Goal: Book appointment/travel/reservation

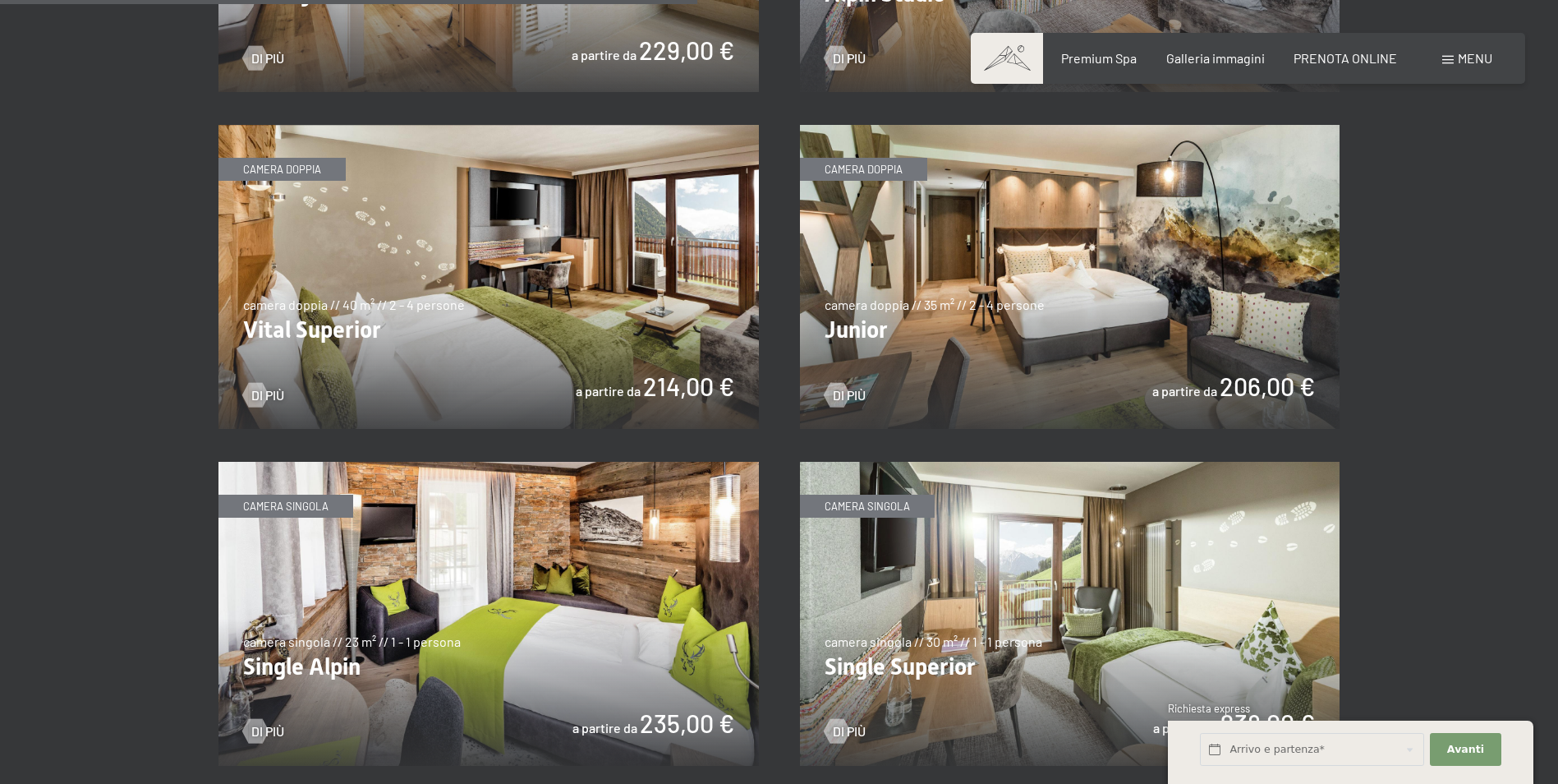
scroll to position [2300, 0]
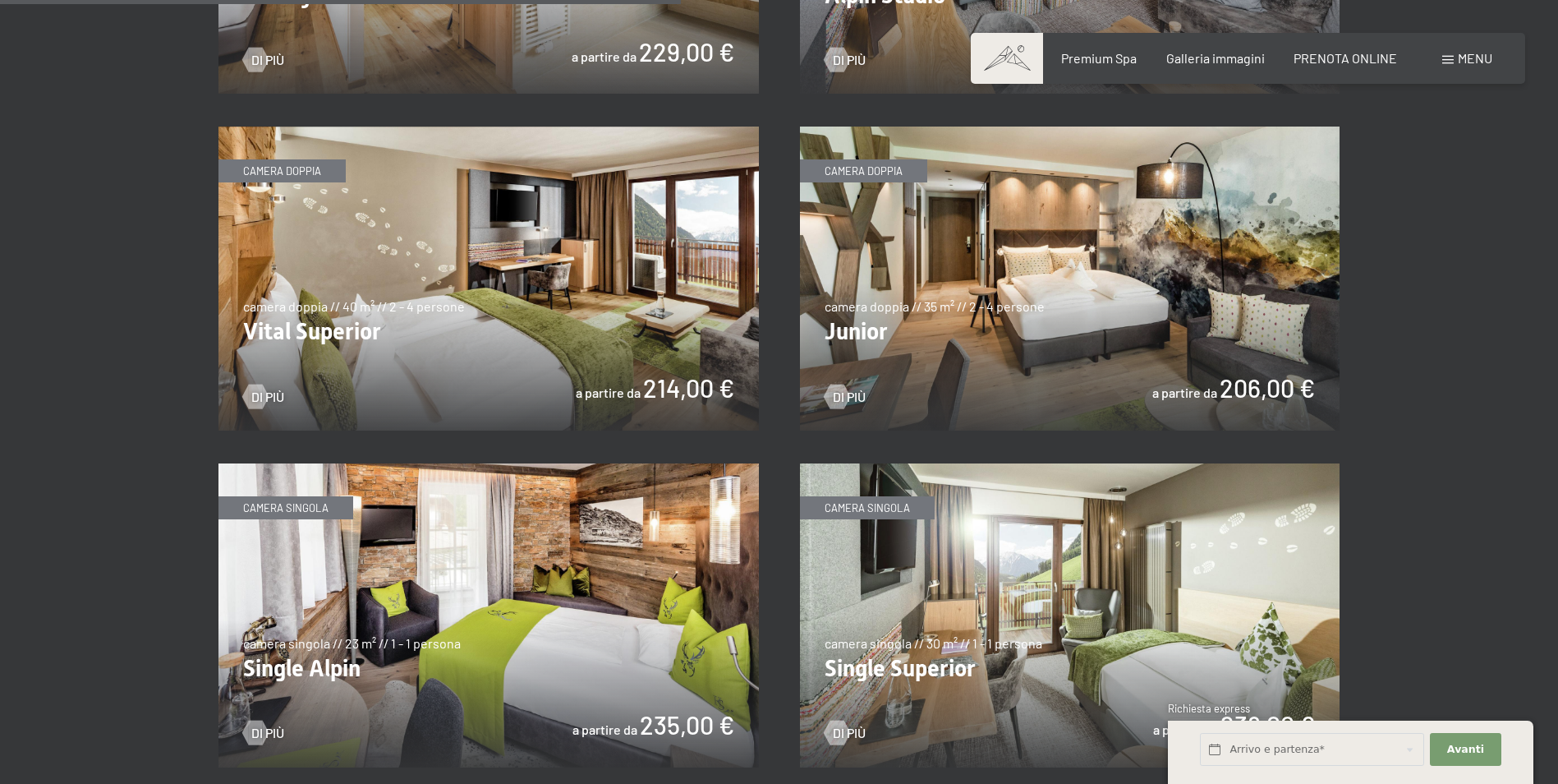
click at [958, 374] on img at bounding box center [1070, 278] width 540 height 304
click at [470, 591] on img at bounding box center [489, 615] width 540 height 304
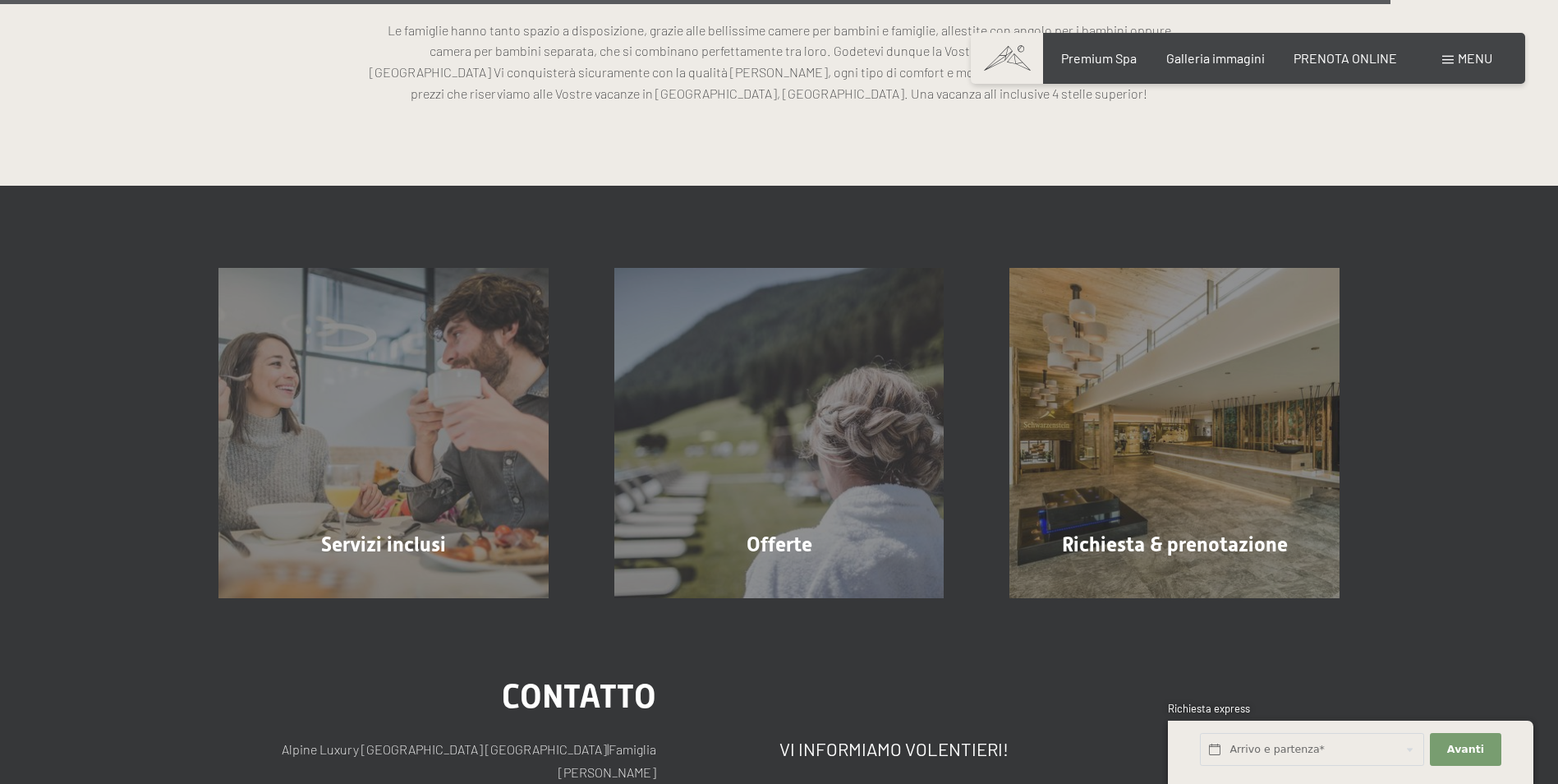
scroll to position [4764, 0]
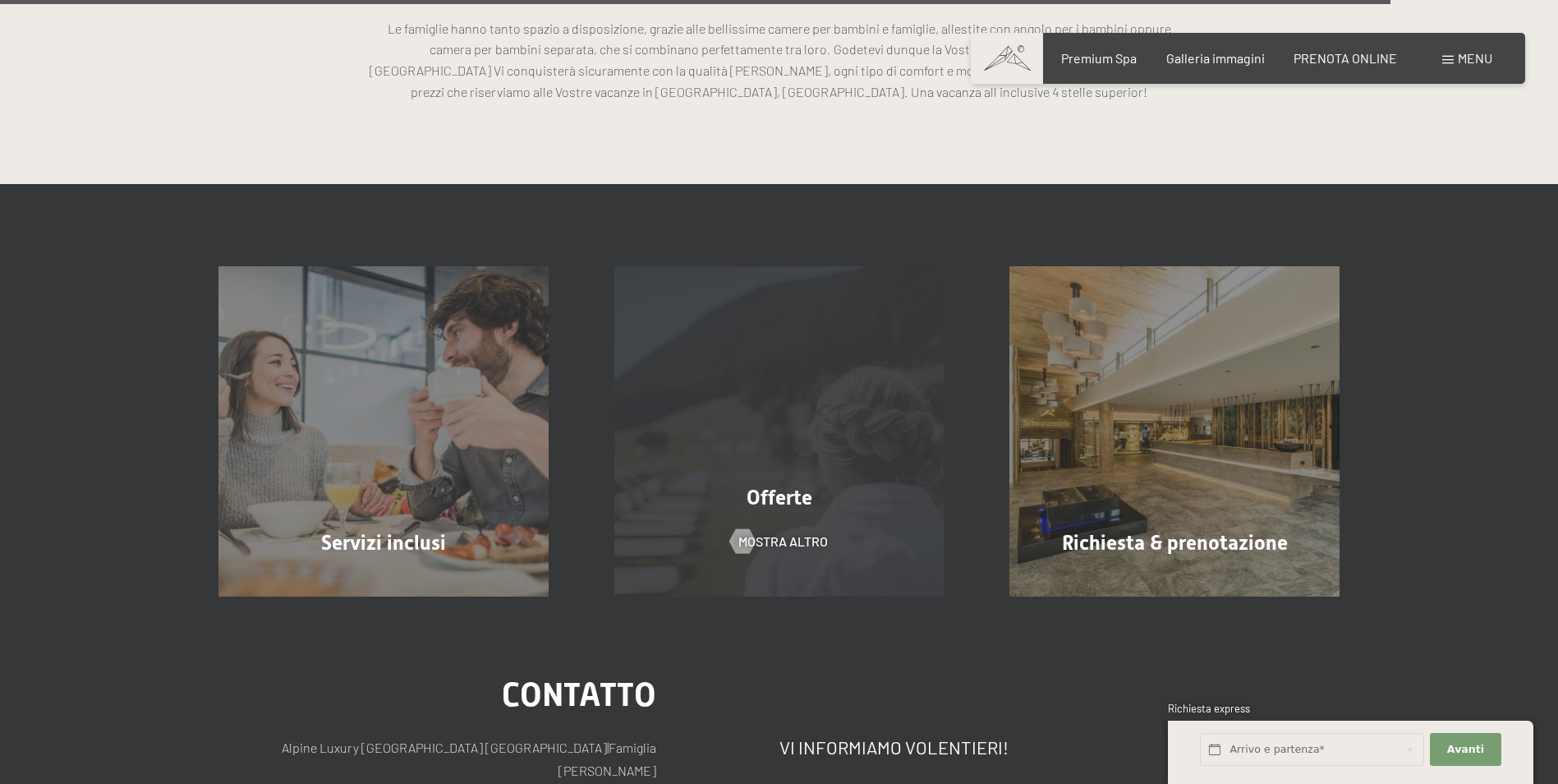
click at [716, 368] on div "Offerte mostra altro" at bounding box center [779, 431] width 396 height 331
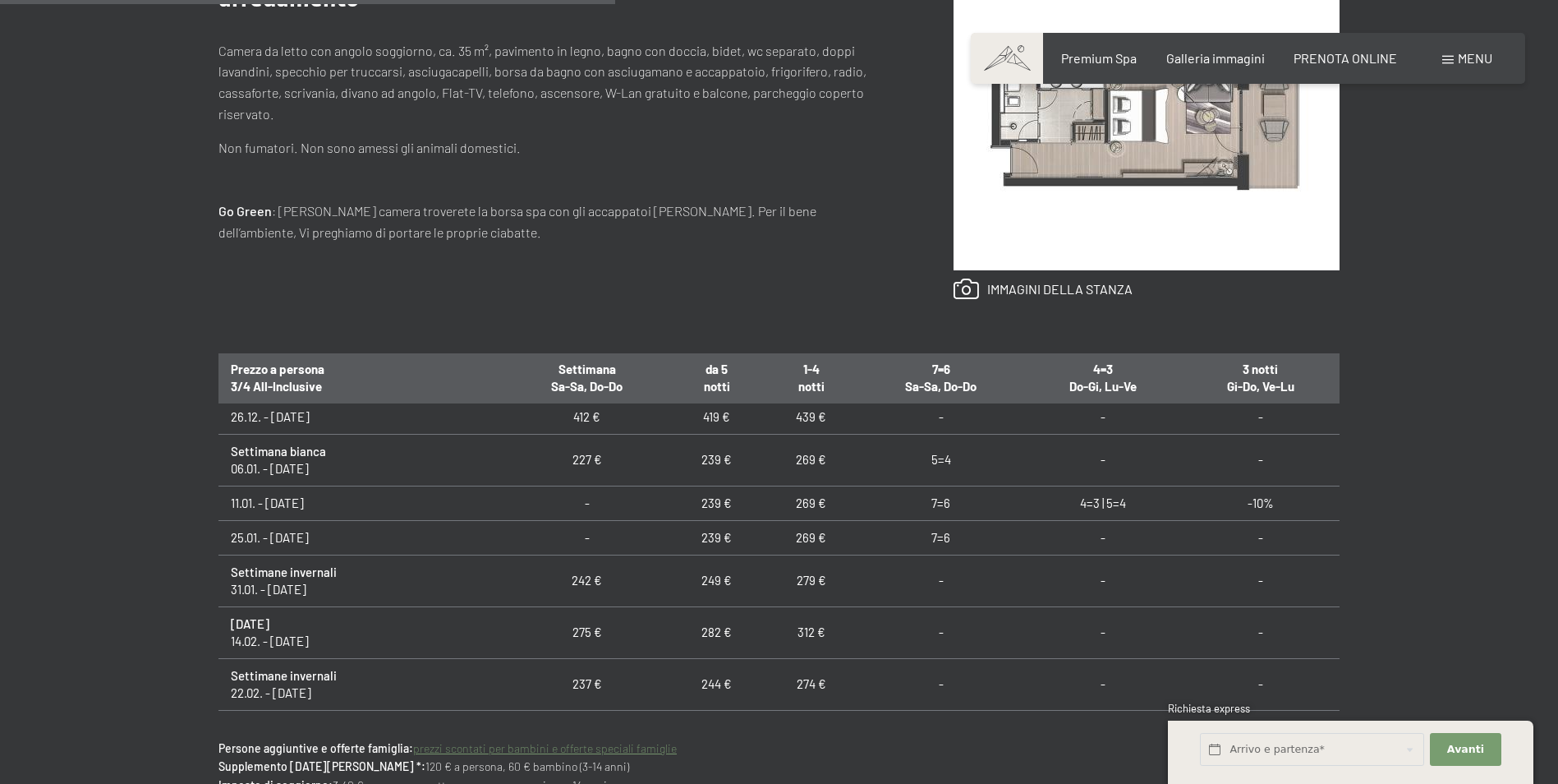
scroll to position [493, 0]
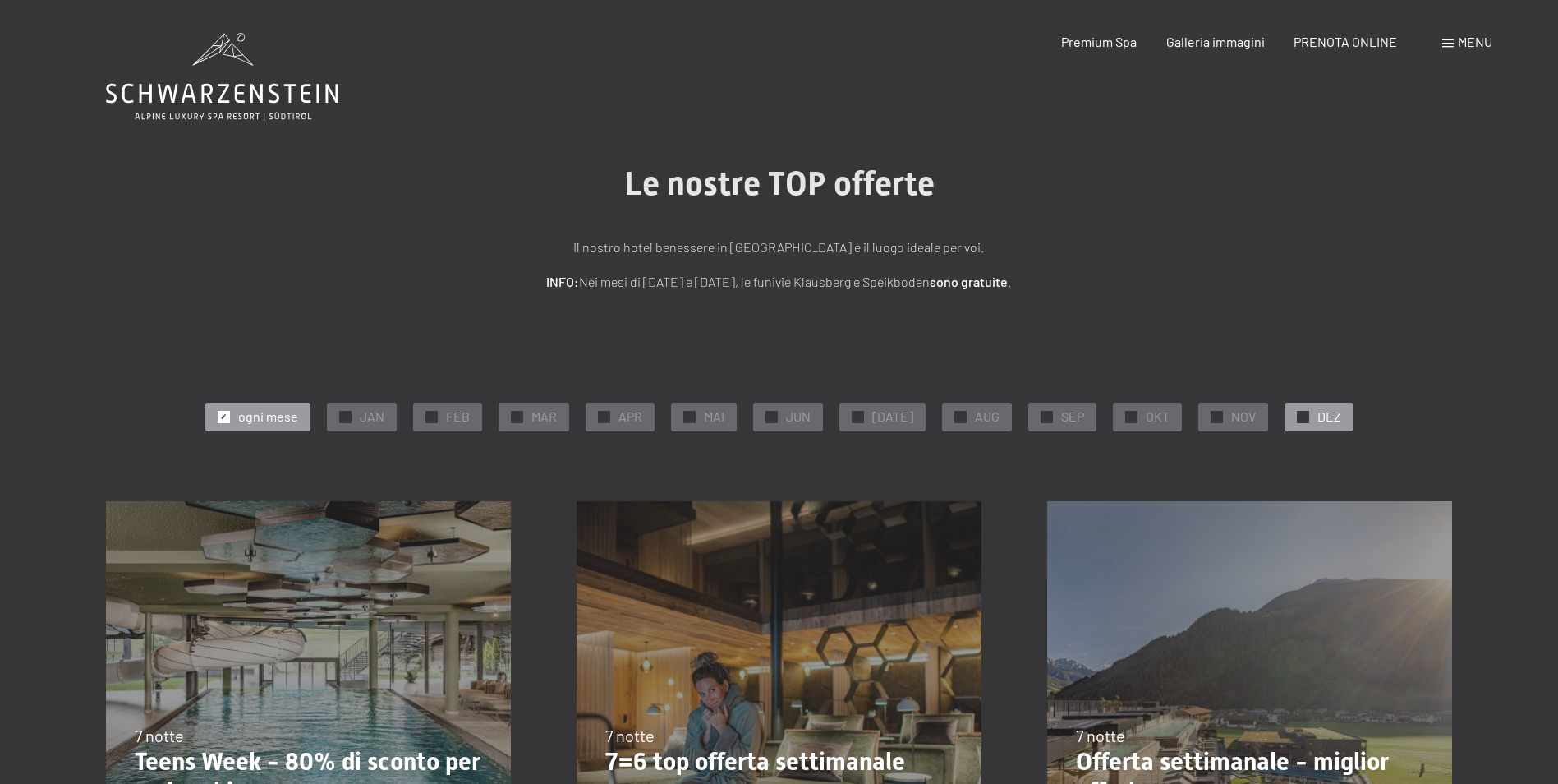
click at [1321, 416] on span "DEZ" at bounding box center [1329, 416] width 24 height 18
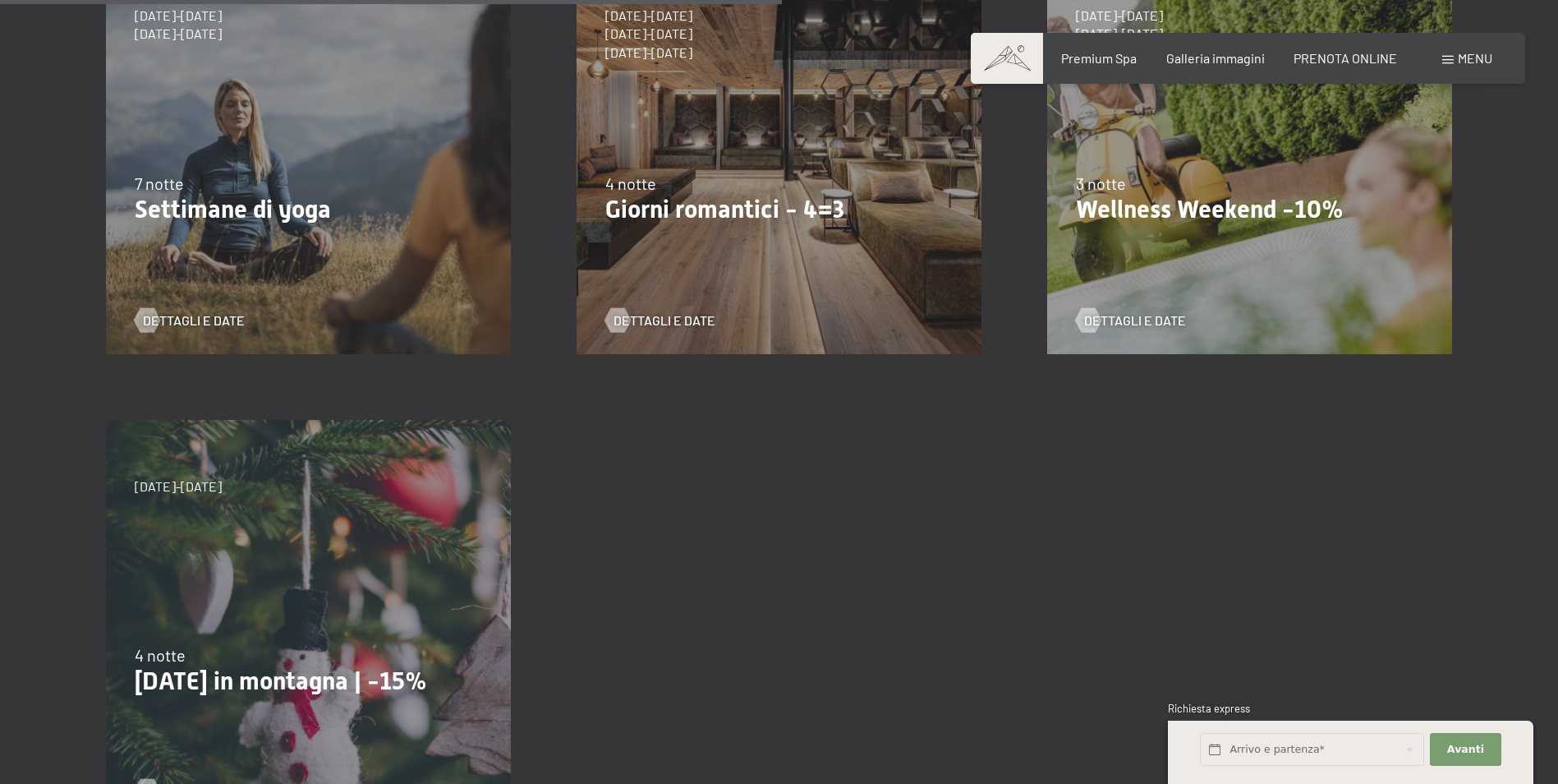
scroll to position [1150, 0]
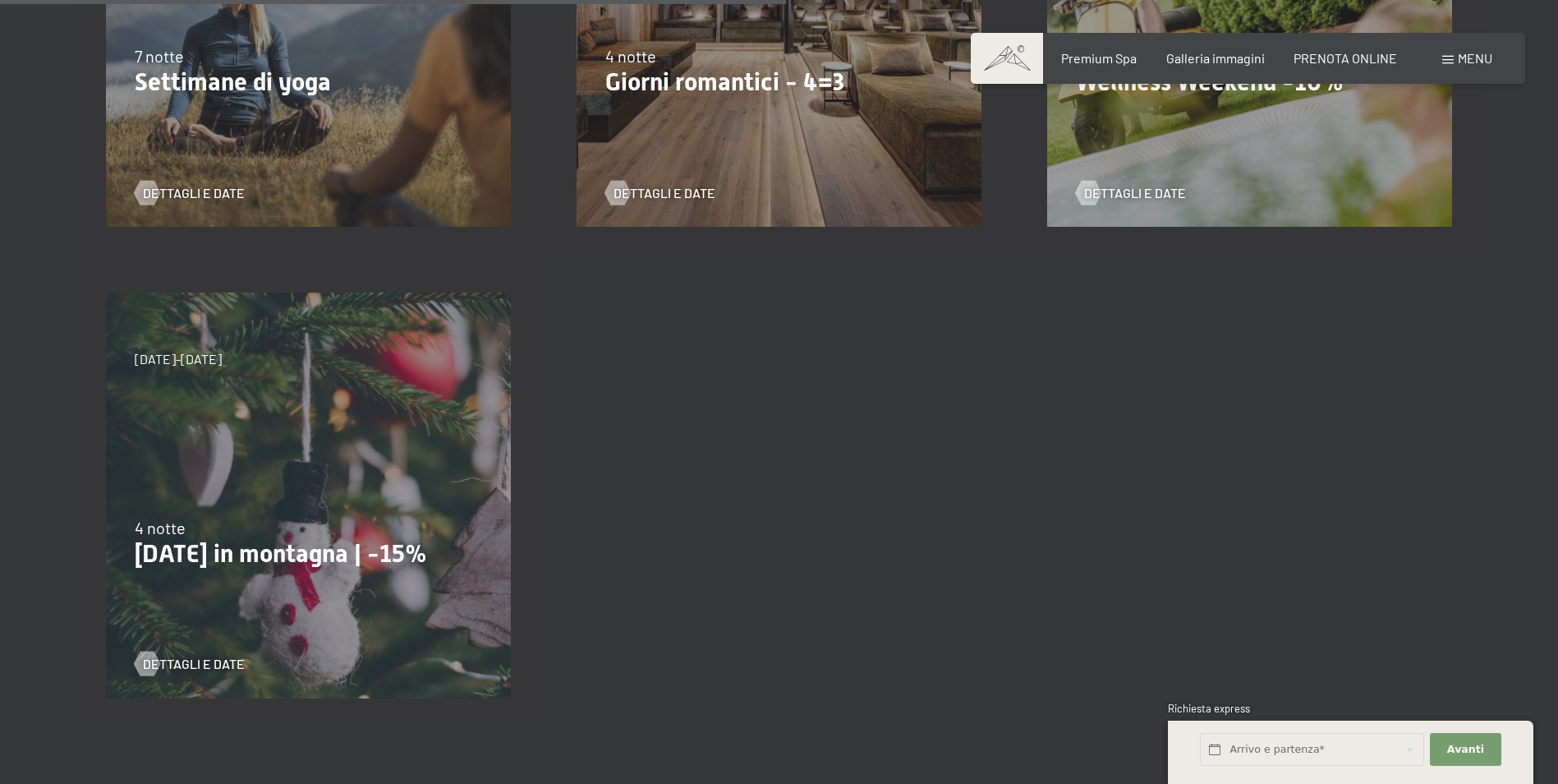
click at [321, 450] on div "22/12/2025-26/12/2025 4 notte Natale in montagna | -15% Dettagli e Date" at bounding box center [308, 495] width 470 height 470
click at [205, 662] on span "Dettagli e Date" at bounding box center [209, 663] width 102 height 18
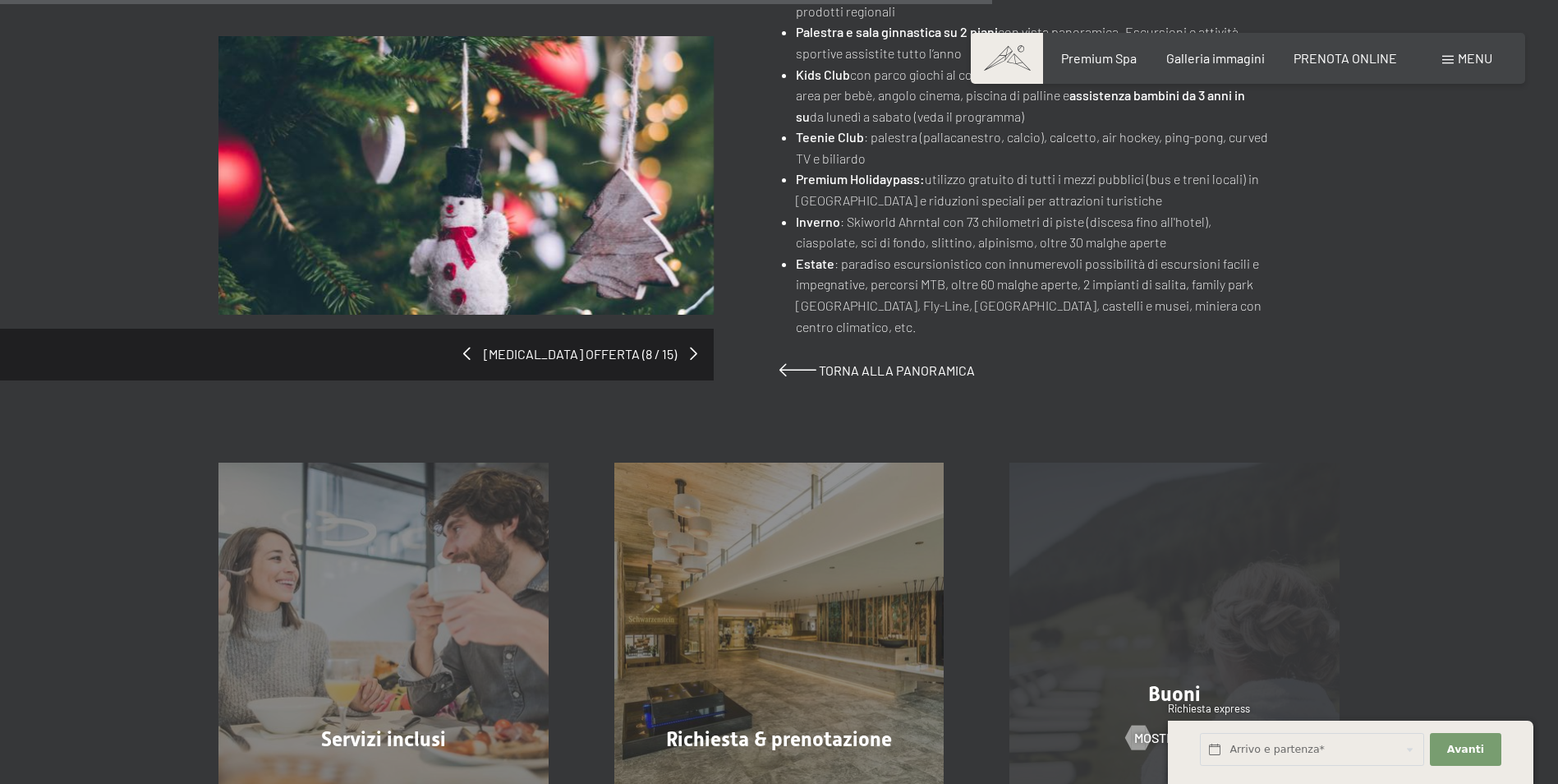
scroll to position [1232, 0]
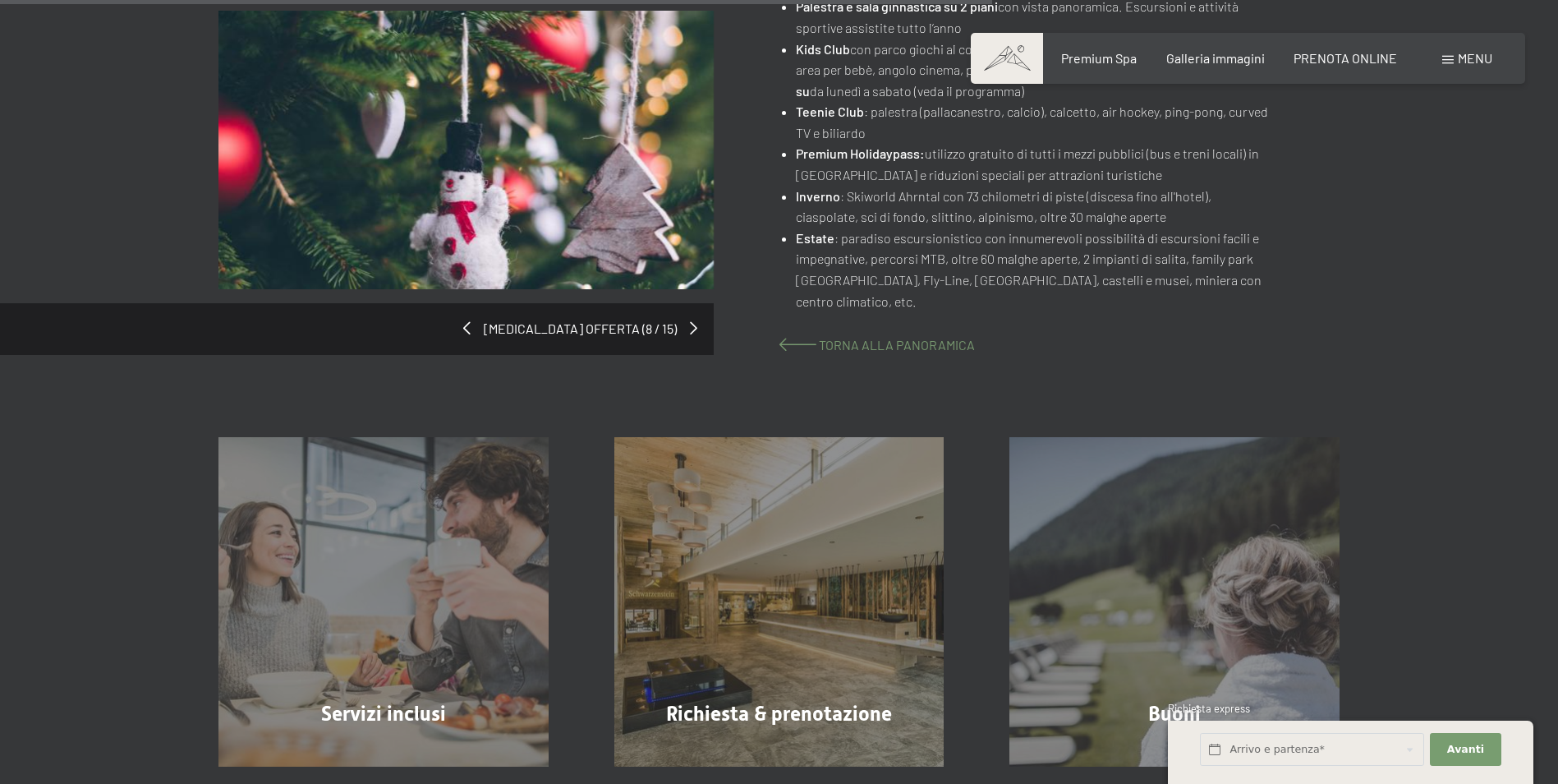
click at [946, 336] on span "Torna alla panoramica" at bounding box center [897, 344] width 156 height 16
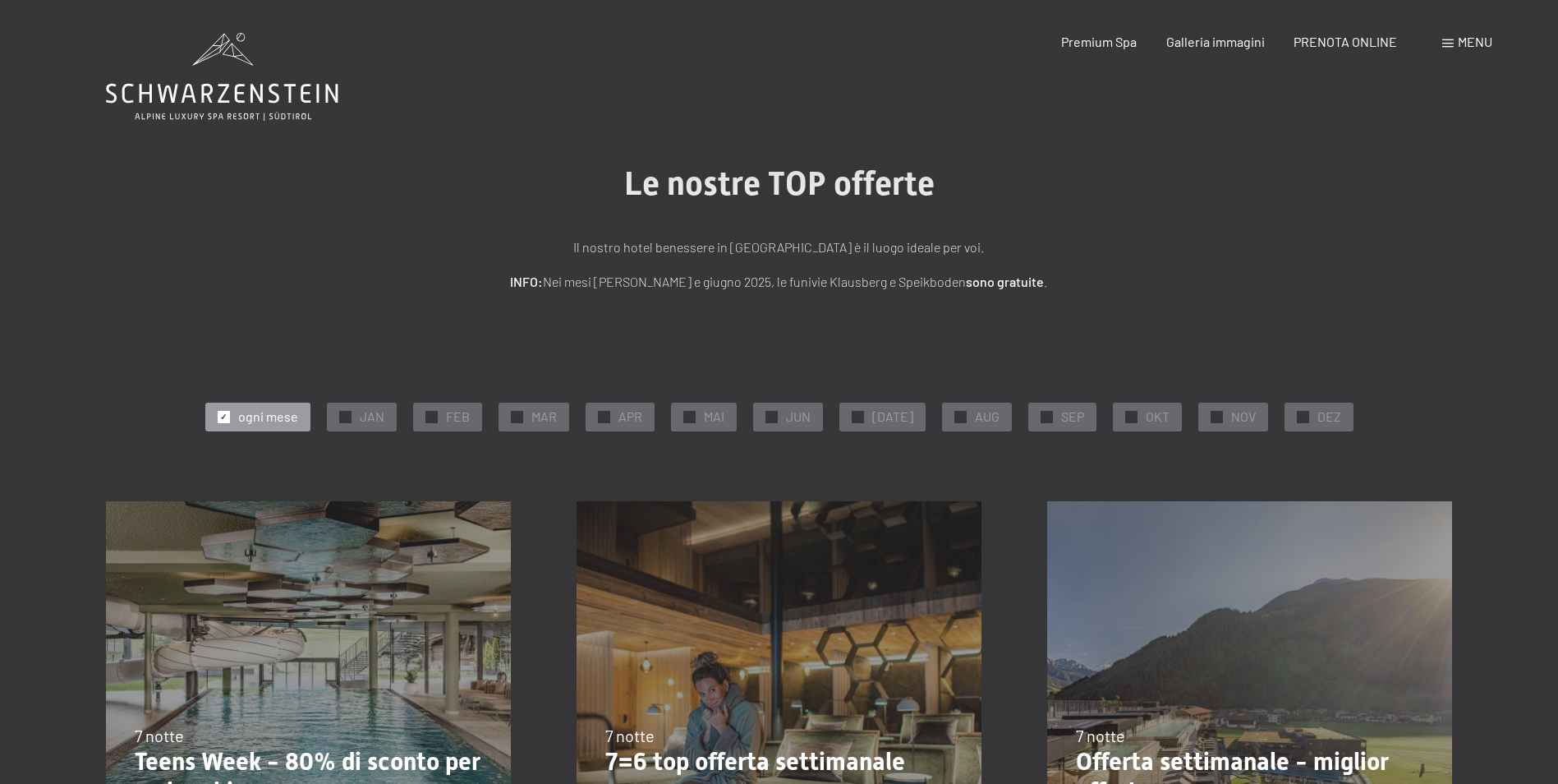
click at [1465, 38] on span "Menu" at bounding box center [1475, 41] width 34 height 16
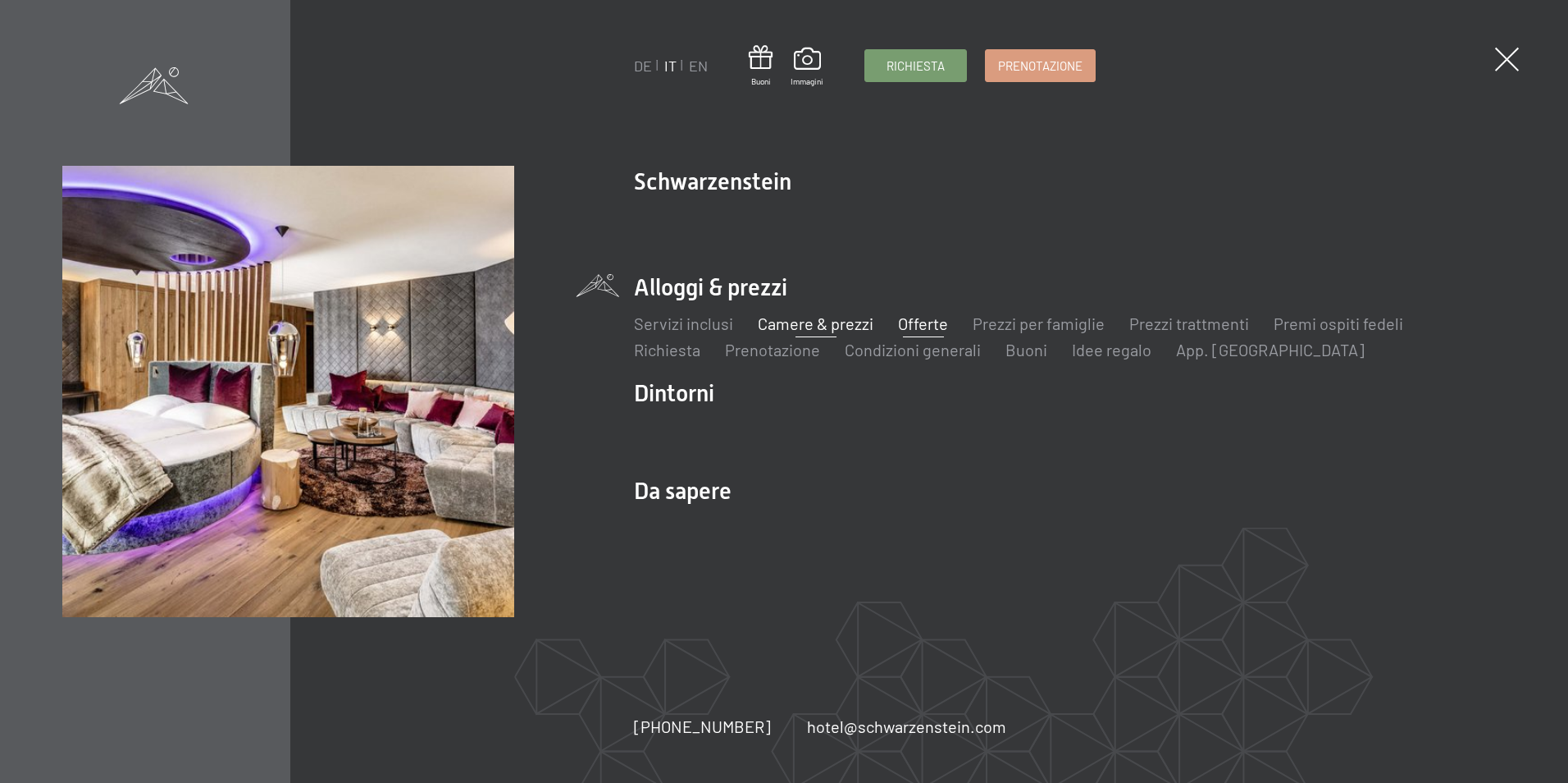
click at [824, 323] on link "Camere & prezzi" at bounding box center [815, 323] width 116 height 19
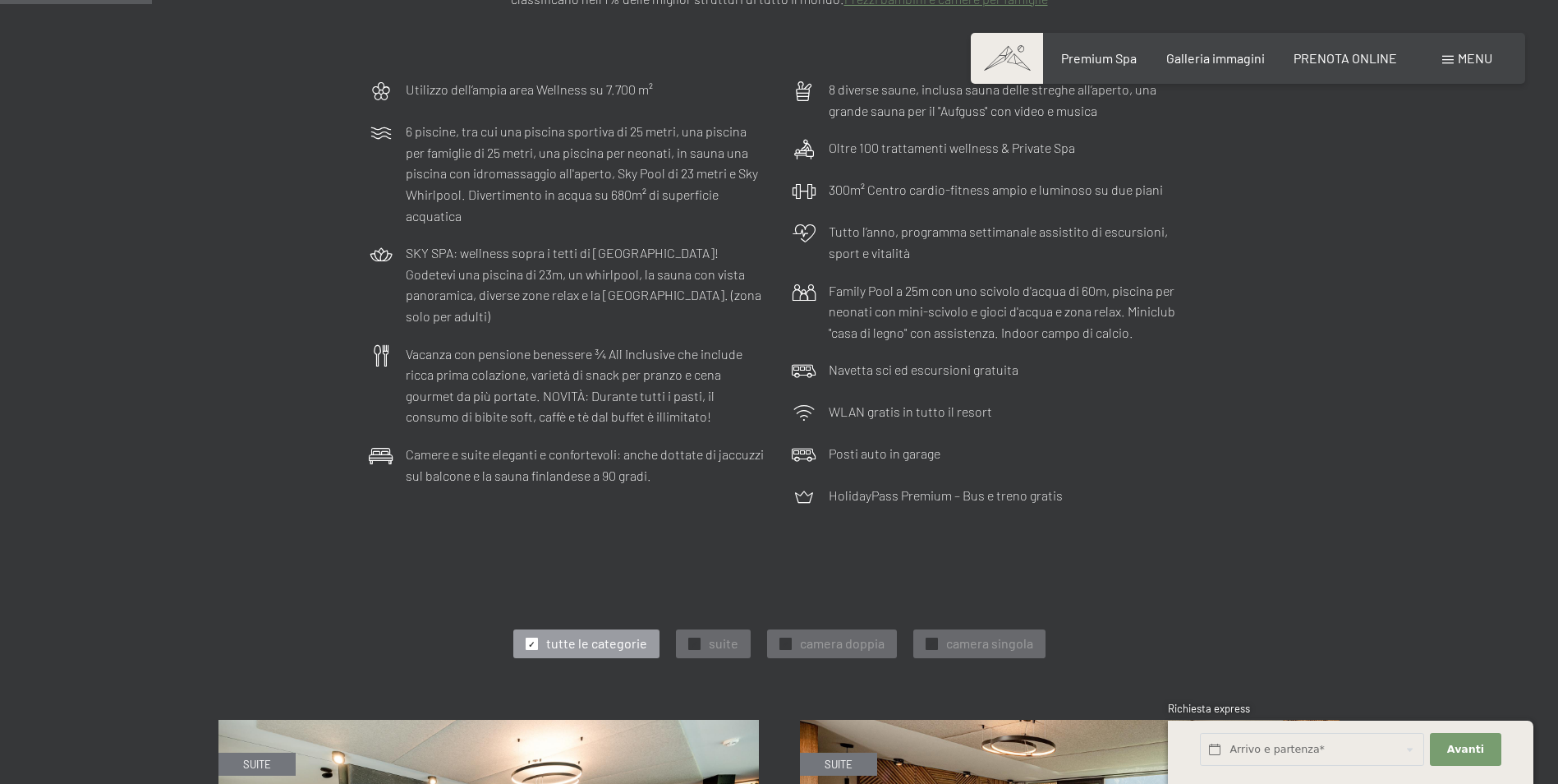
scroll to position [575, 0]
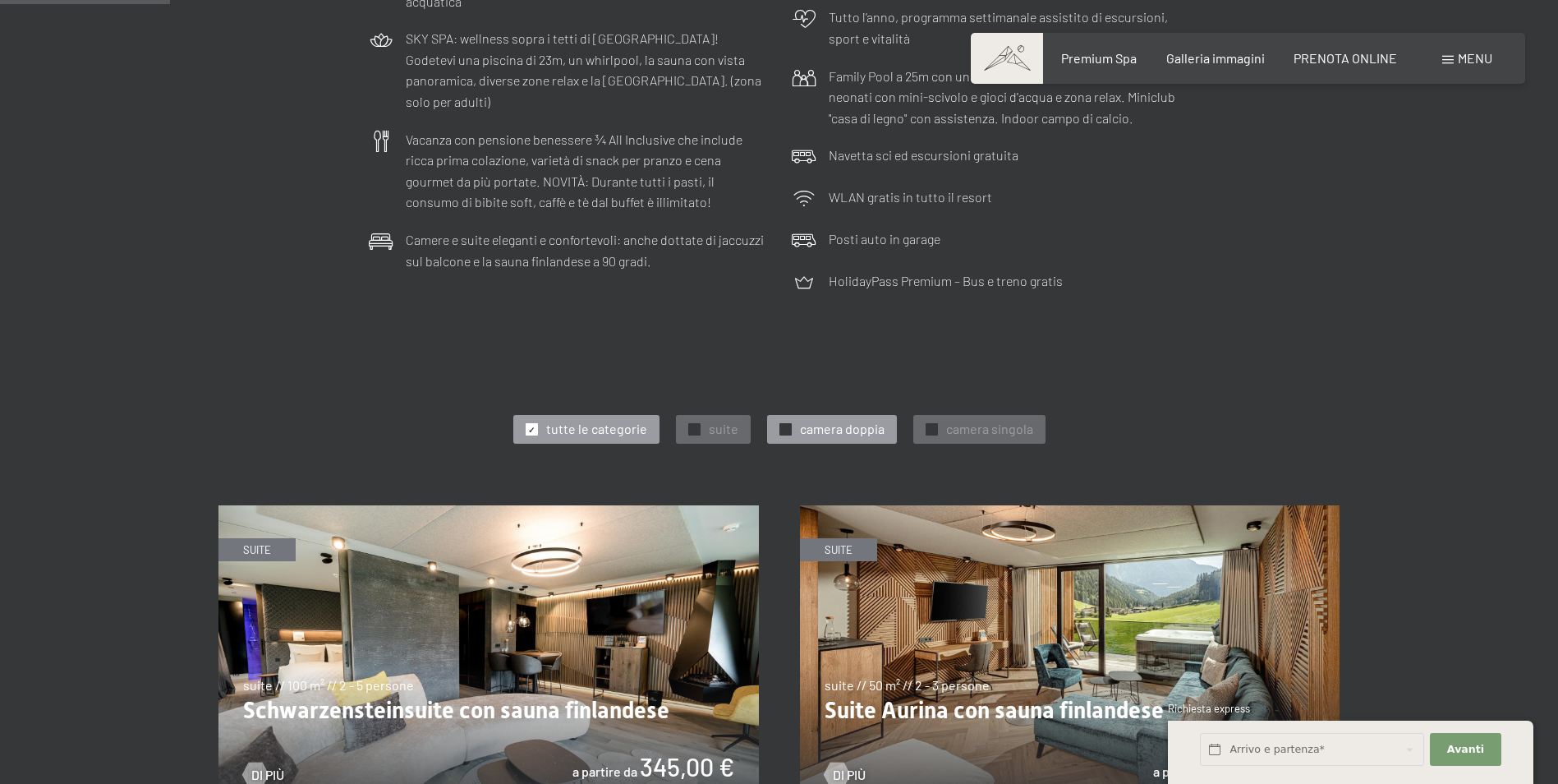
click at [829, 428] on span "camera doppia" at bounding box center [842, 428] width 85 height 18
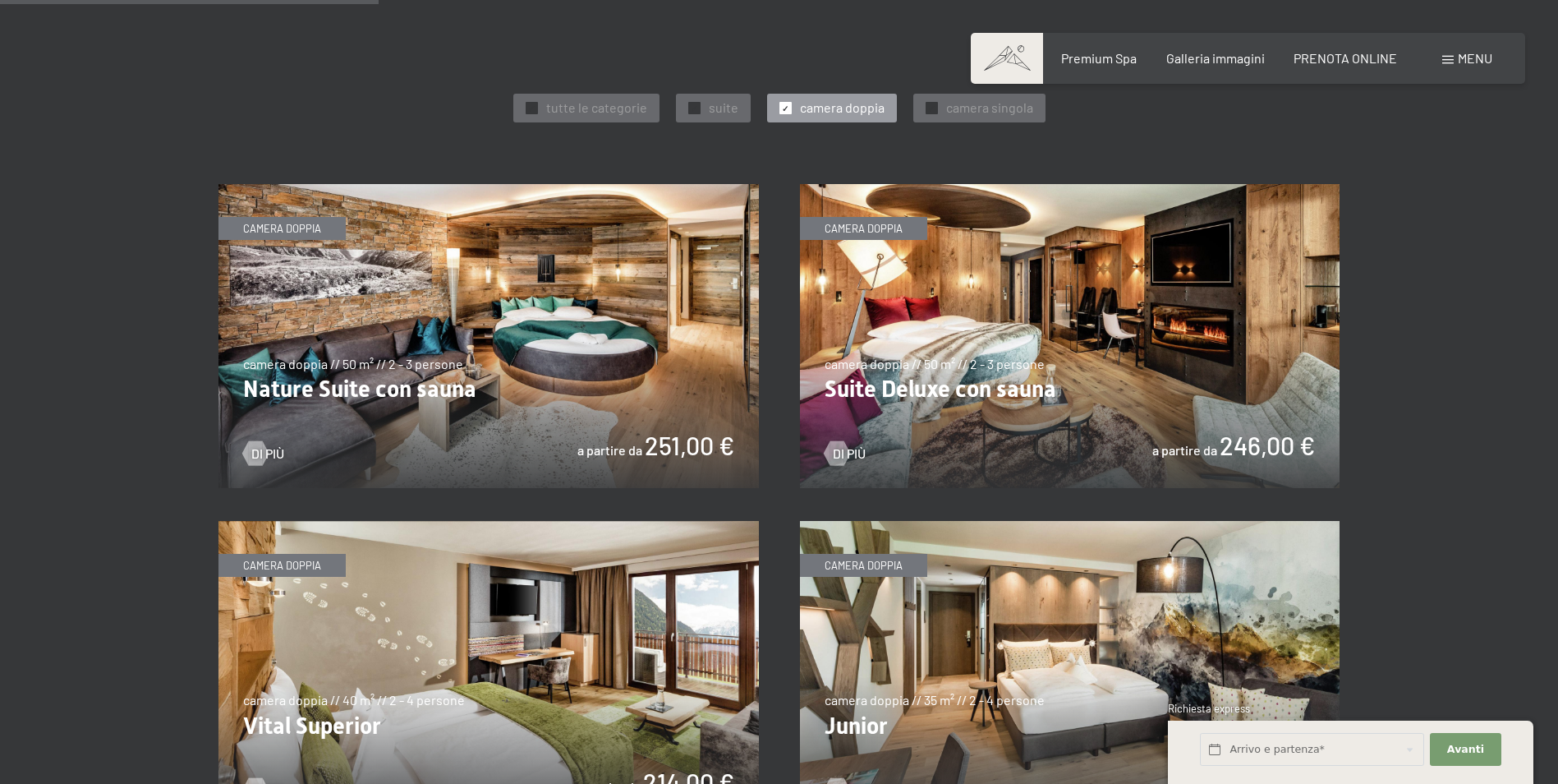
scroll to position [821, 0]
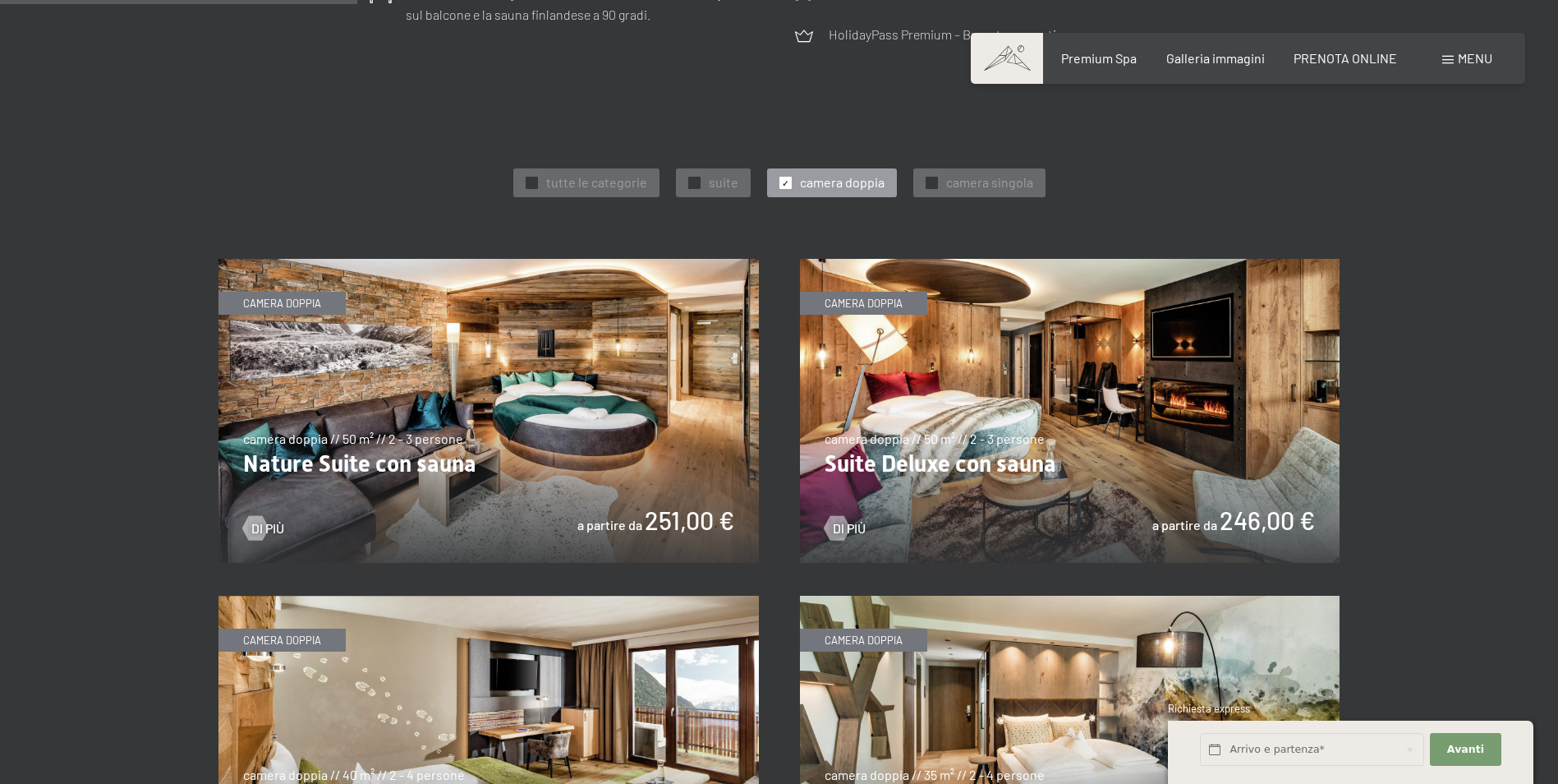
click at [1025, 408] on img at bounding box center [1070, 411] width 540 height 304
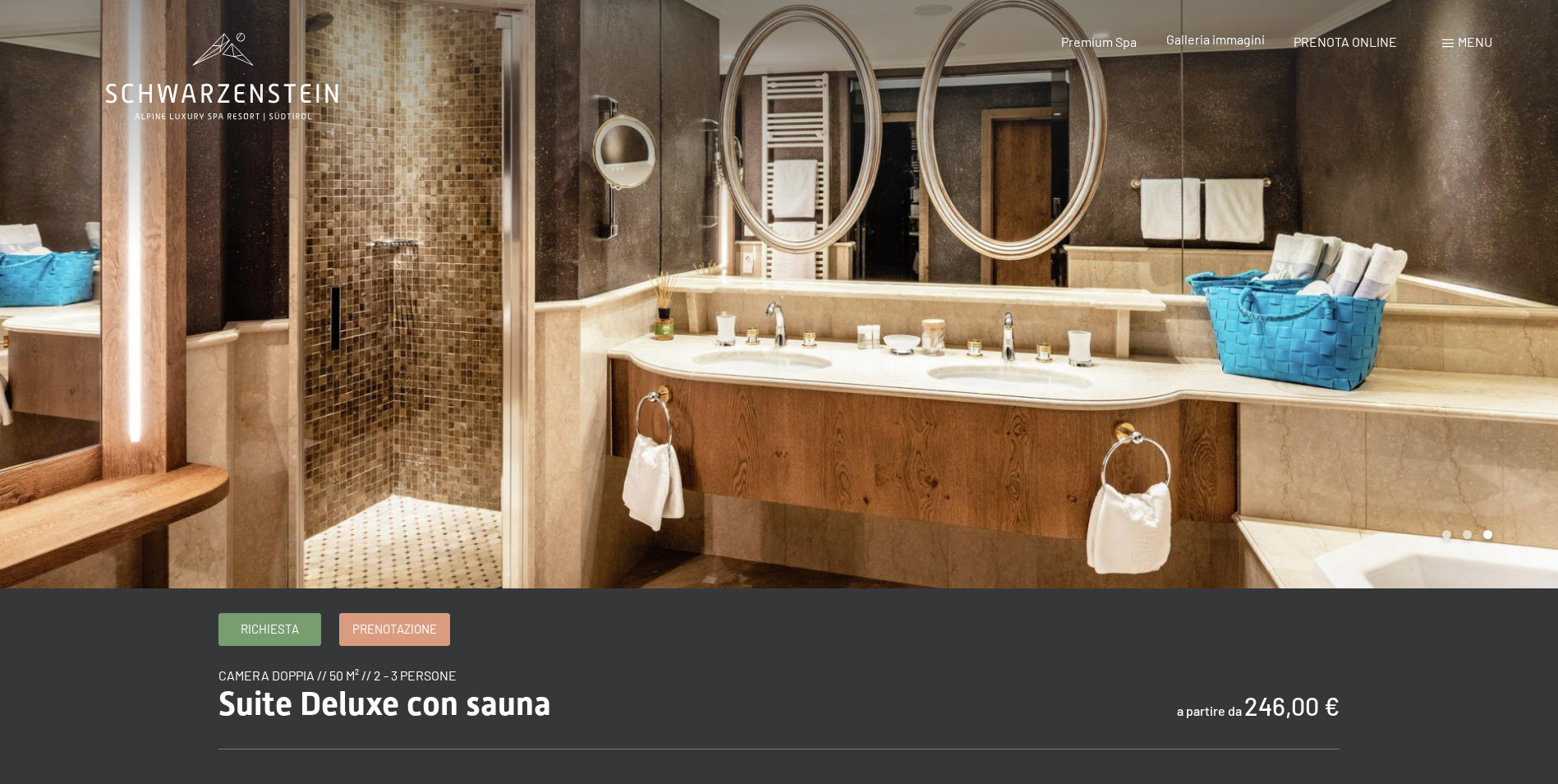
click at [1237, 43] on span "Galleria immagini" at bounding box center [1216, 39] width 98 height 16
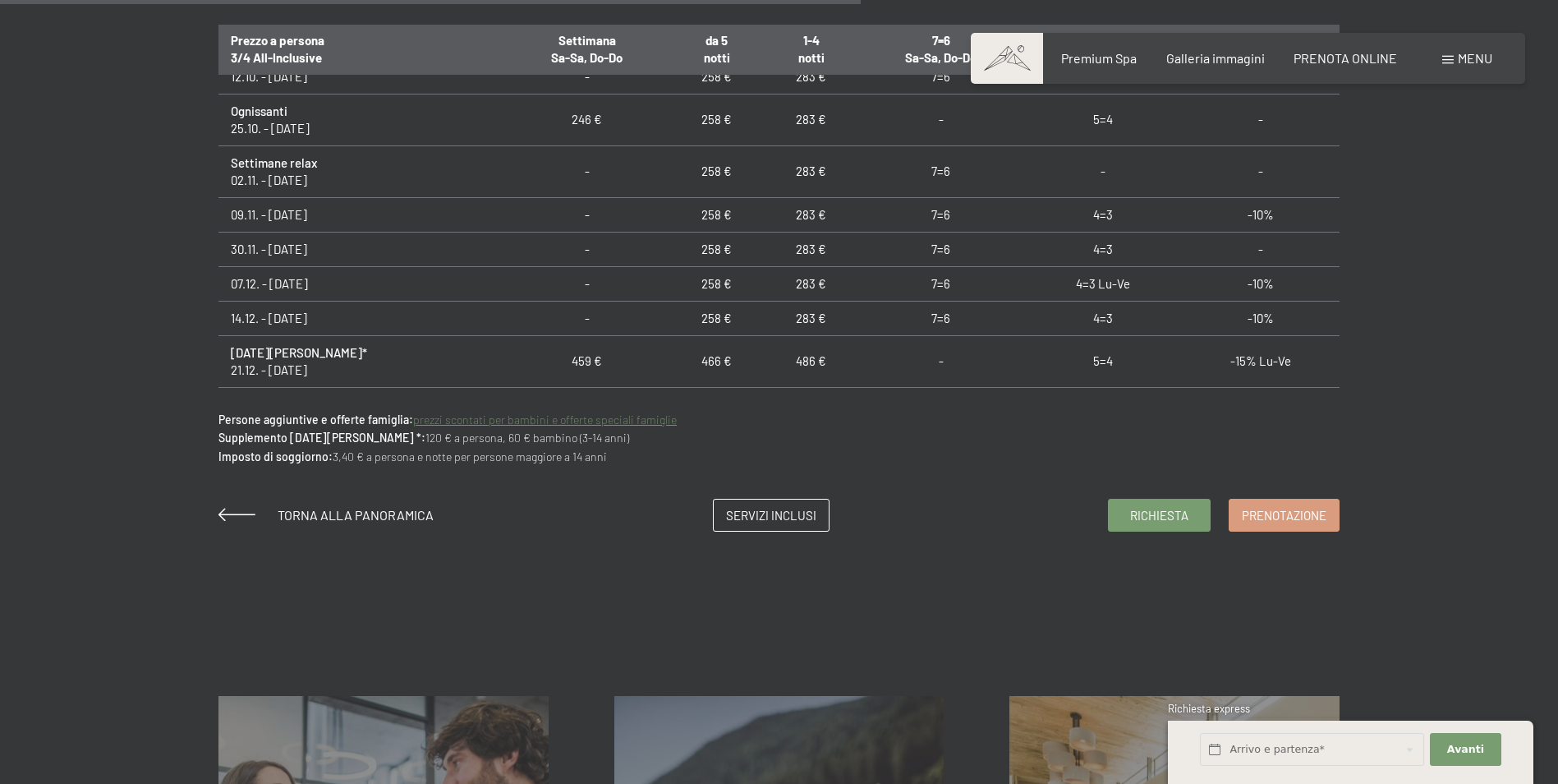
scroll to position [411, 0]
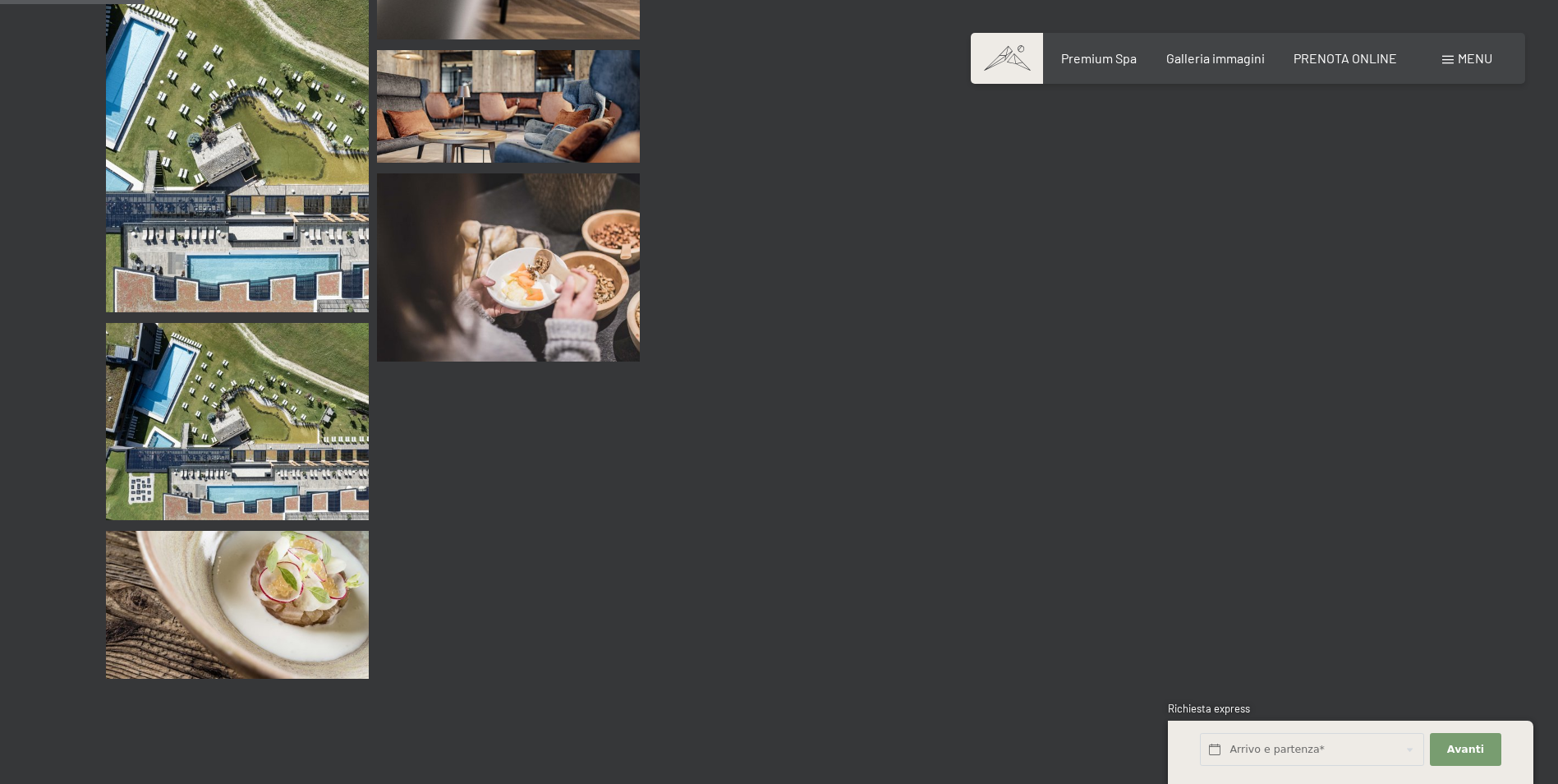
scroll to position [2136, 0]
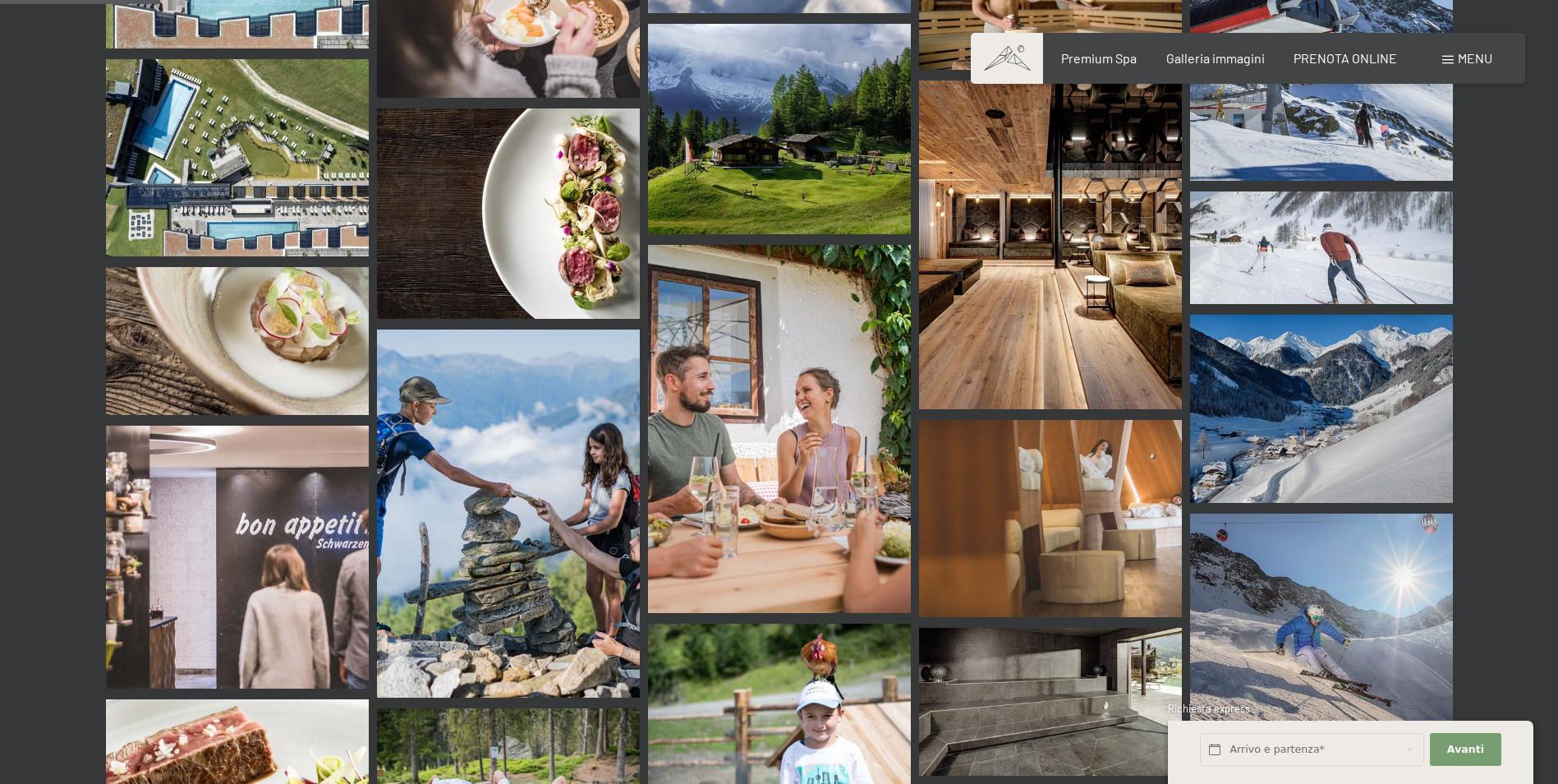
click at [1076, 215] on img at bounding box center [1051, 245] width 262 height 329
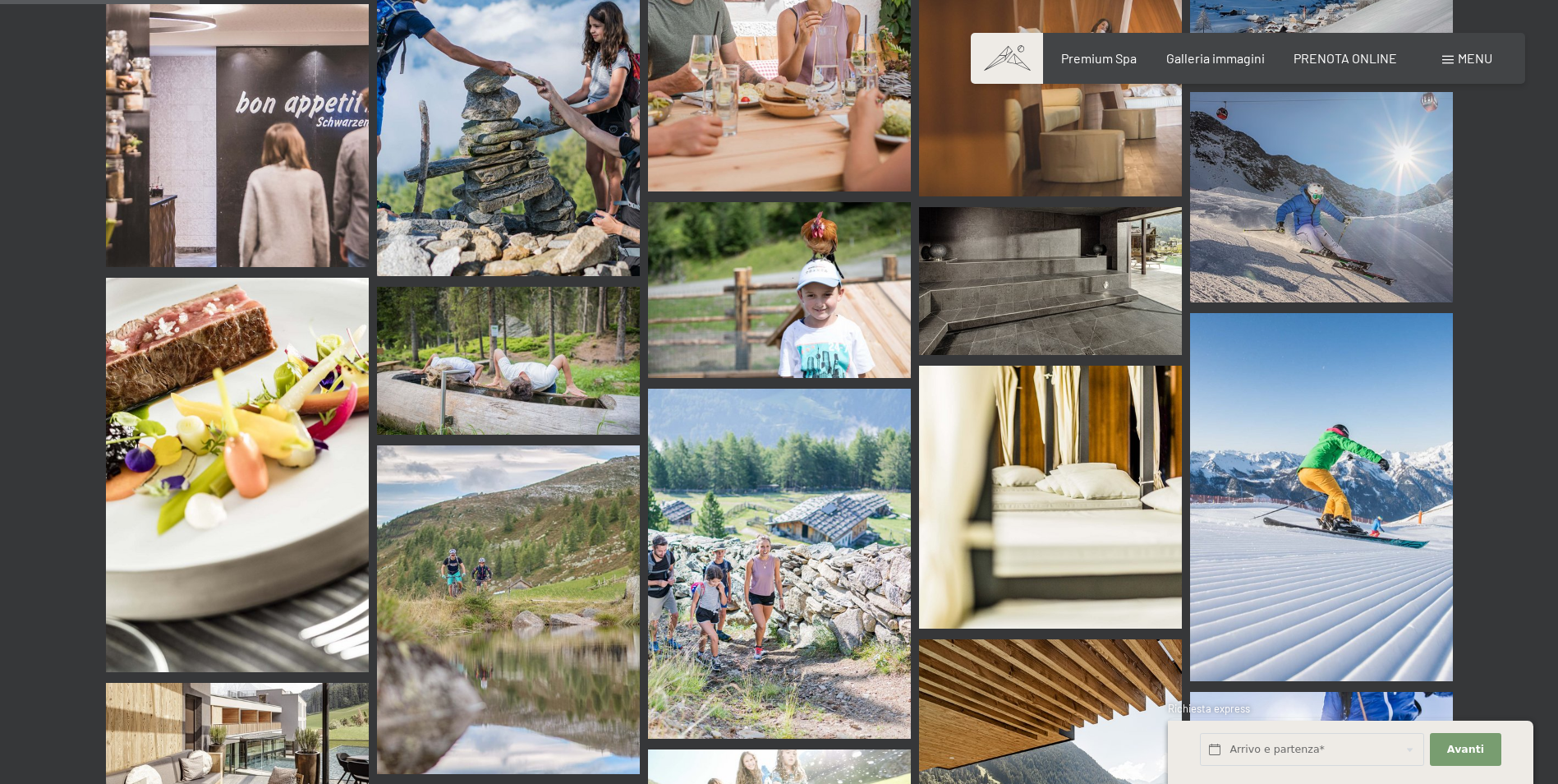
scroll to position [2464, 0]
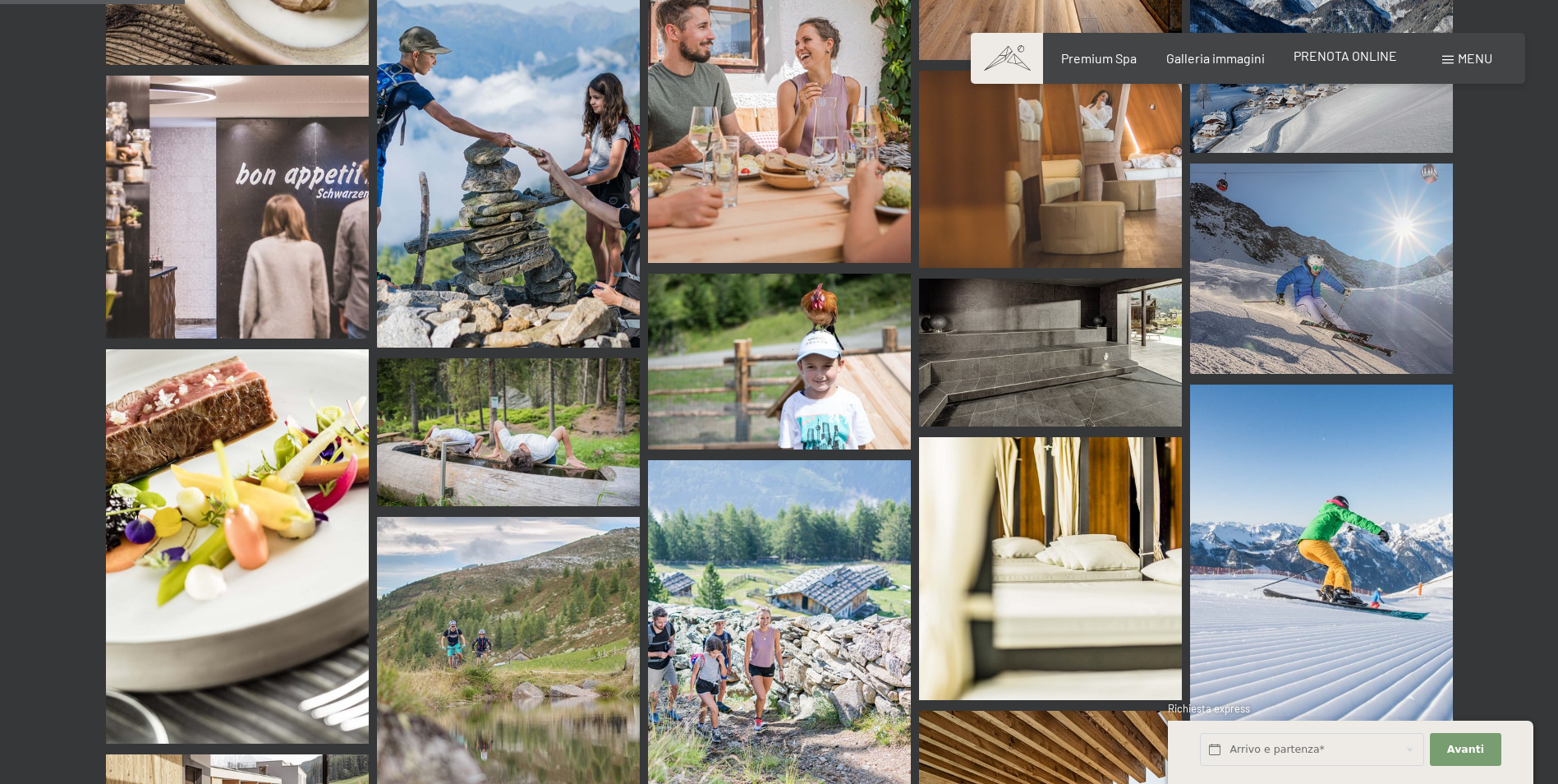
click at [1340, 57] on span "PRENOTA ONLINE" at bounding box center [1345, 56] width 103 height 16
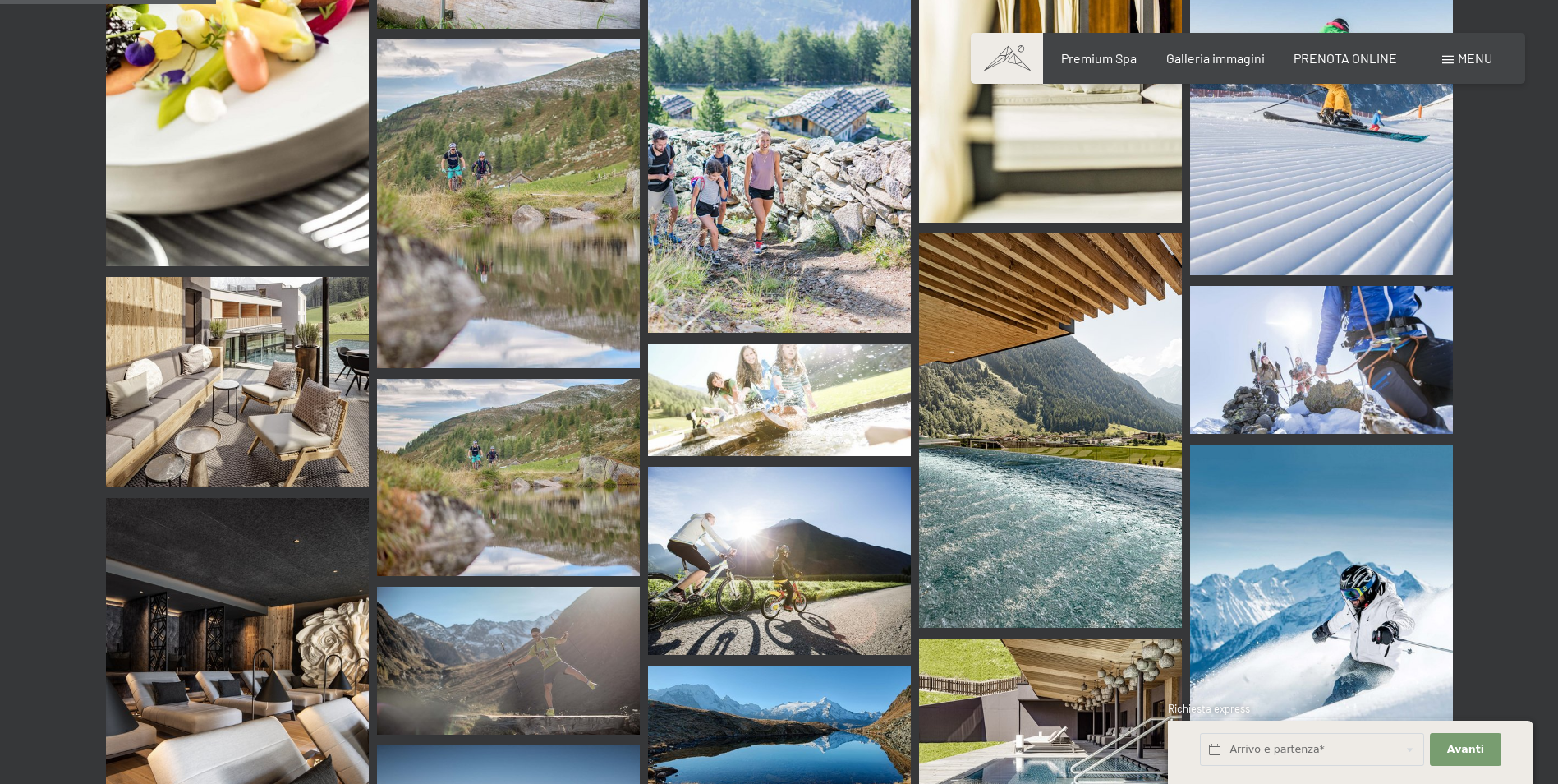
scroll to position [2793, 0]
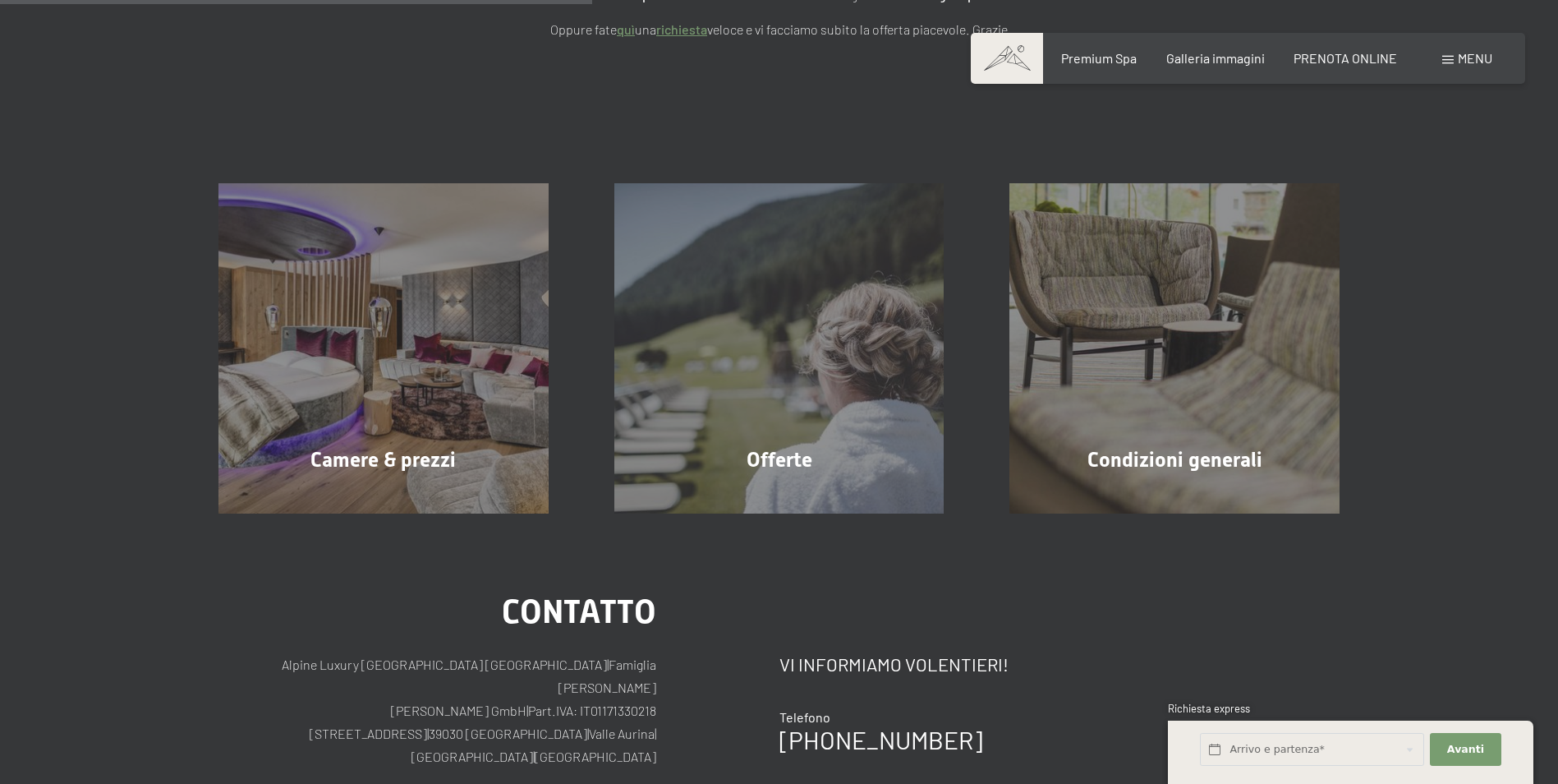
scroll to position [302, 0]
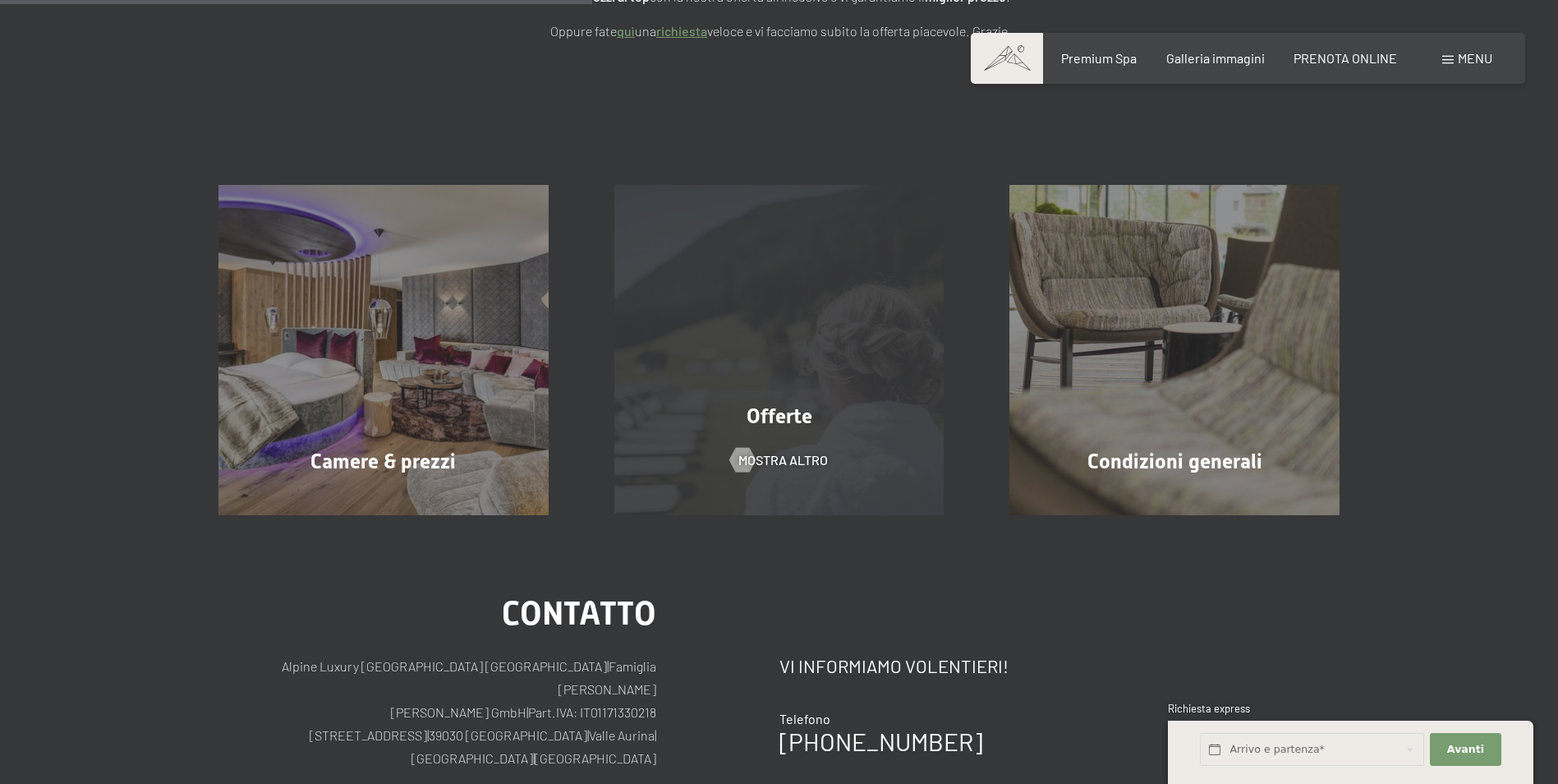
click at [776, 472] on div "Offerte mostra altro" at bounding box center [779, 350] width 396 height 331
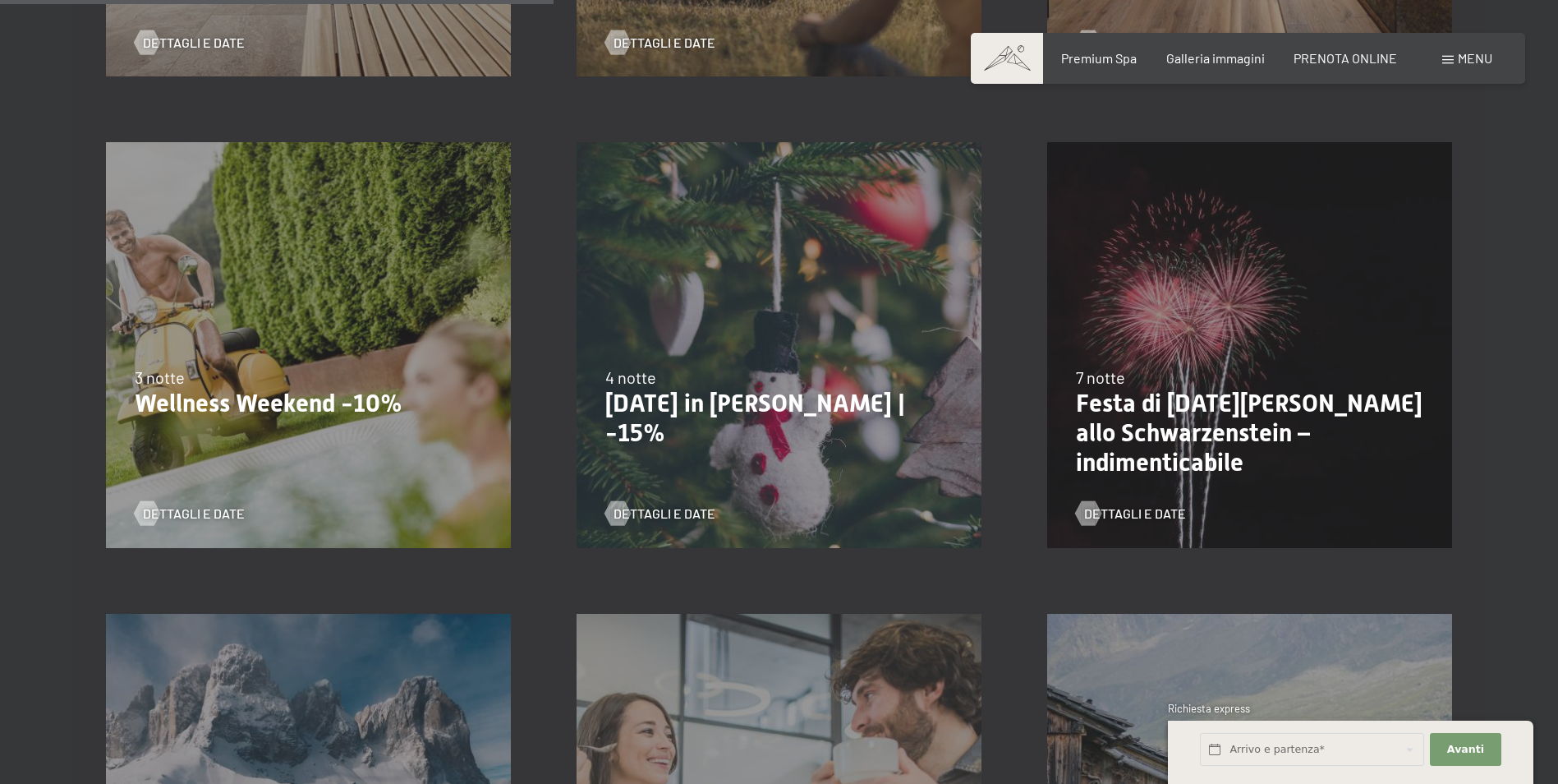
scroll to position [1314, 0]
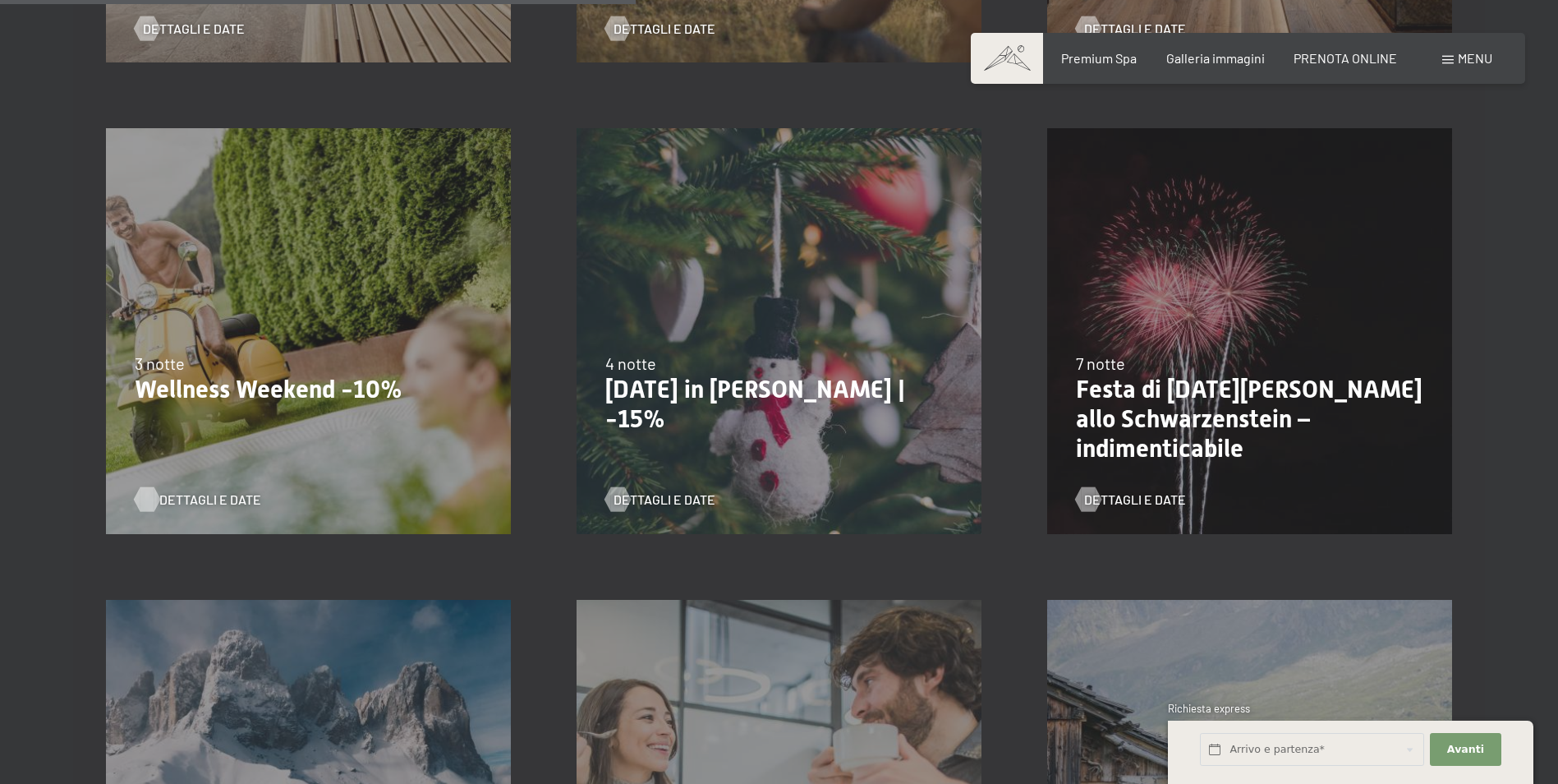
click at [219, 498] on span "Dettagli e Date" at bounding box center [209, 499] width 102 height 18
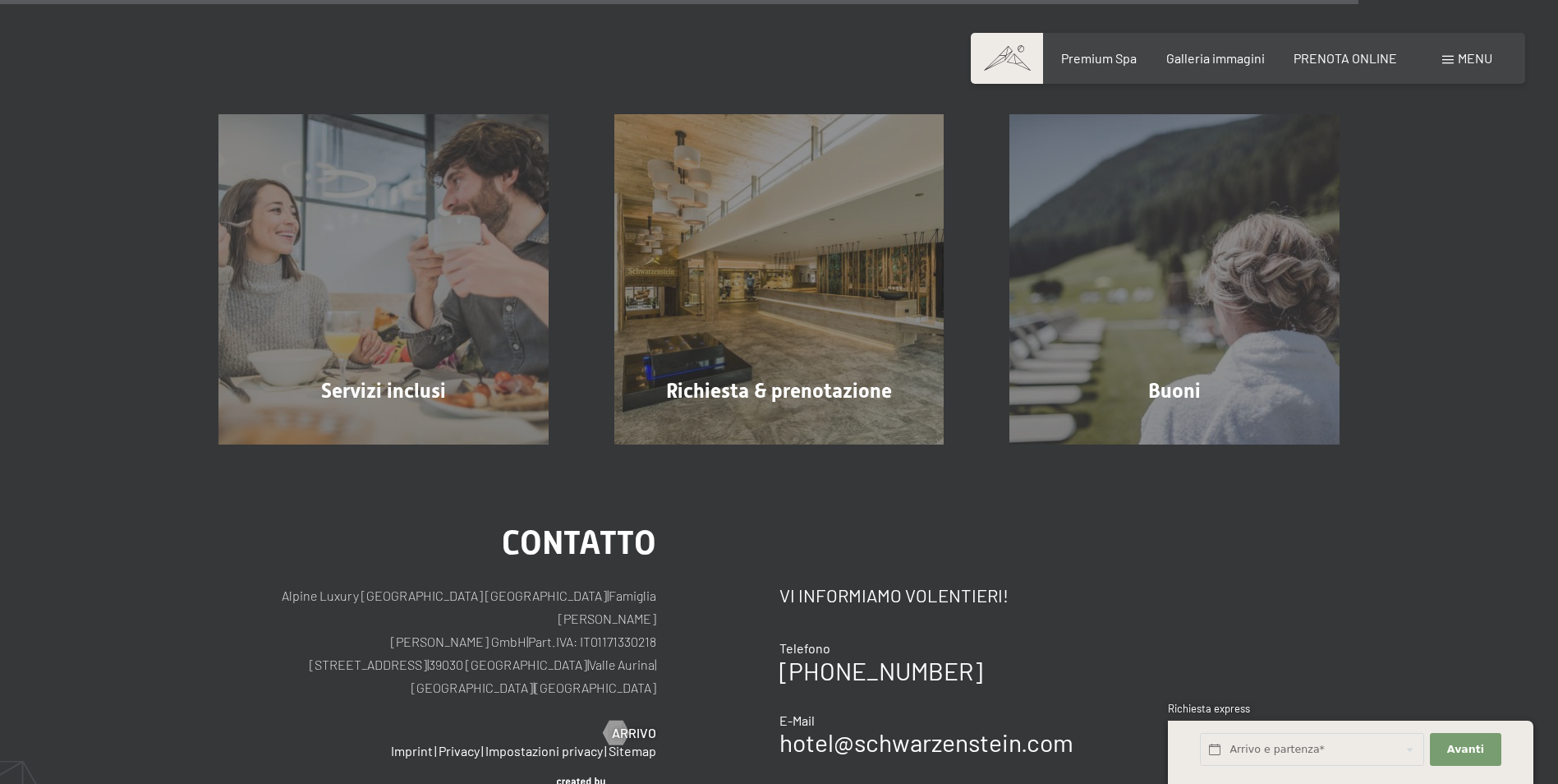
scroll to position [2874, 0]
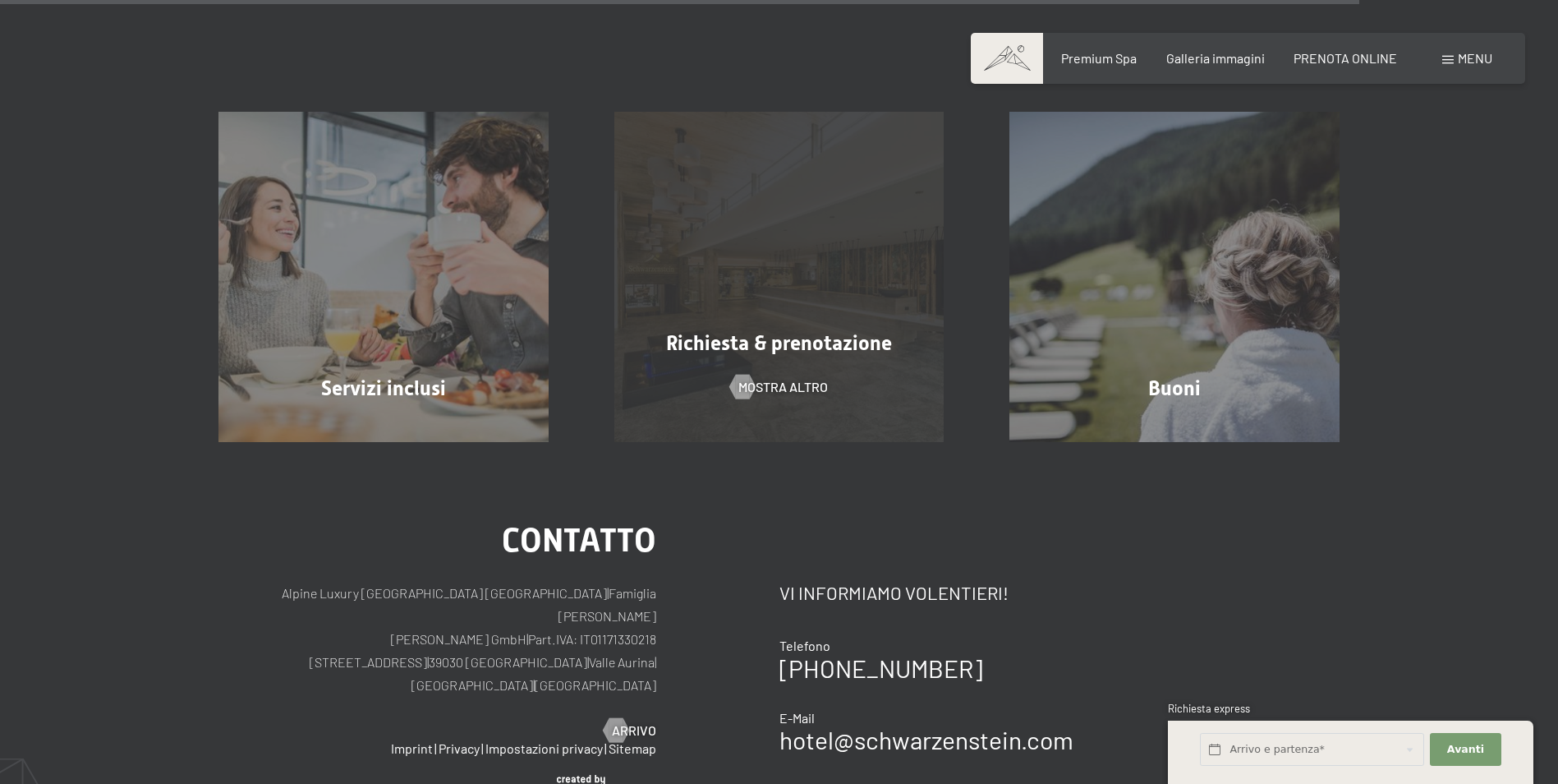
click at [838, 330] on div "Richiesta & prenotazione" at bounding box center [779, 343] width 396 height 29
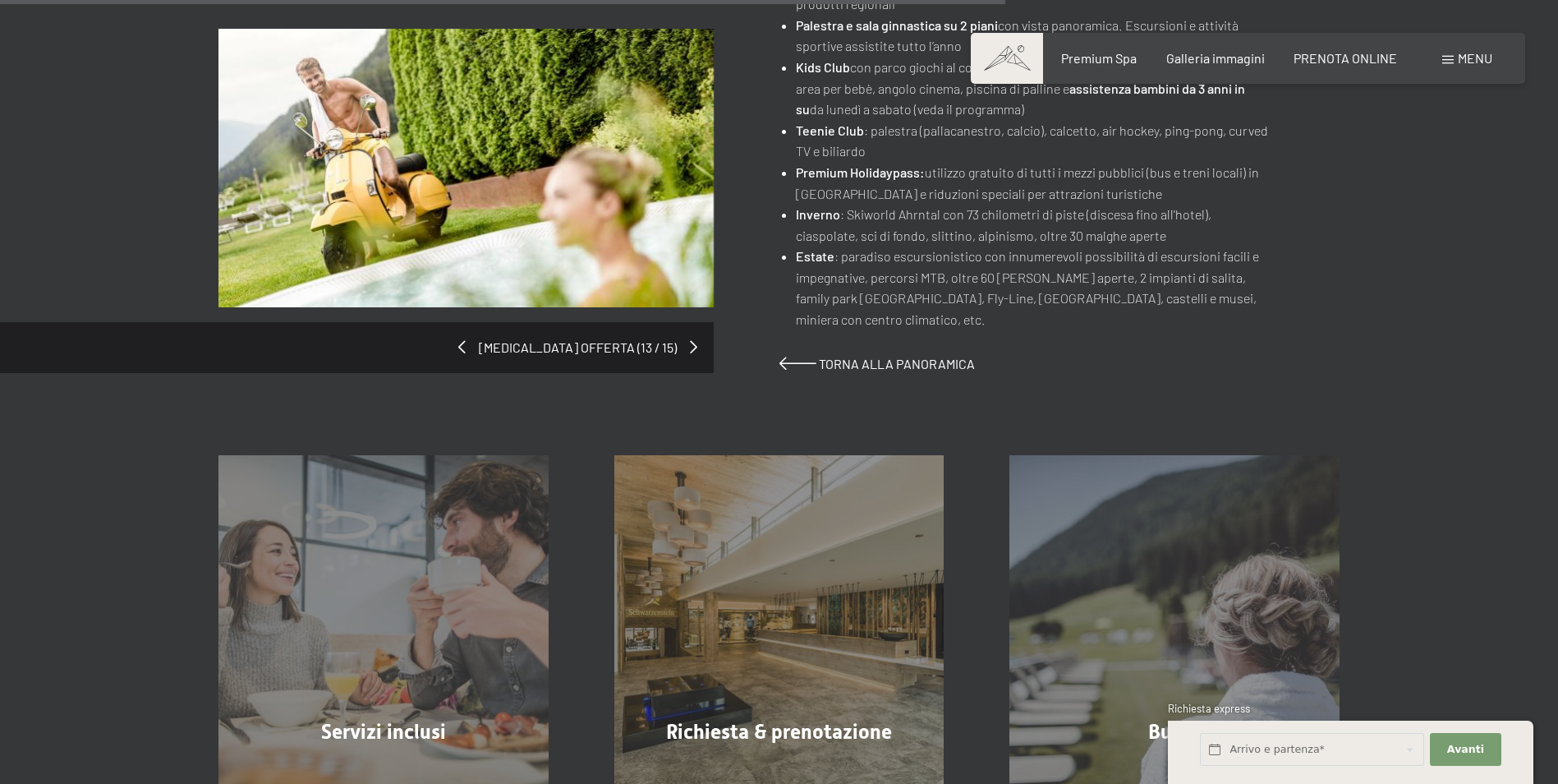
scroll to position [1150, 0]
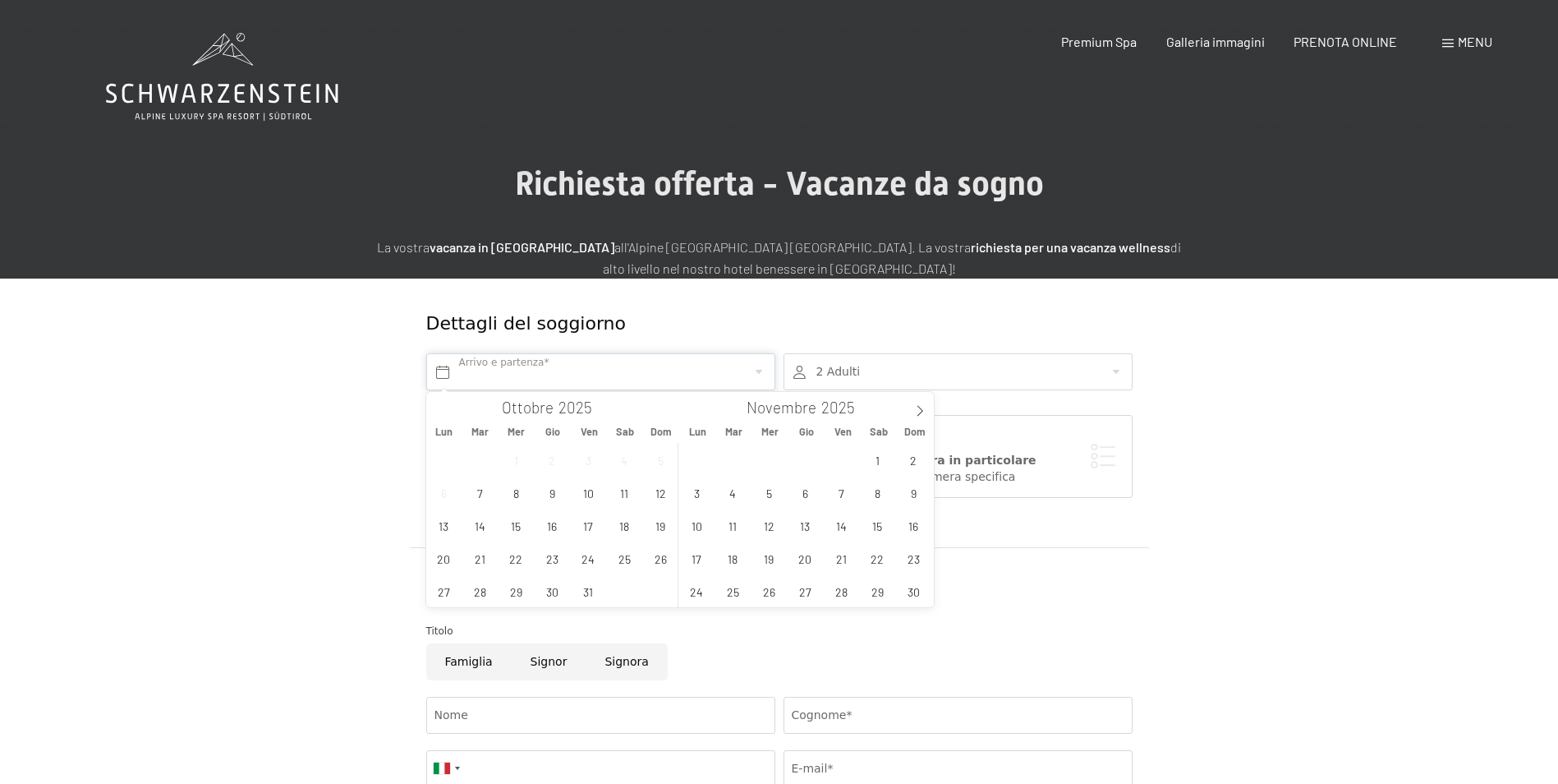
click at [622, 380] on input "text" at bounding box center [601, 372] width 349 height 37
click at [923, 413] on icon at bounding box center [920, 411] width 12 height 12
click at [691, 601] on span "29" at bounding box center [697, 591] width 32 height 32
type input "Lun. 29/12/2025"
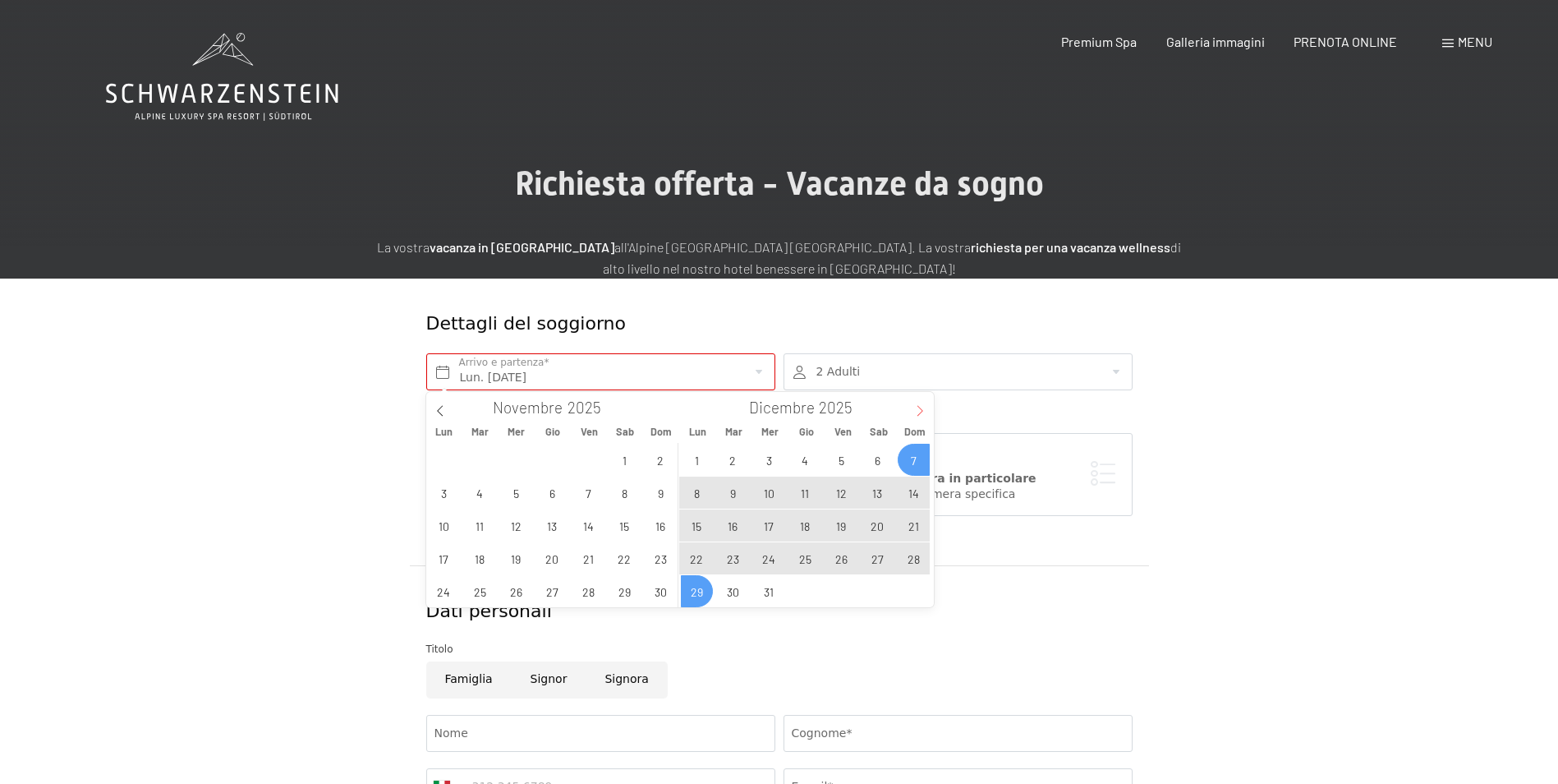
click at [918, 409] on icon at bounding box center [920, 411] width 12 height 12
type input "2026"
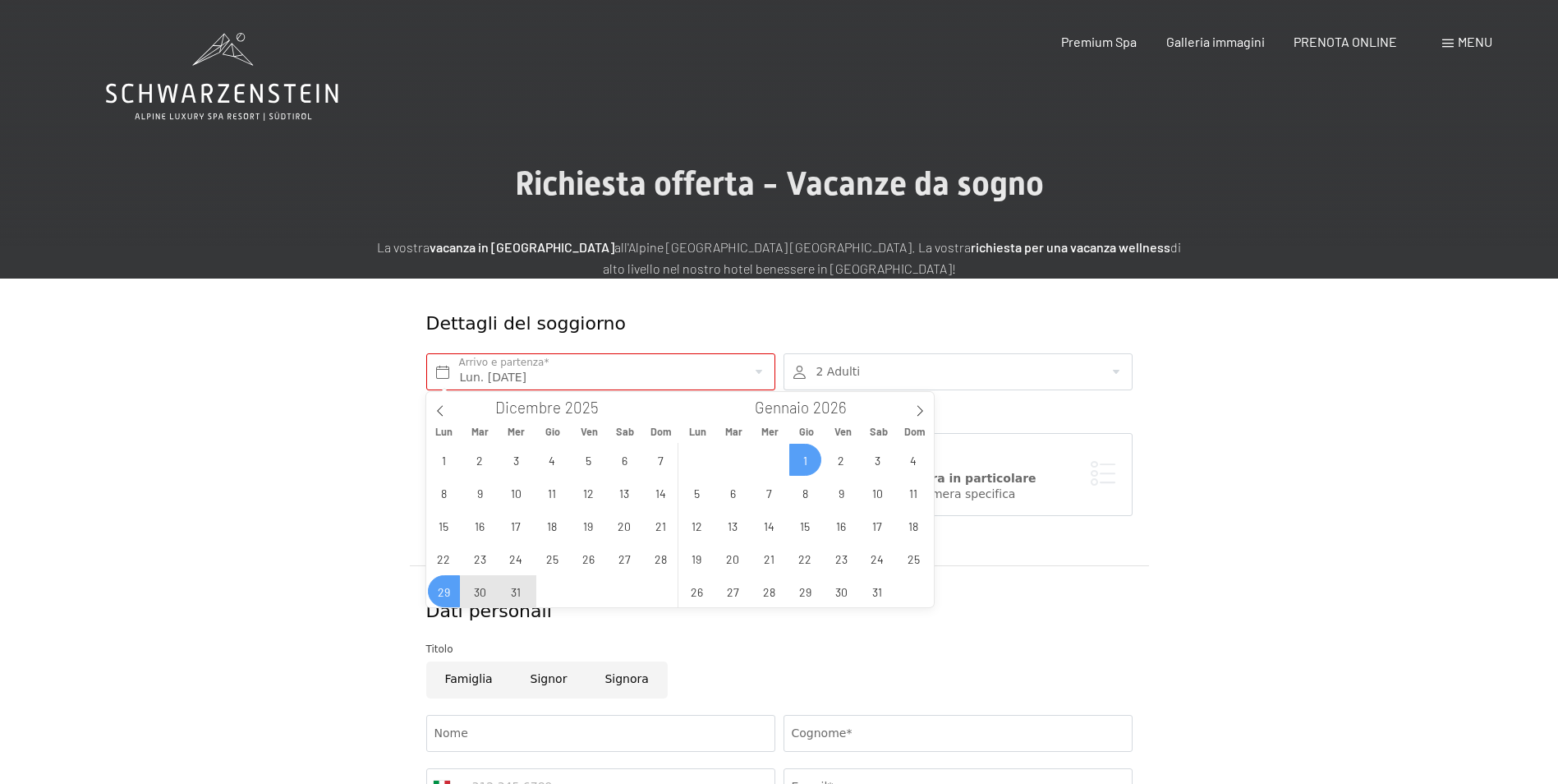
click at [804, 469] on span "1" at bounding box center [805, 459] width 32 height 32
type input "Lun. 29/12/2025 - Gio. 01/01/2026"
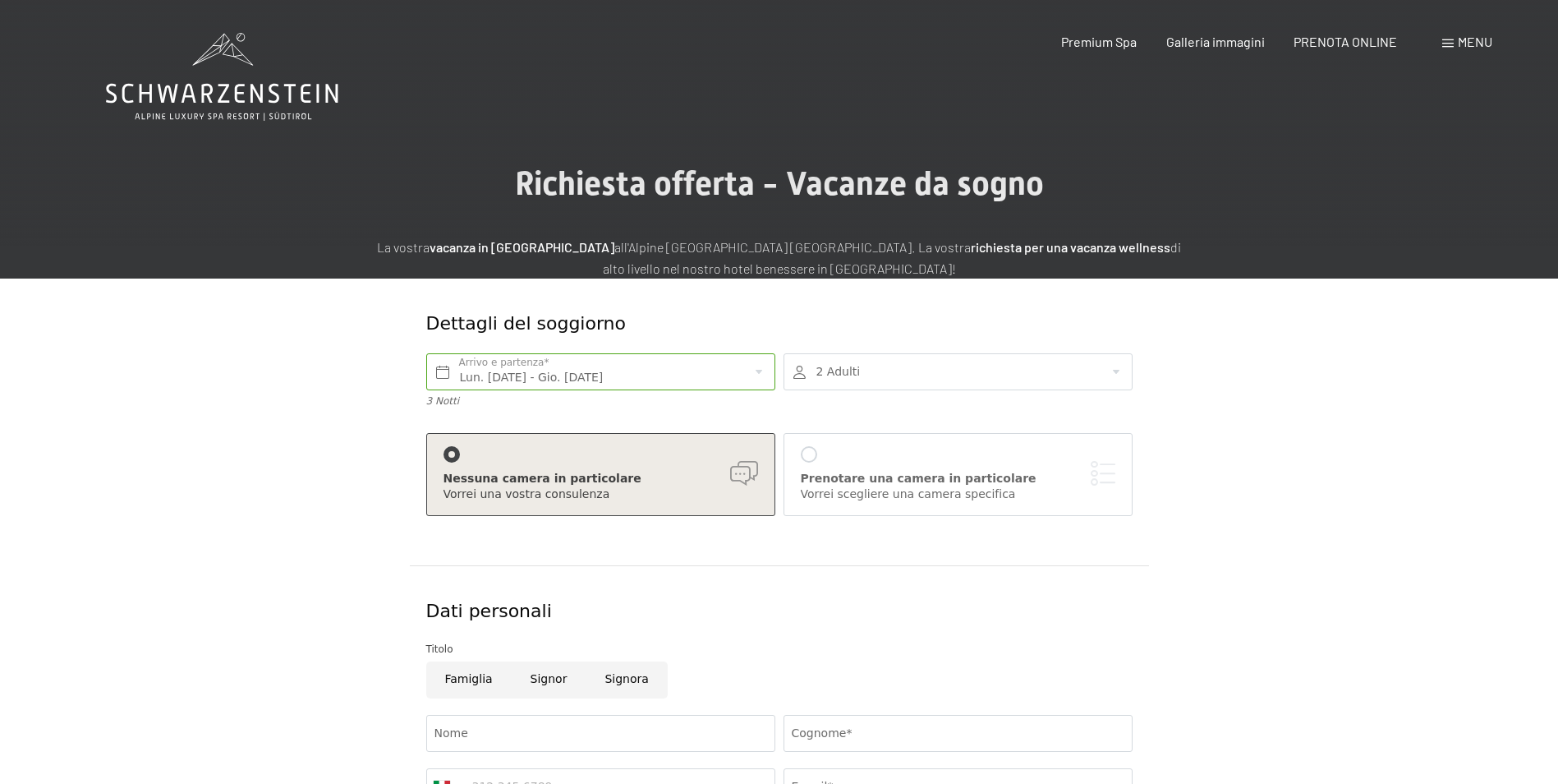
click at [810, 461] on div at bounding box center [809, 454] width 17 height 17
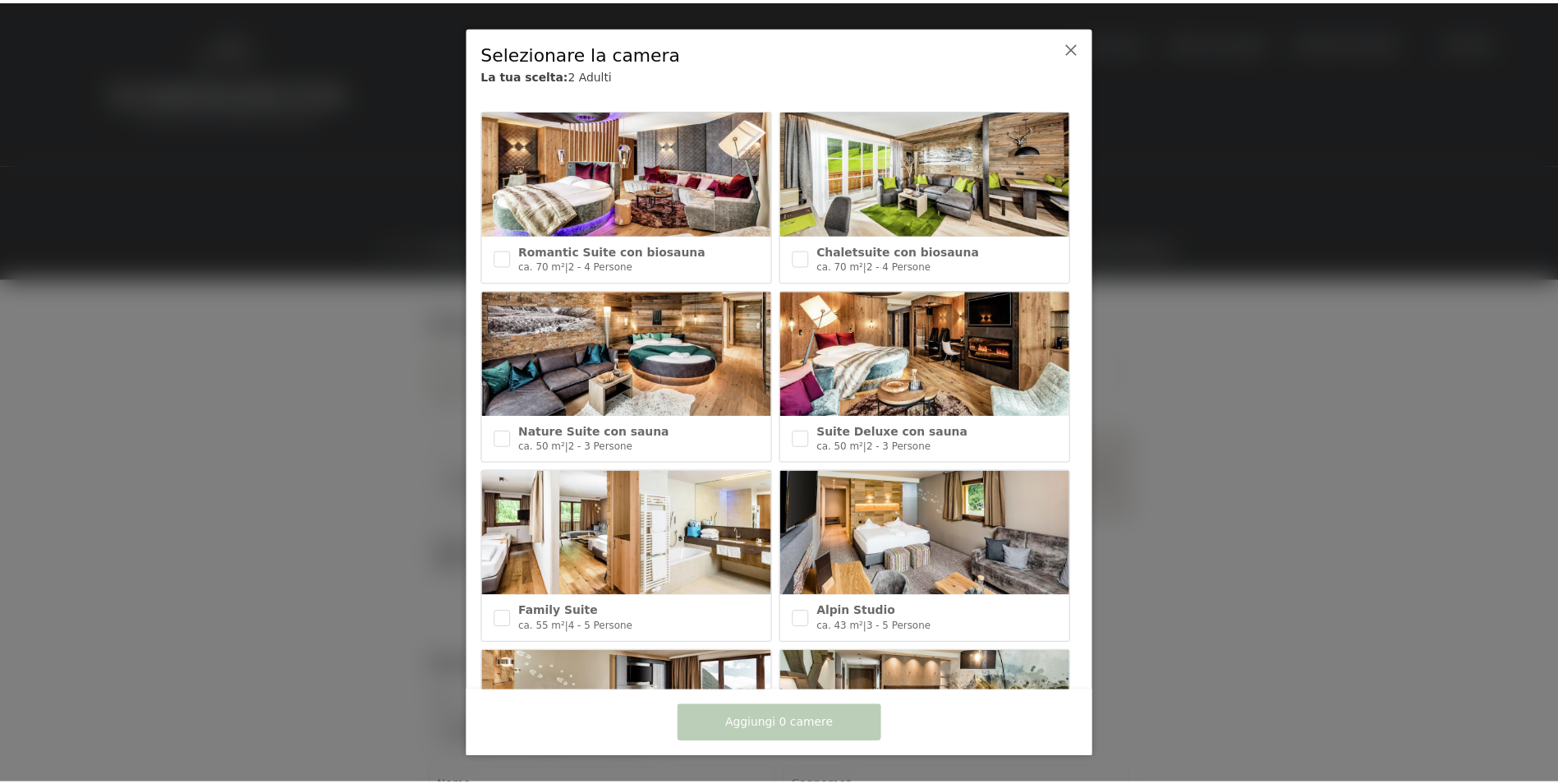
scroll to position [130, 0]
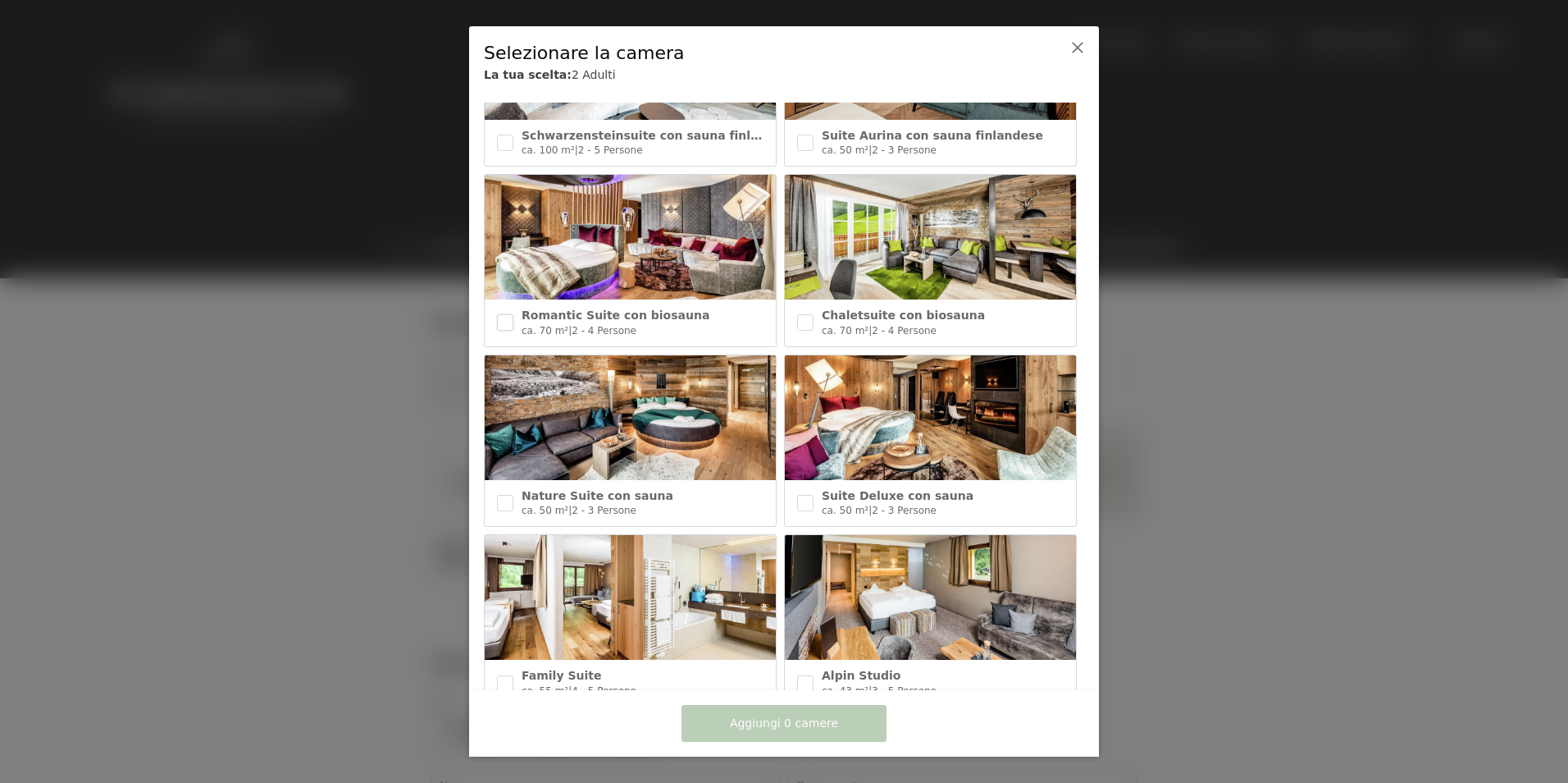
click at [509, 314] on input "checkbox" at bounding box center [506, 323] width 17 height 17
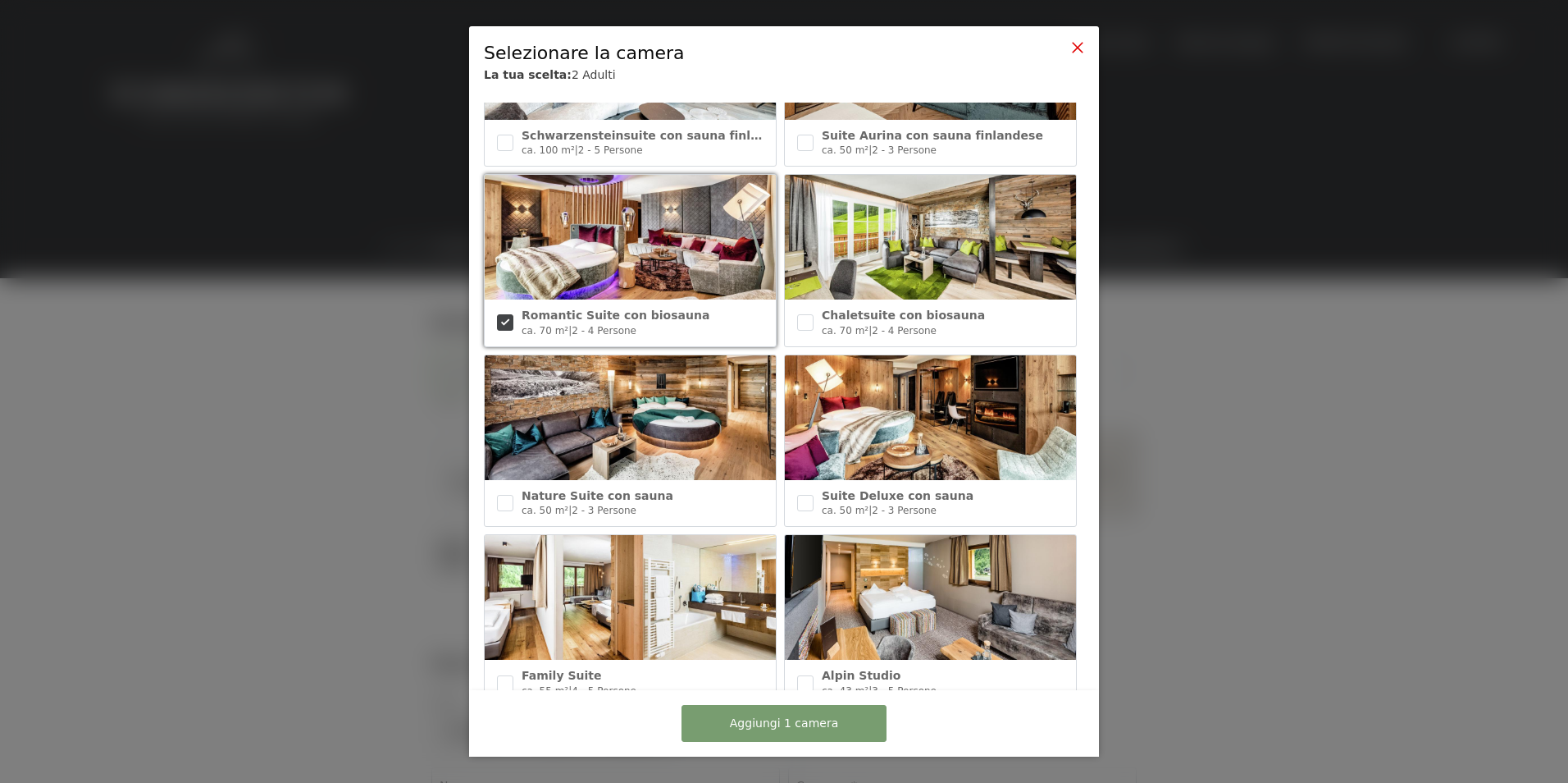
click at [1076, 50] on icon at bounding box center [1078, 48] width 13 height 13
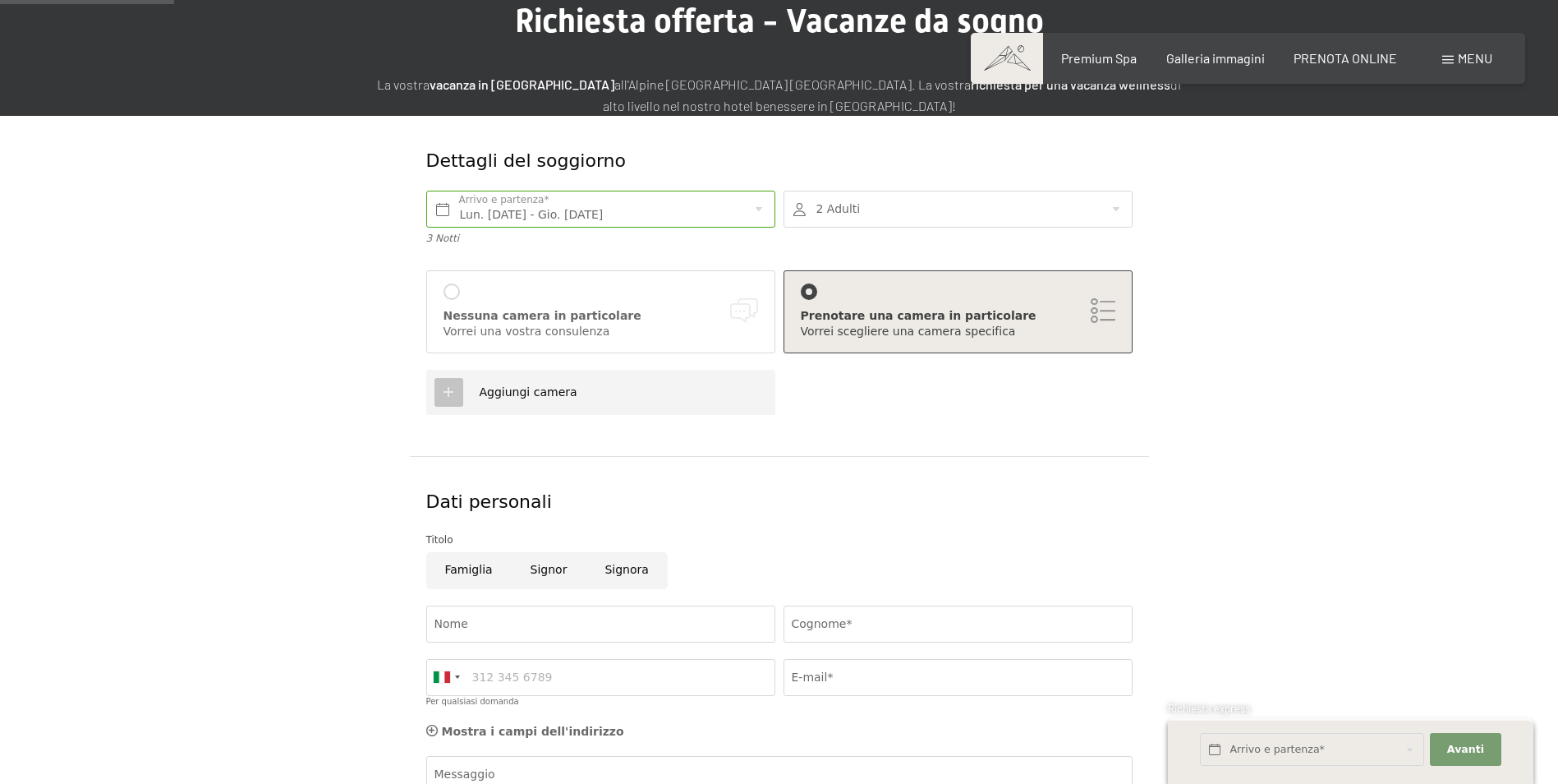
scroll to position [164, 0]
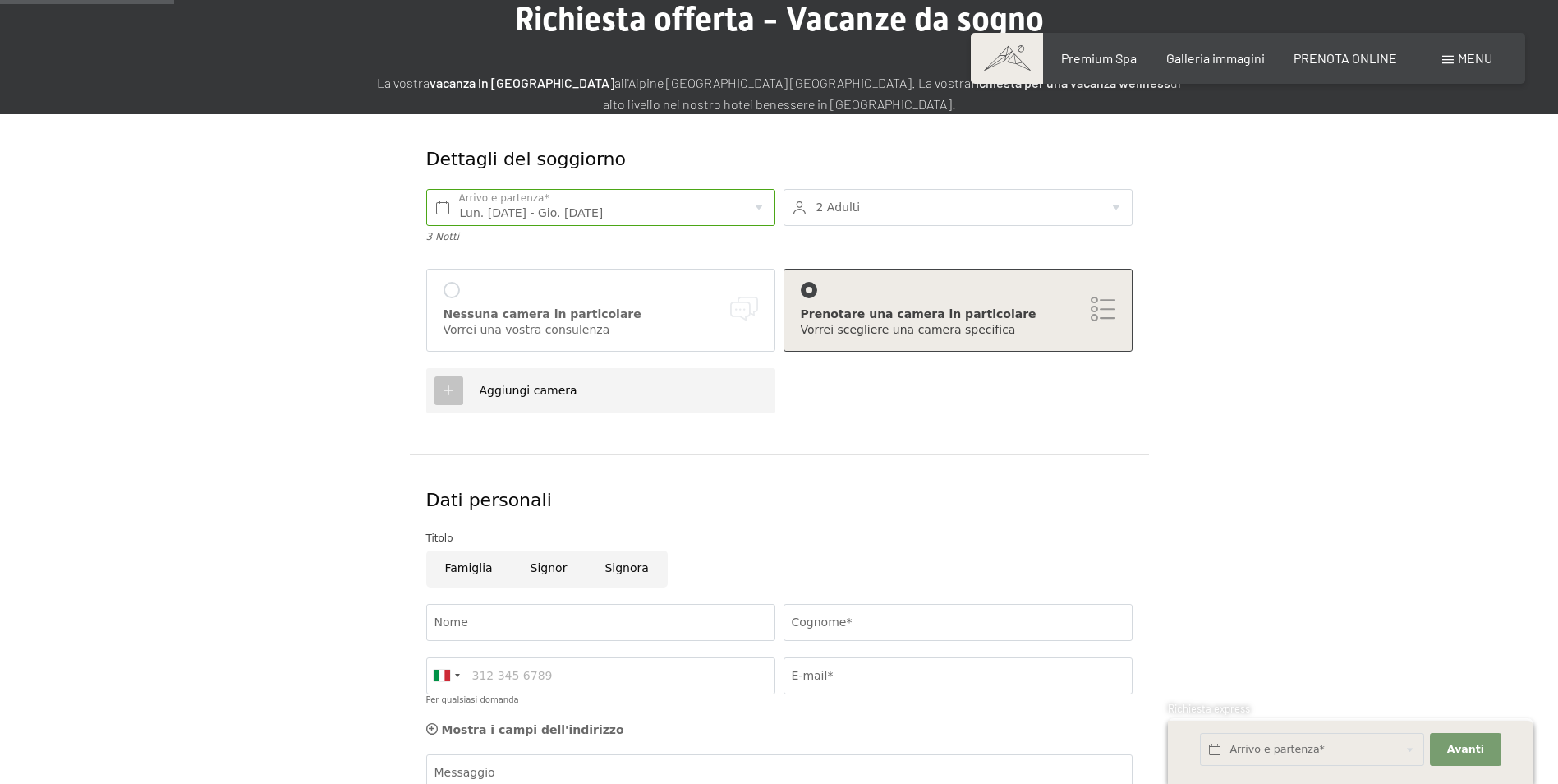
click at [529, 392] on span "Aggiungi camera" at bounding box center [528, 390] width 98 height 13
checkbox input "false"
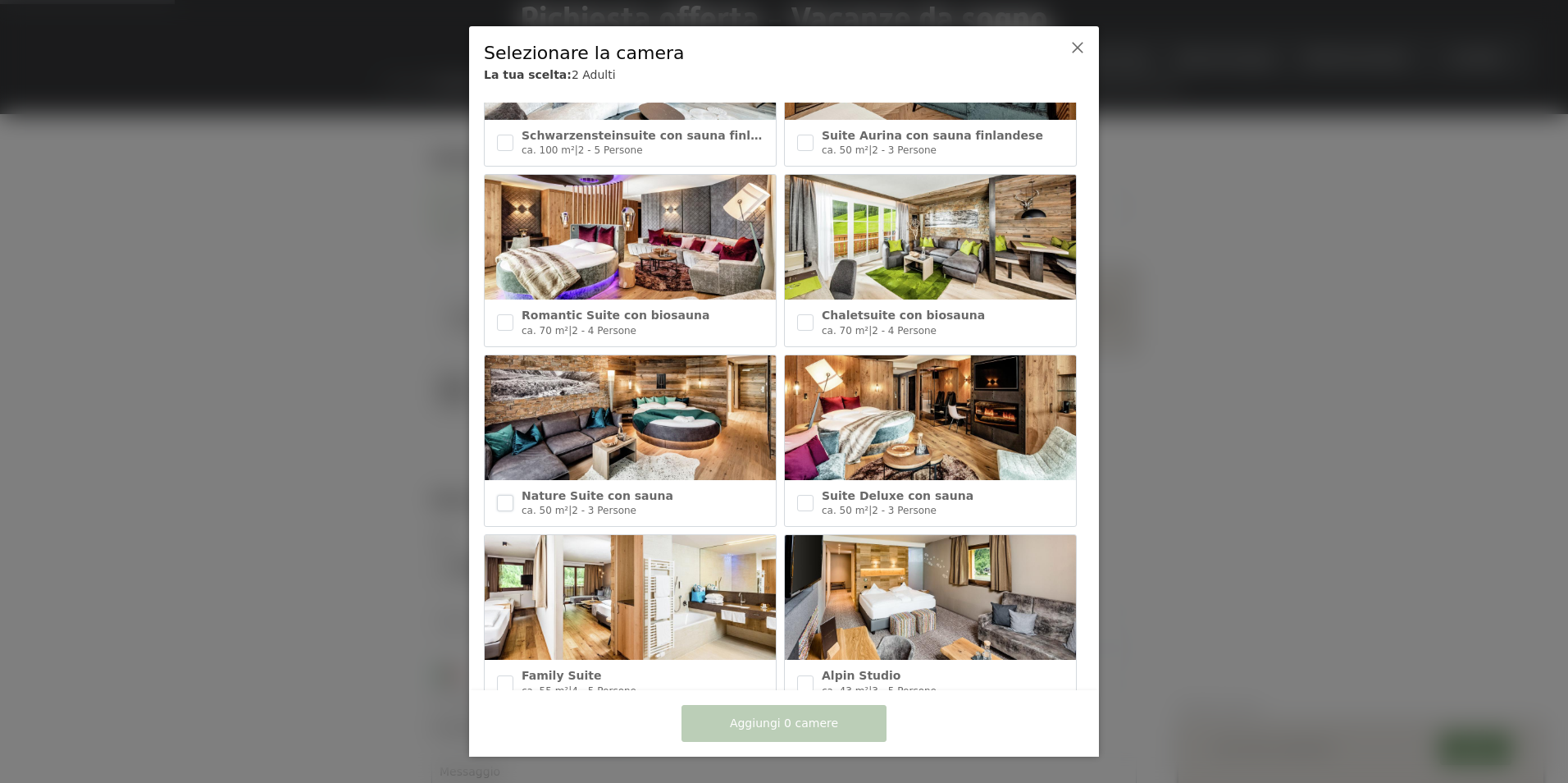
click at [503, 501] on input "checkbox" at bounding box center [506, 503] width 17 height 17
checkbox input "true"
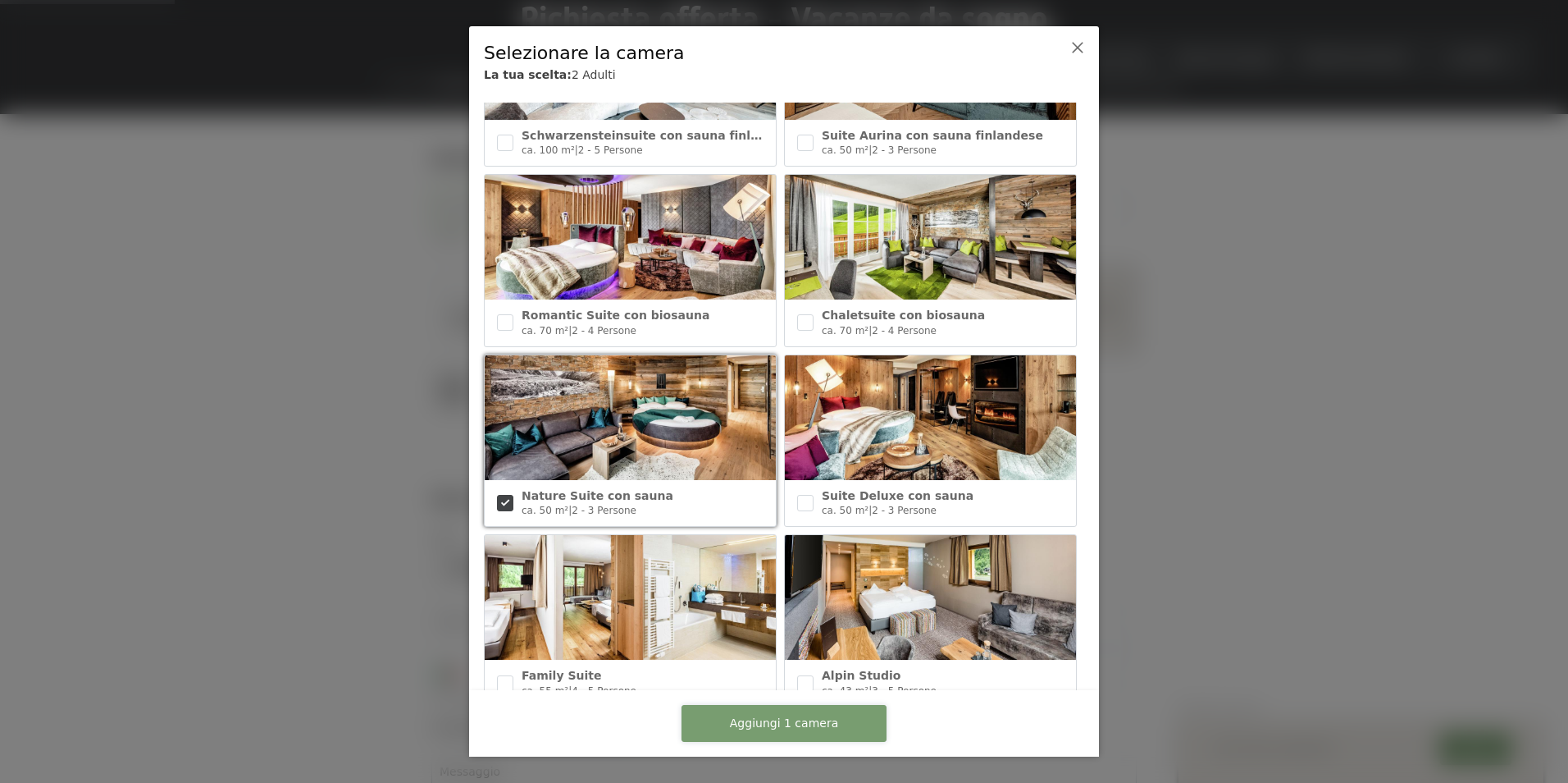
click at [863, 730] on button "Aggiungi 1 camera" at bounding box center [784, 723] width 205 height 37
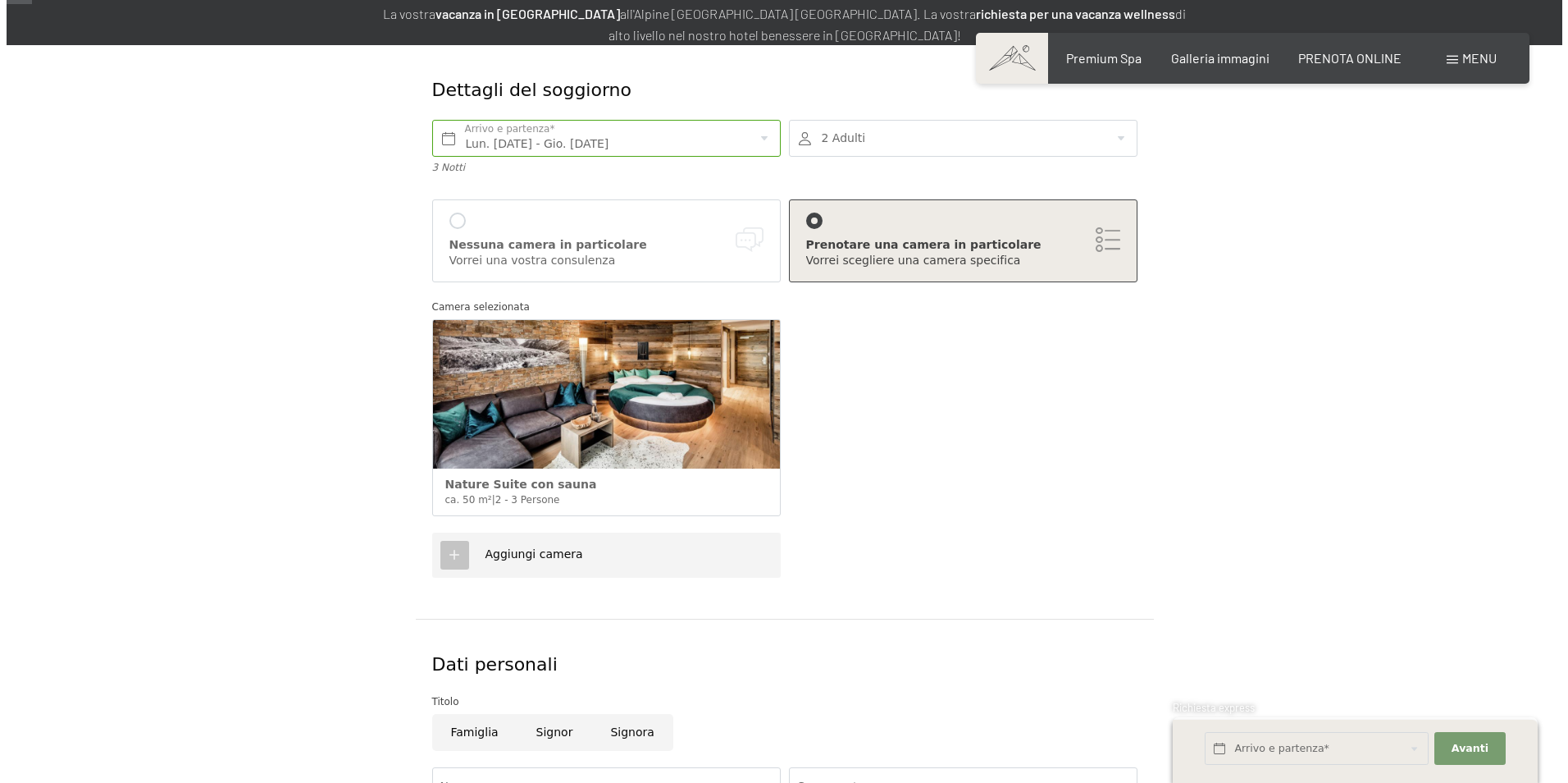
scroll to position [0, 0]
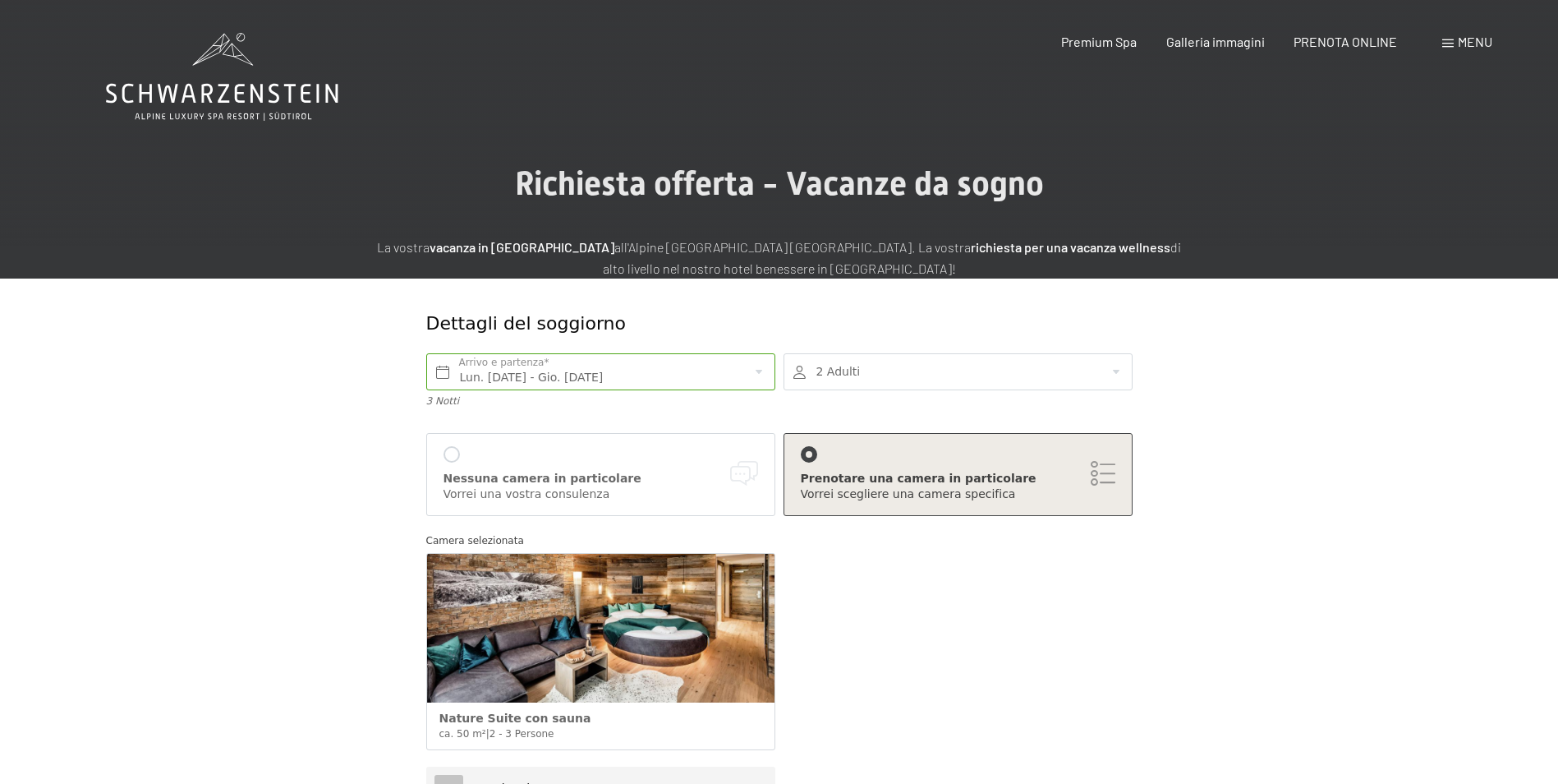
click at [608, 614] on img at bounding box center [601, 628] width 347 height 149
click at [807, 451] on div at bounding box center [809, 454] width 17 height 17
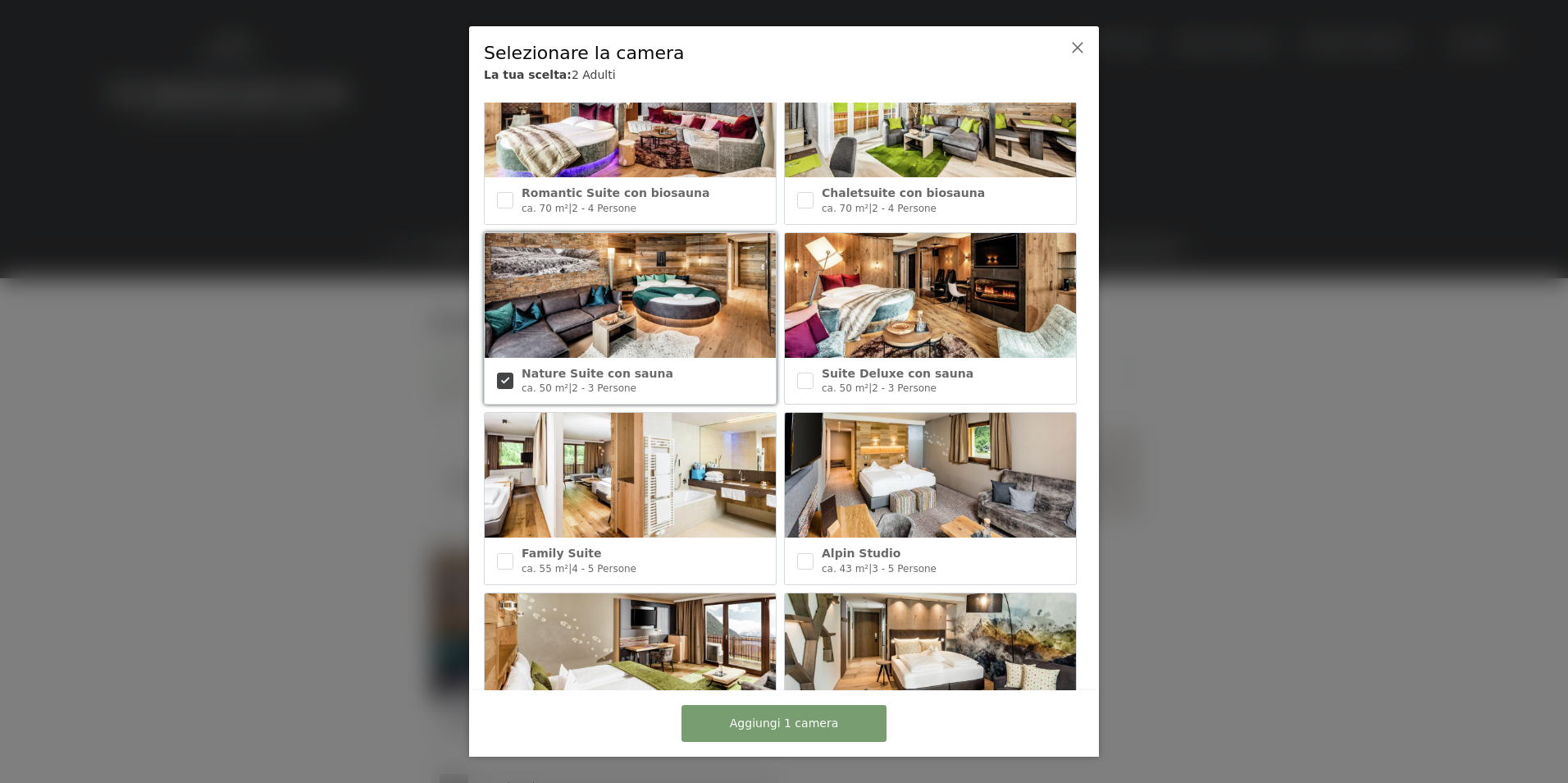
scroll to position [295, 0]
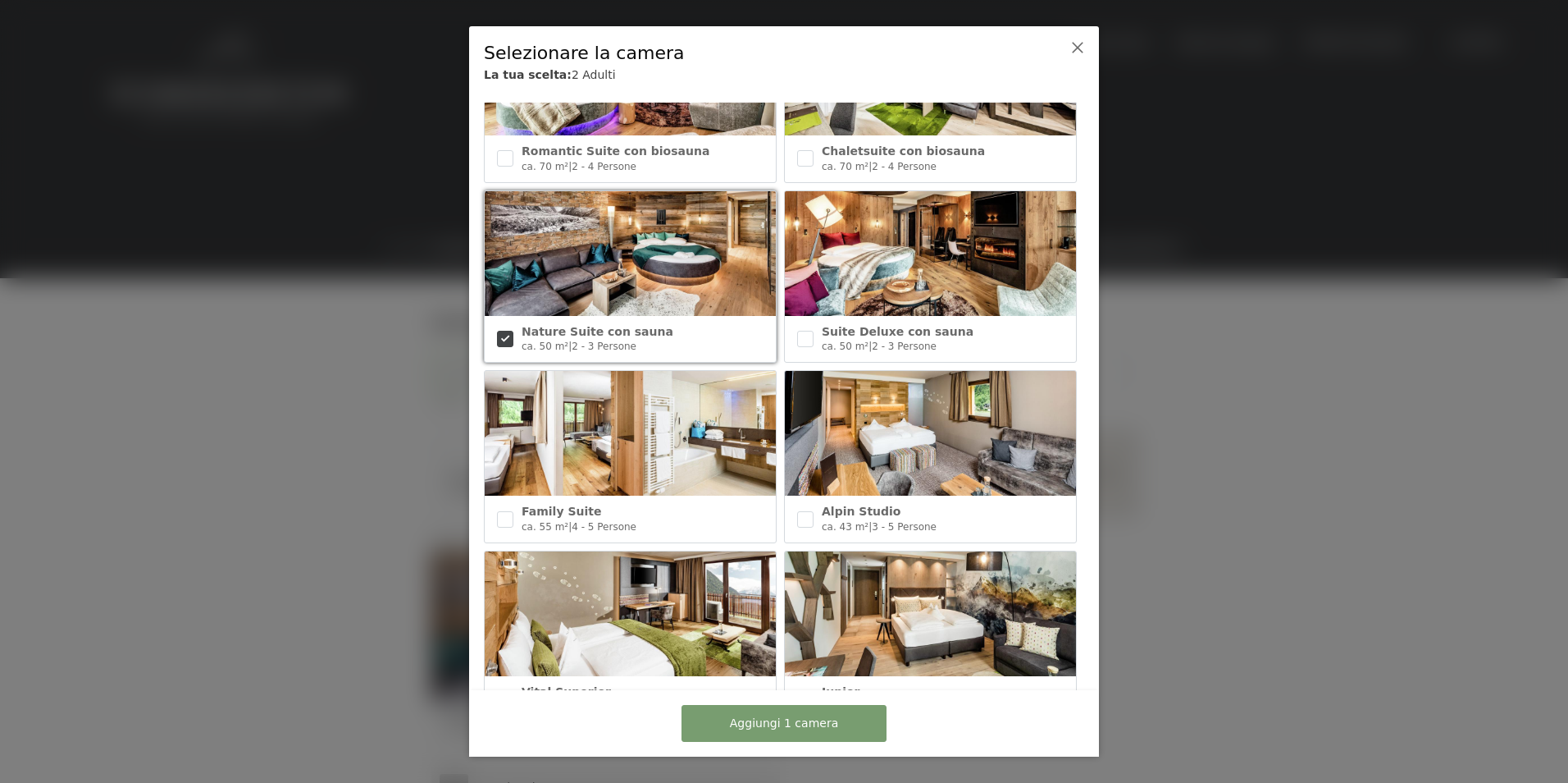
click at [900, 445] on img at bounding box center [930, 433] width 291 height 124
click at [905, 420] on img at bounding box center [930, 433] width 291 height 124
checkbox input "false"
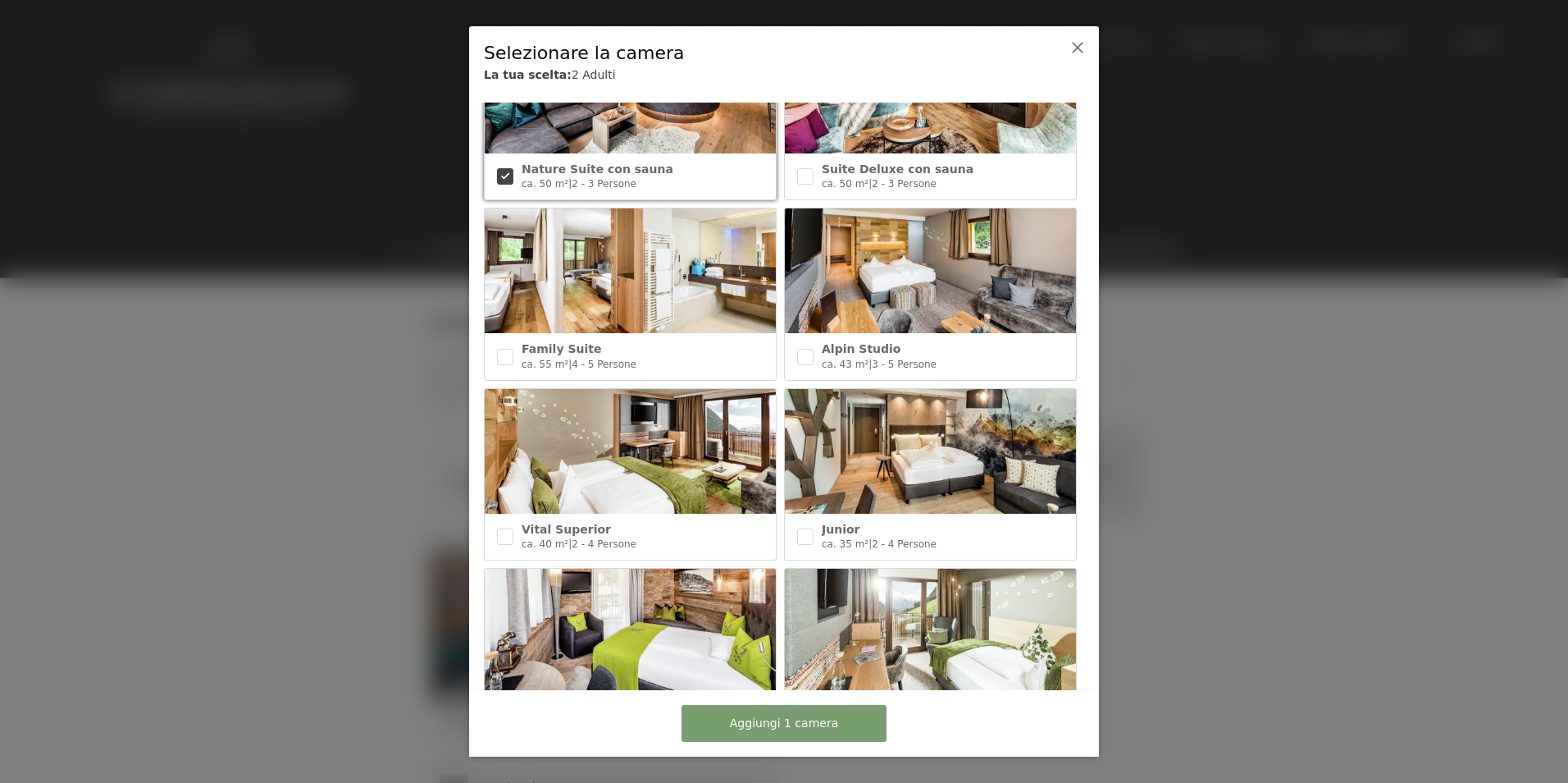
scroll to position [459, 0]
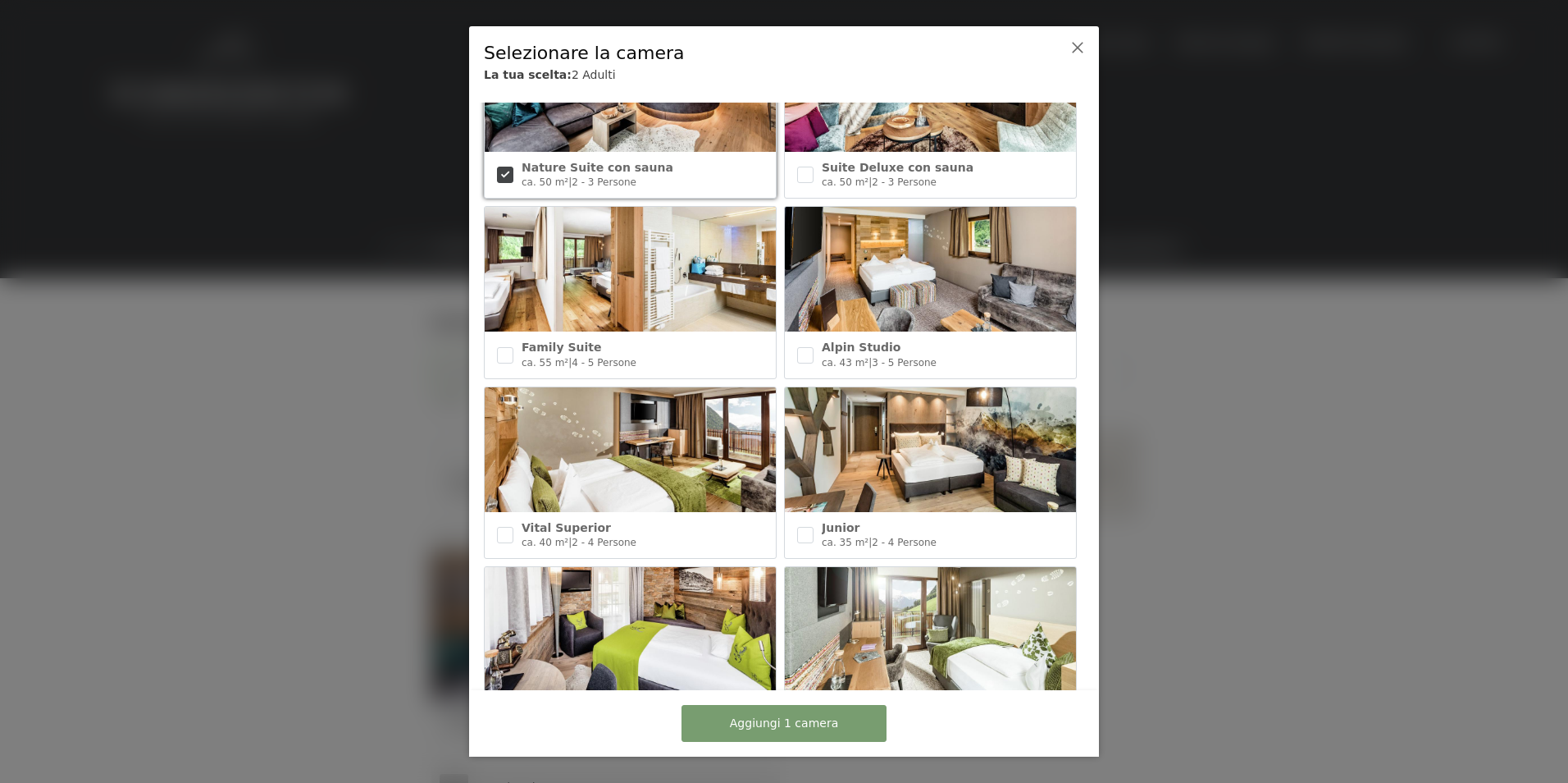
click at [907, 468] on img at bounding box center [930, 449] width 291 height 124
checkbox input "true"
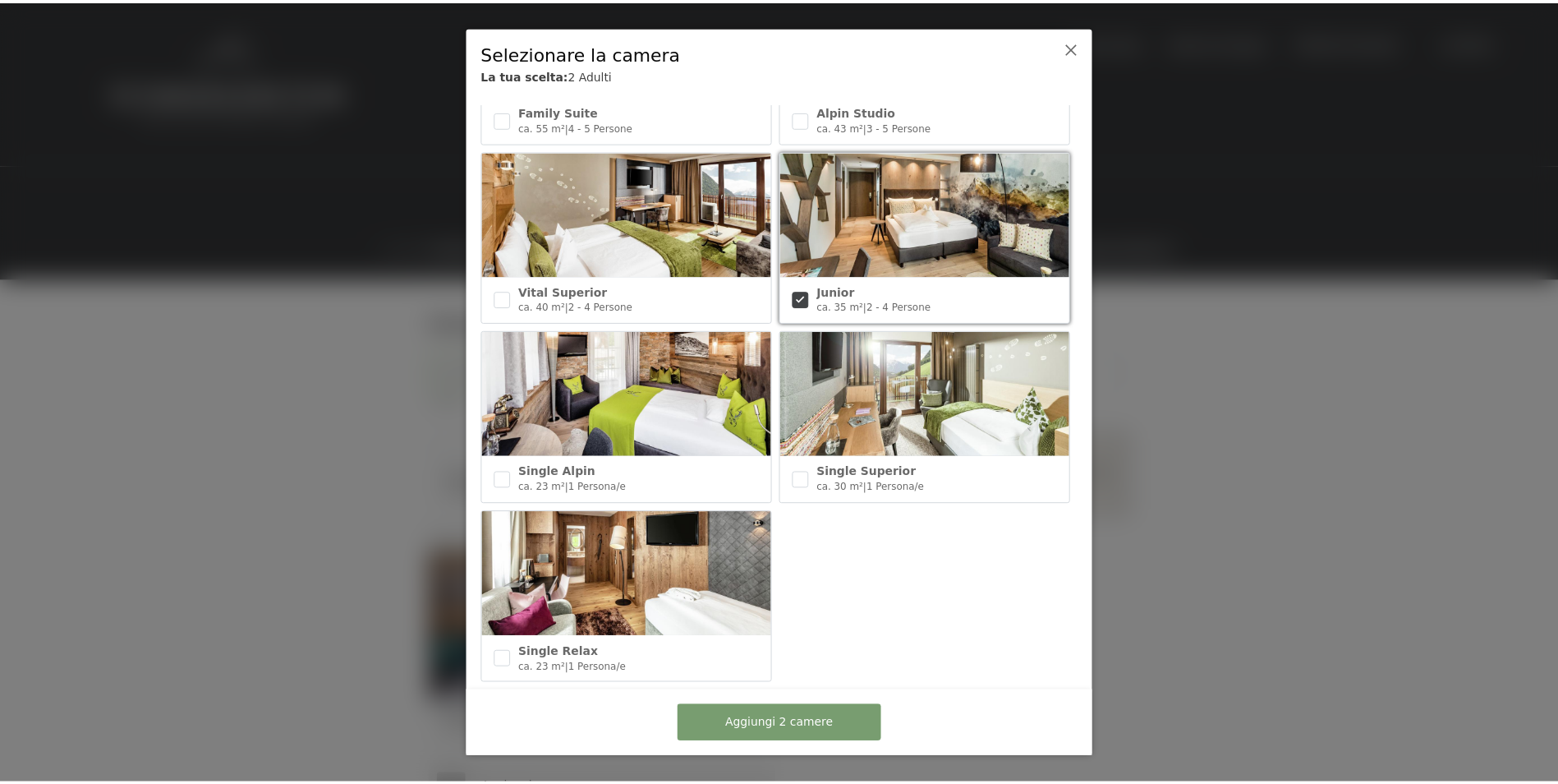
scroll to position [706, 0]
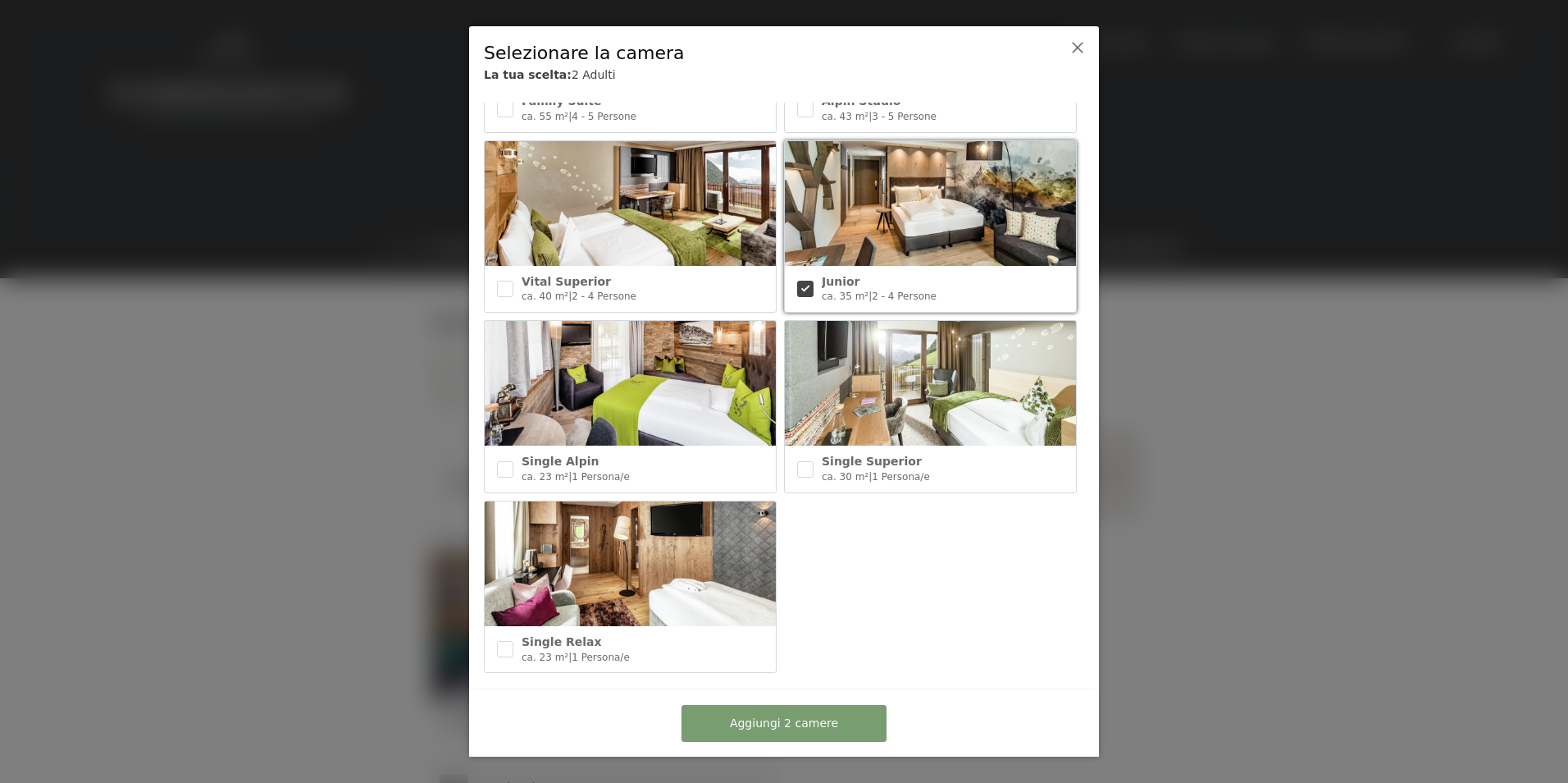
click at [1220, 431] on div at bounding box center [784, 392] width 1568 height 783
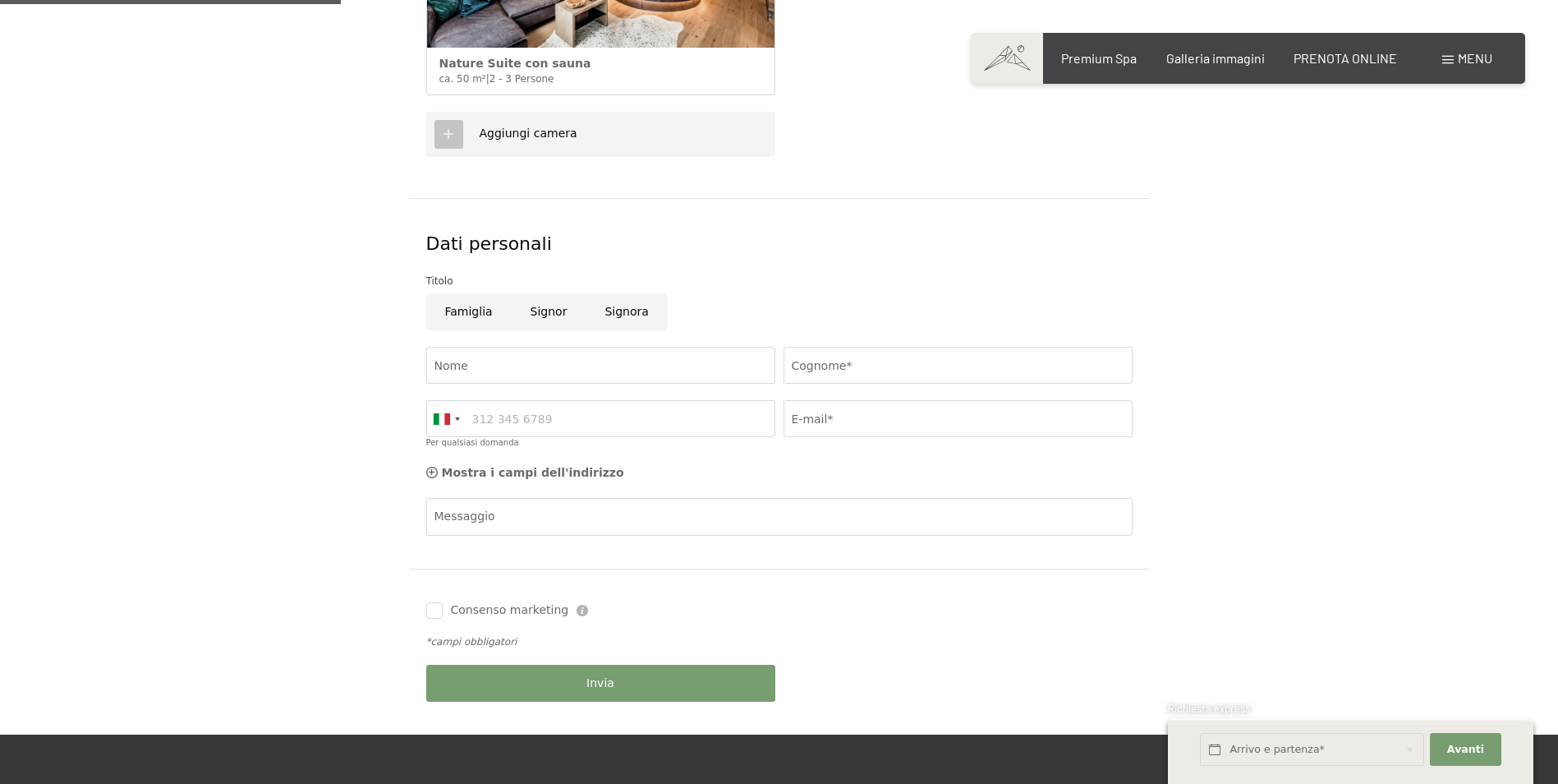
scroll to position [657, 0]
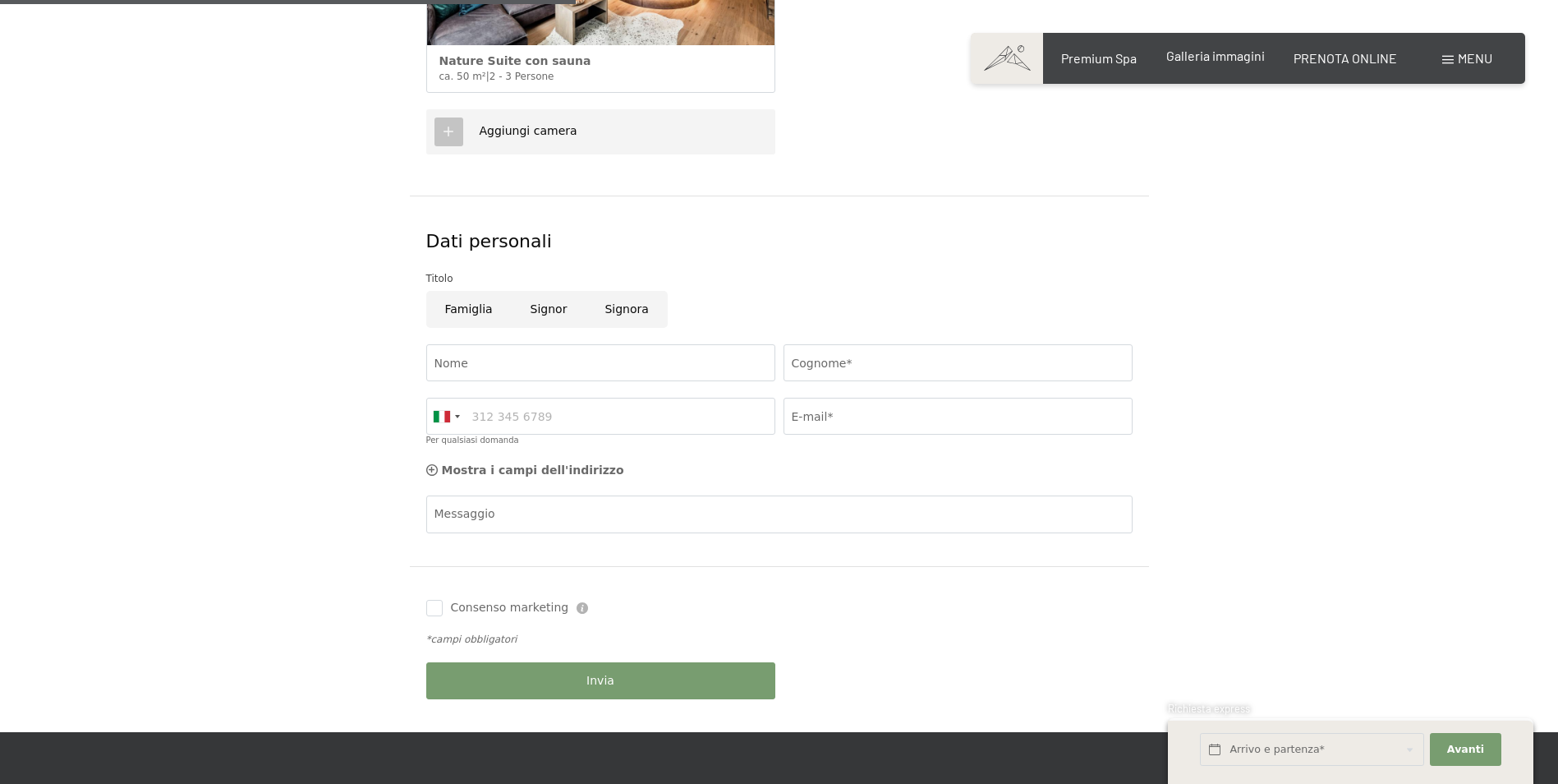
click at [1218, 61] on span "Galleria immagini" at bounding box center [1216, 56] width 98 height 16
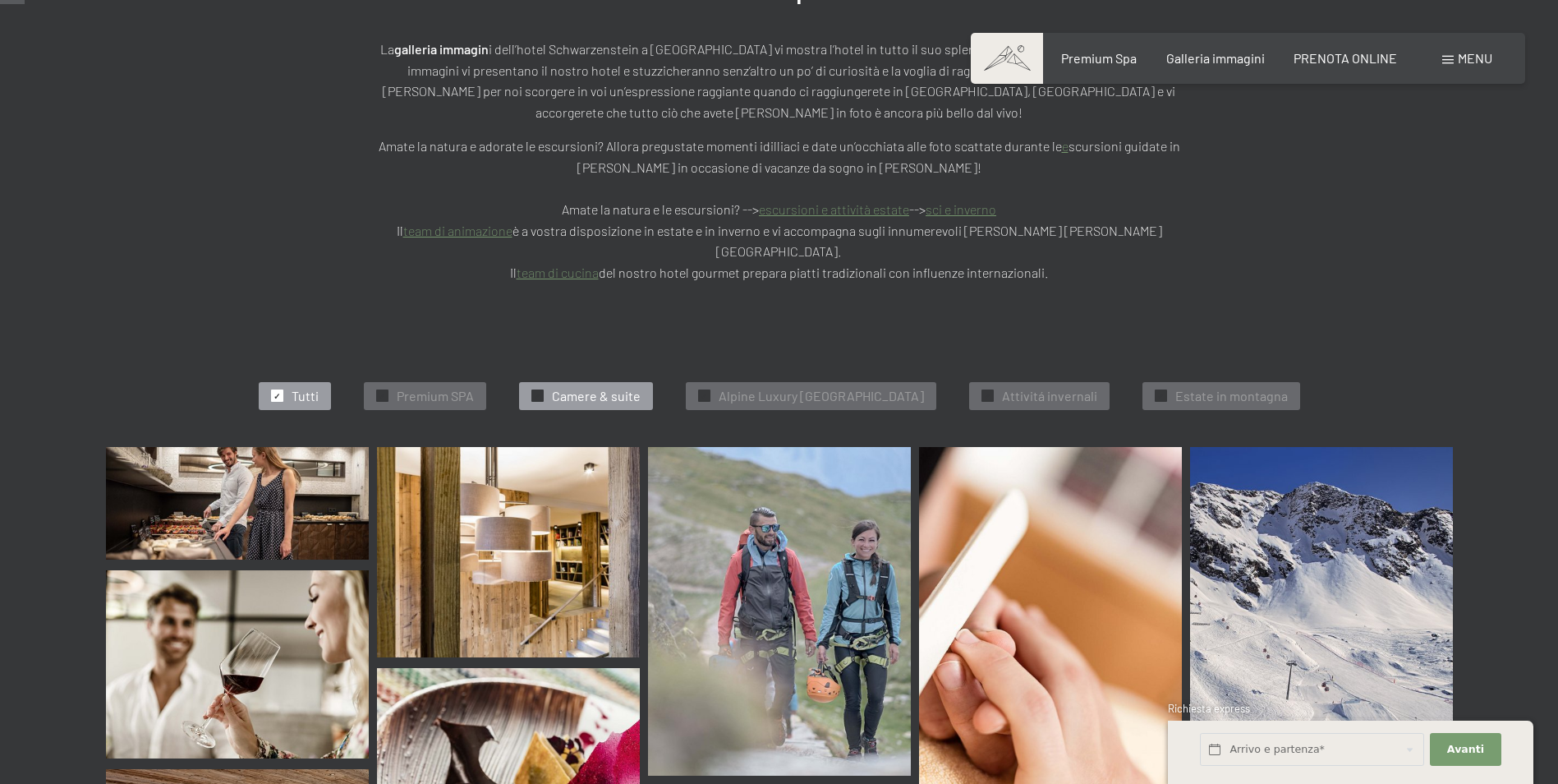
click at [601, 387] on span "Camere & suite" at bounding box center [596, 395] width 88 height 18
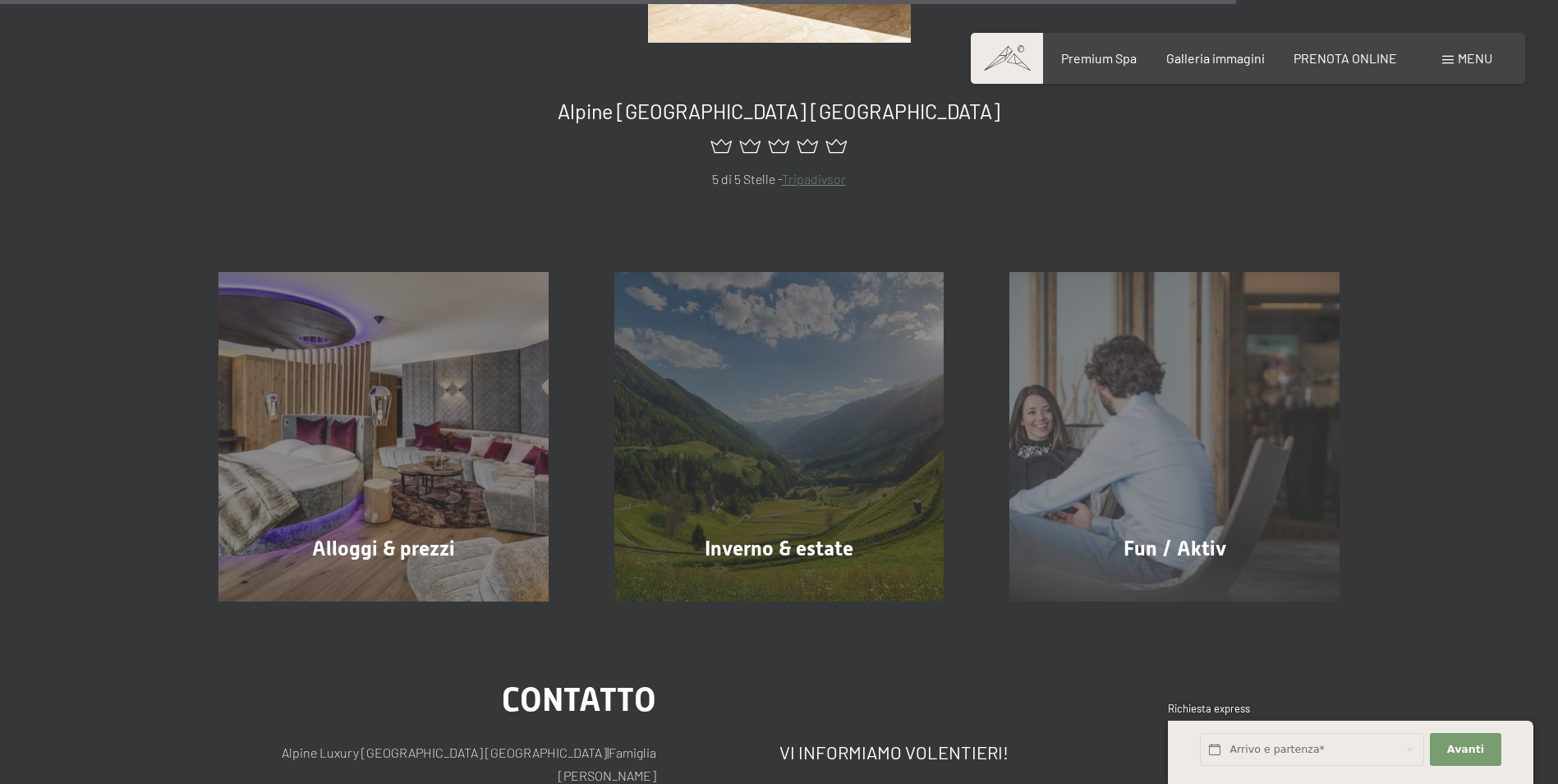
scroll to position [1648, 0]
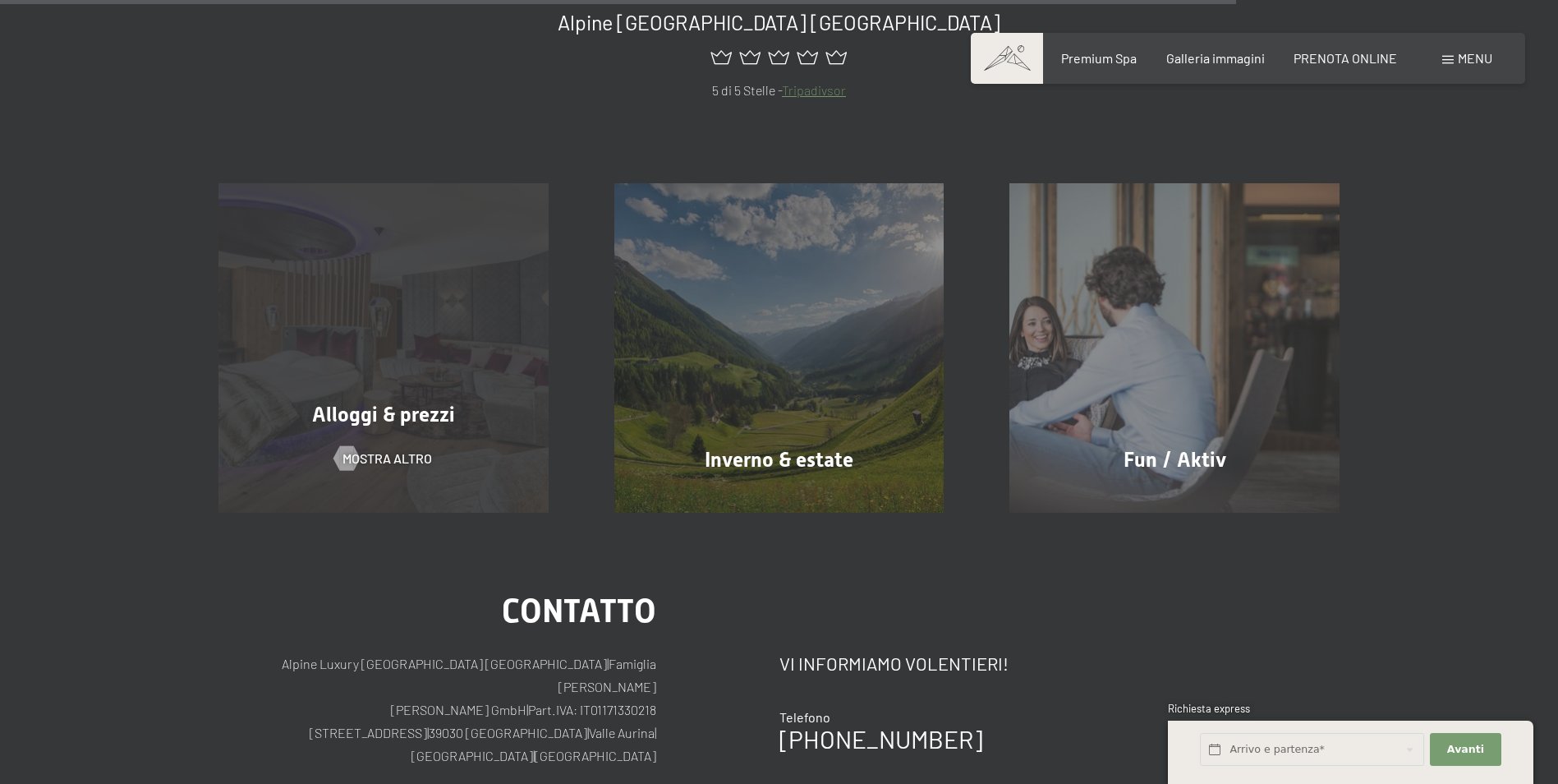
click at [504, 327] on div "Alloggi & prezzi mostra altro" at bounding box center [384, 348] width 396 height 331
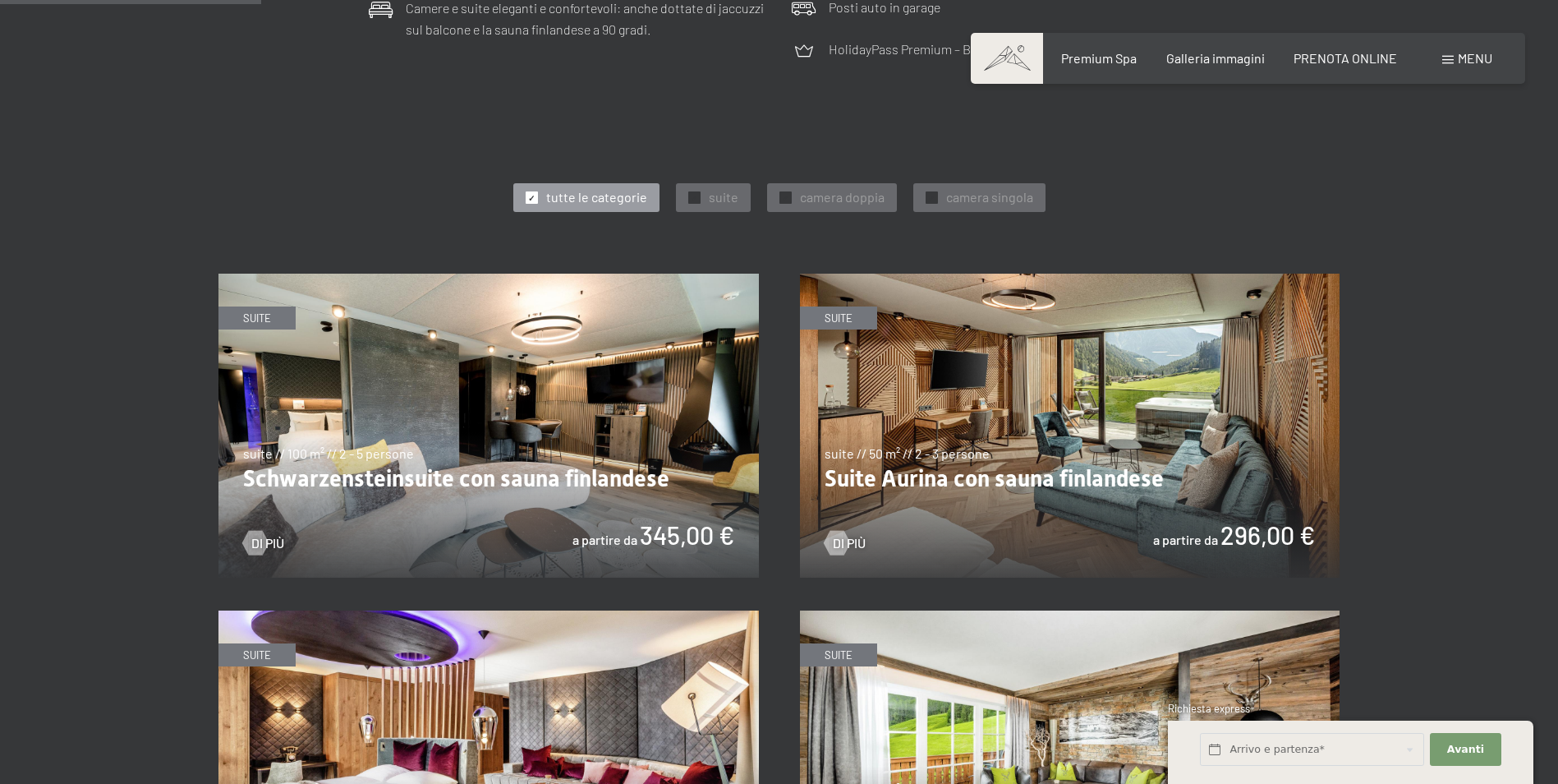
scroll to position [903, 0]
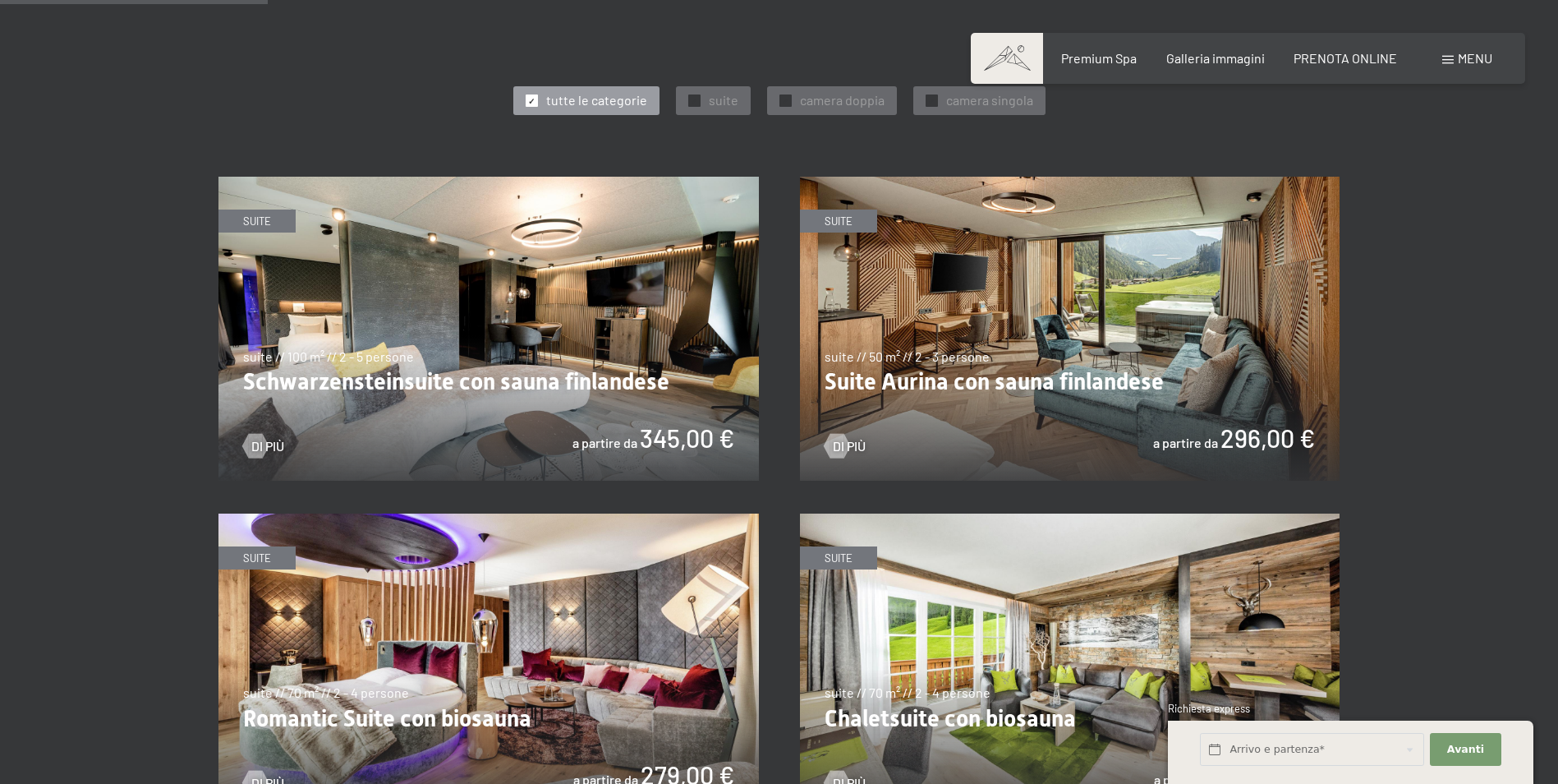
click at [1157, 323] on img at bounding box center [1070, 328] width 540 height 304
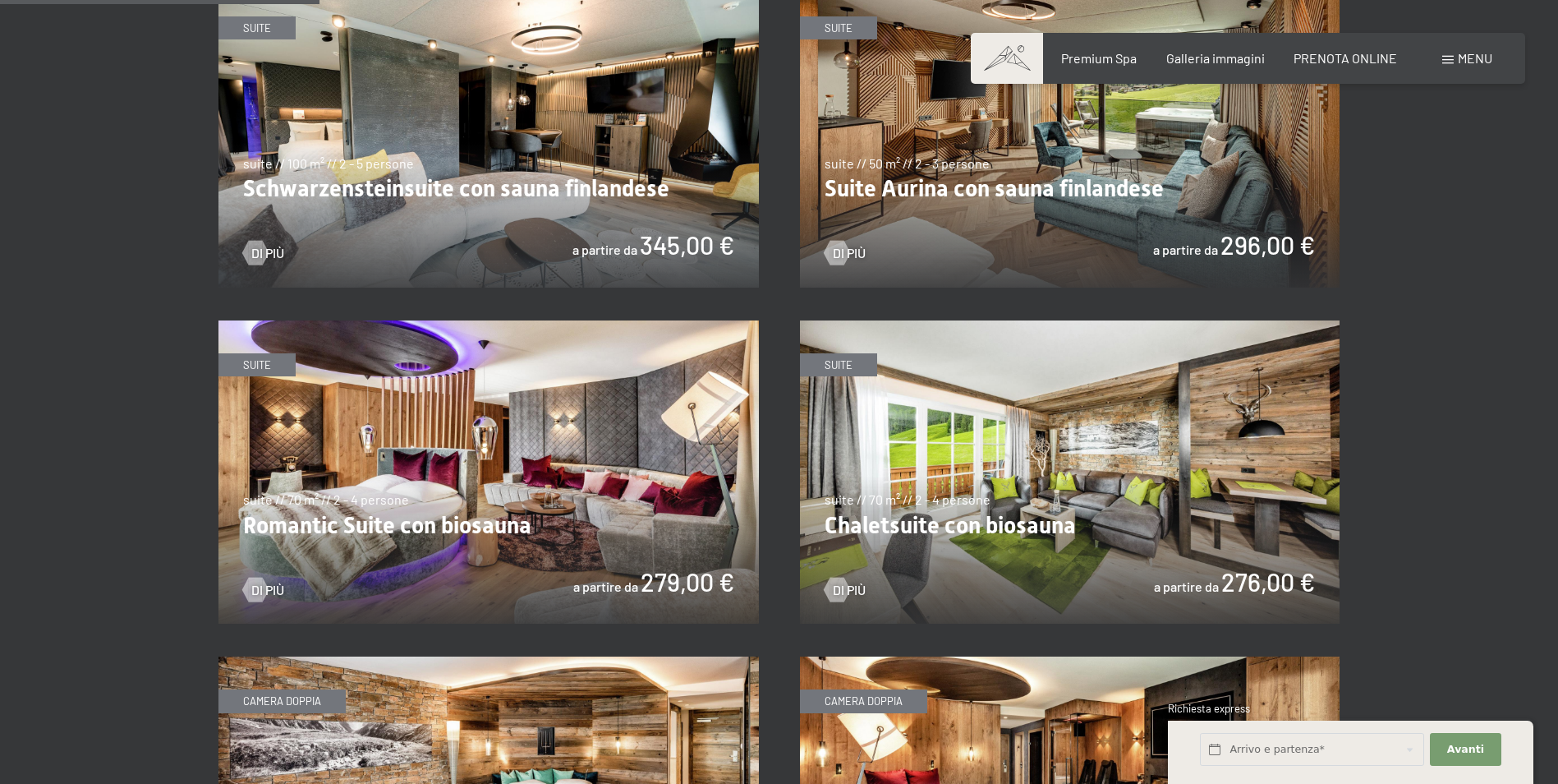
scroll to position [1150, 0]
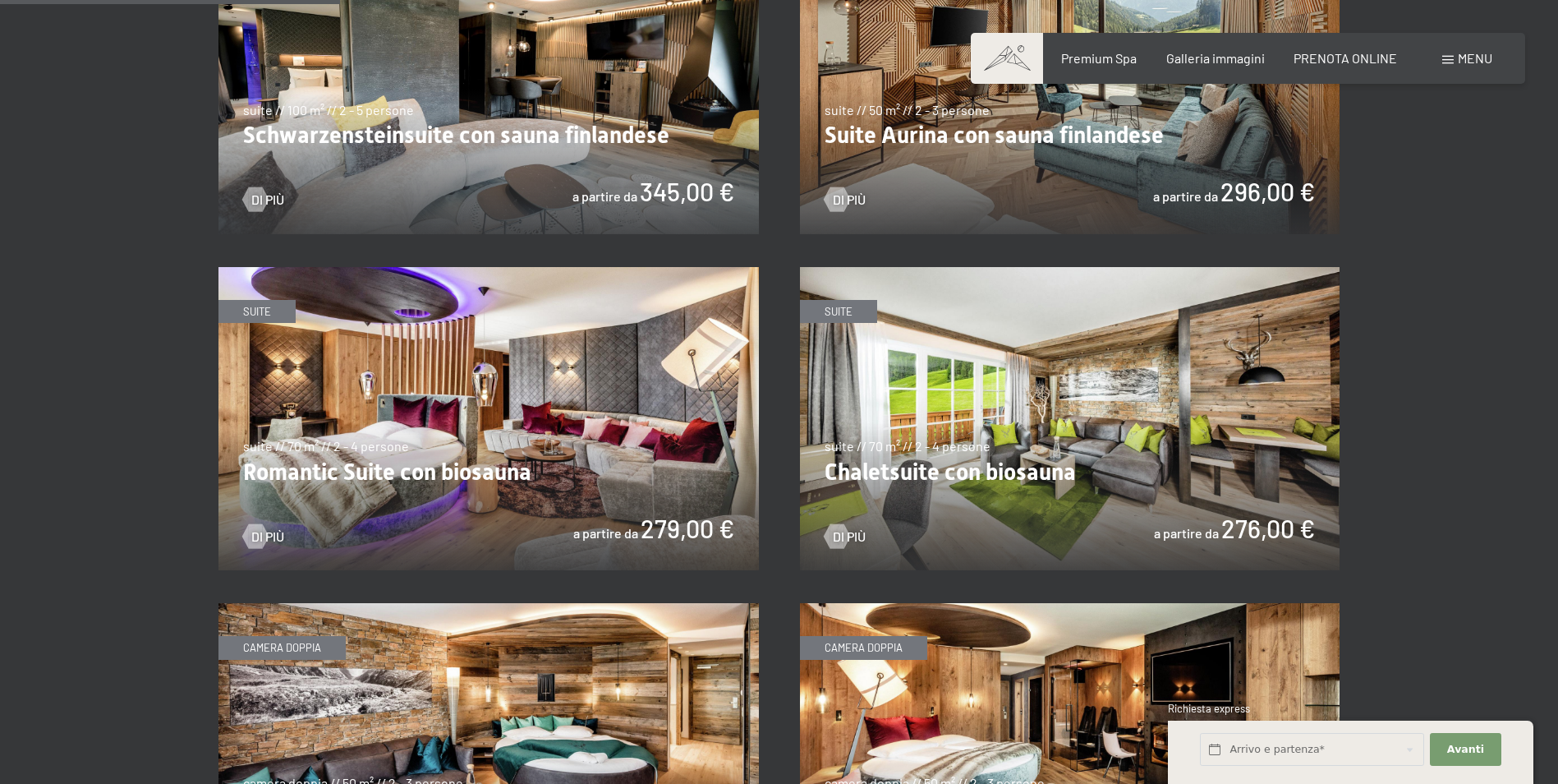
click at [1100, 375] on img at bounding box center [1070, 418] width 540 height 304
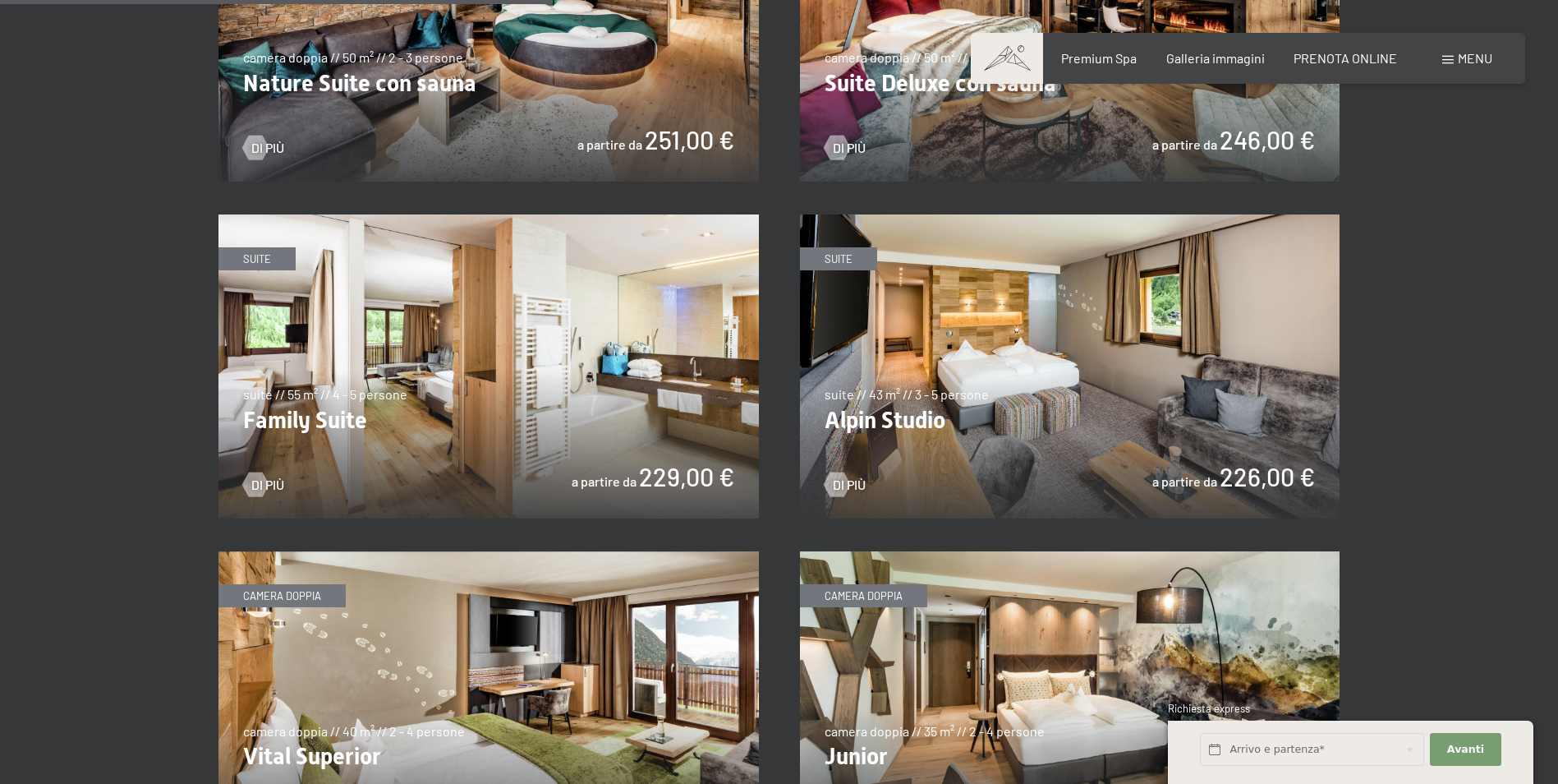
scroll to position [1889, 0]
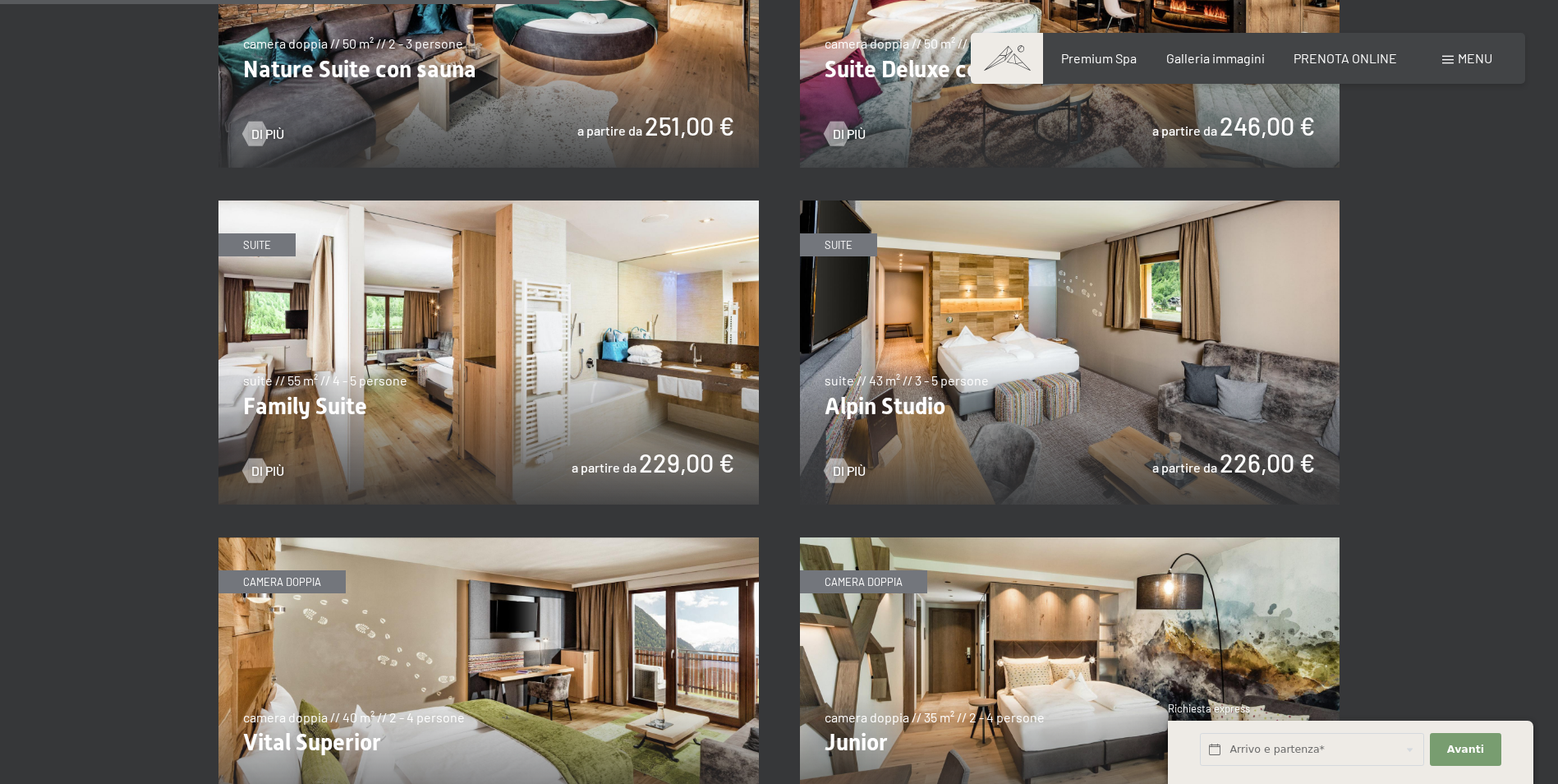
click at [431, 363] on img at bounding box center [489, 352] width 540 height 304
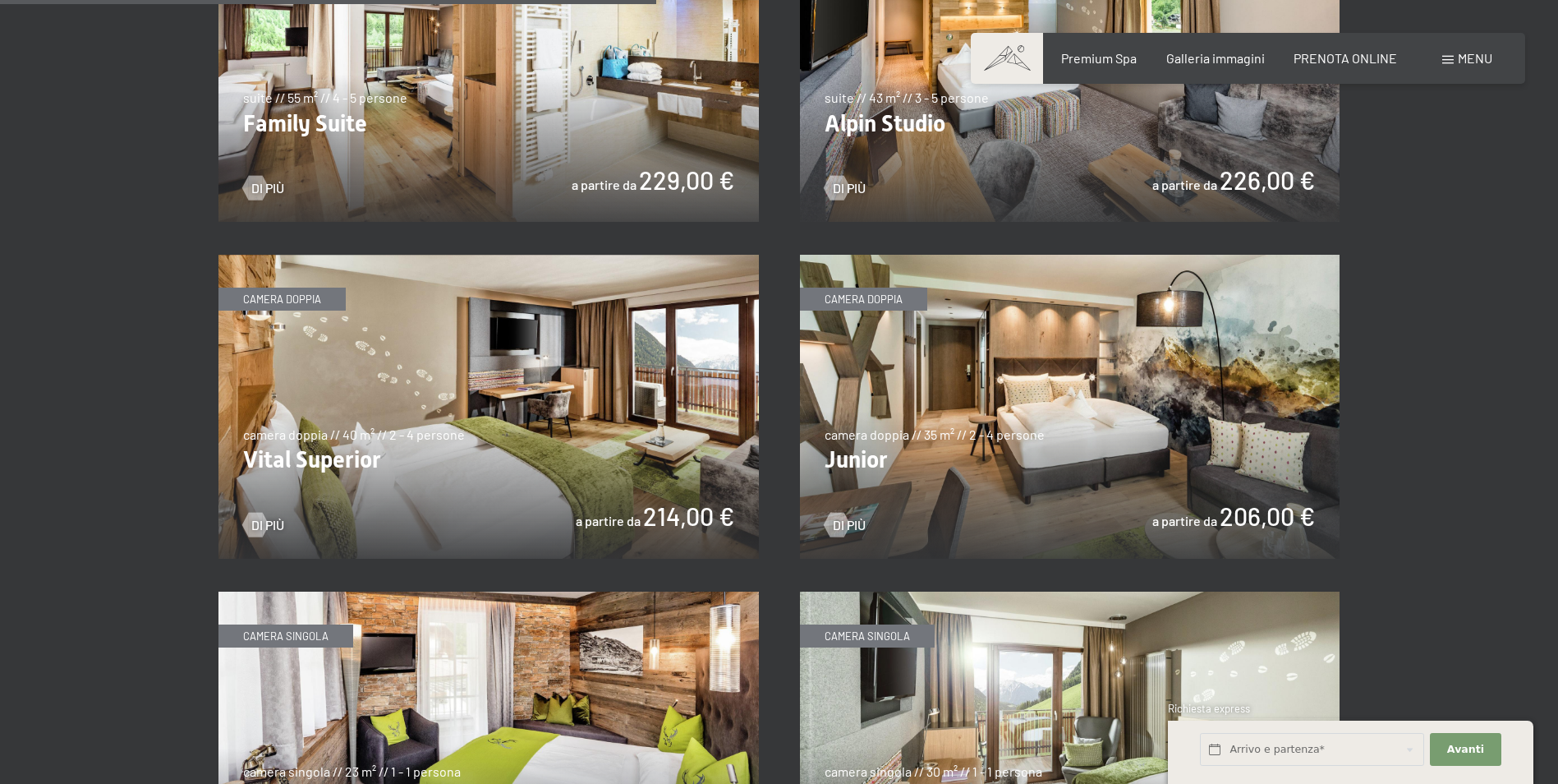
scroll to position [2217, 0]
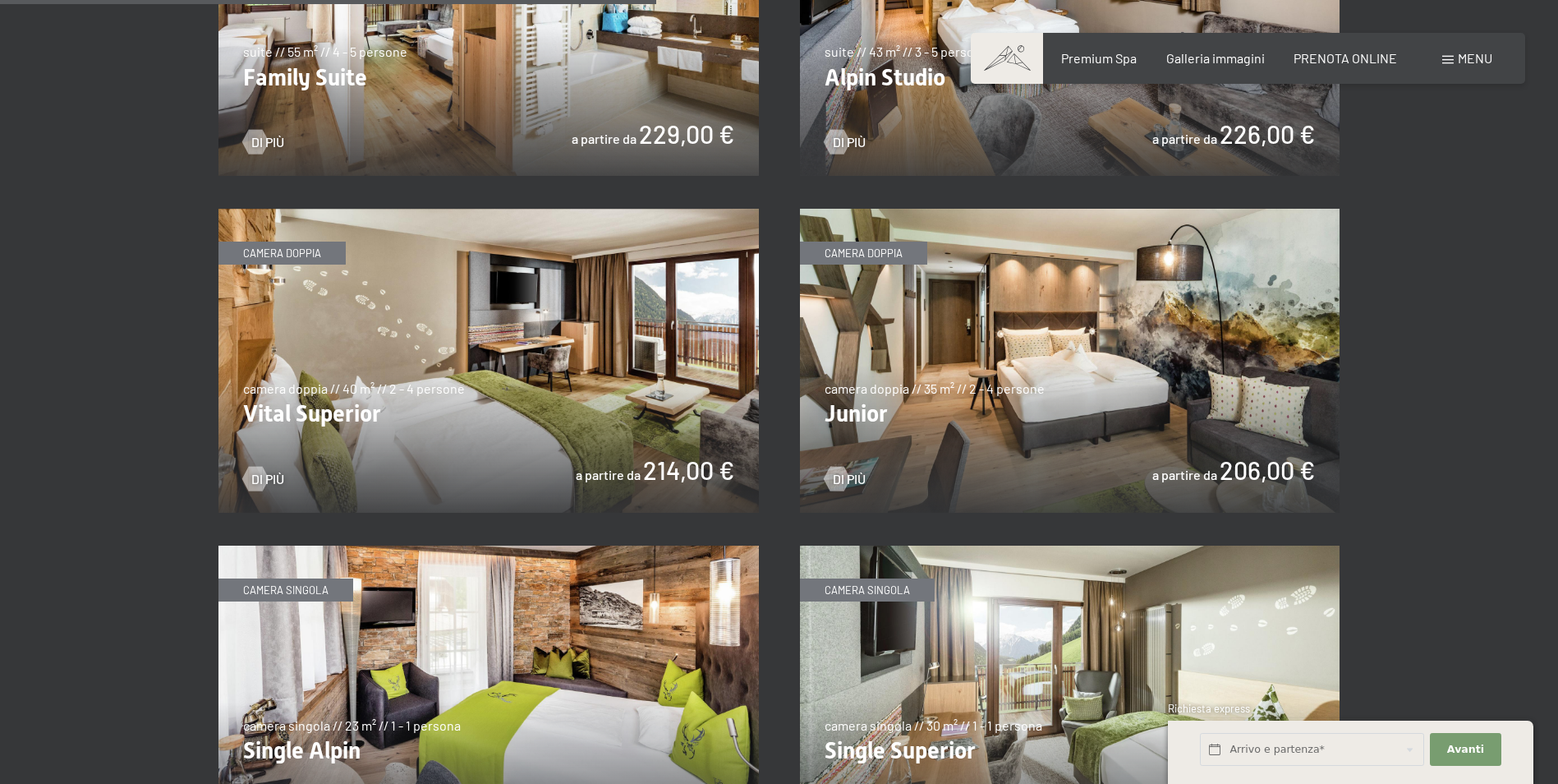
click at [392, 379] on img at bounding box center [489, 360] width 540 height 304
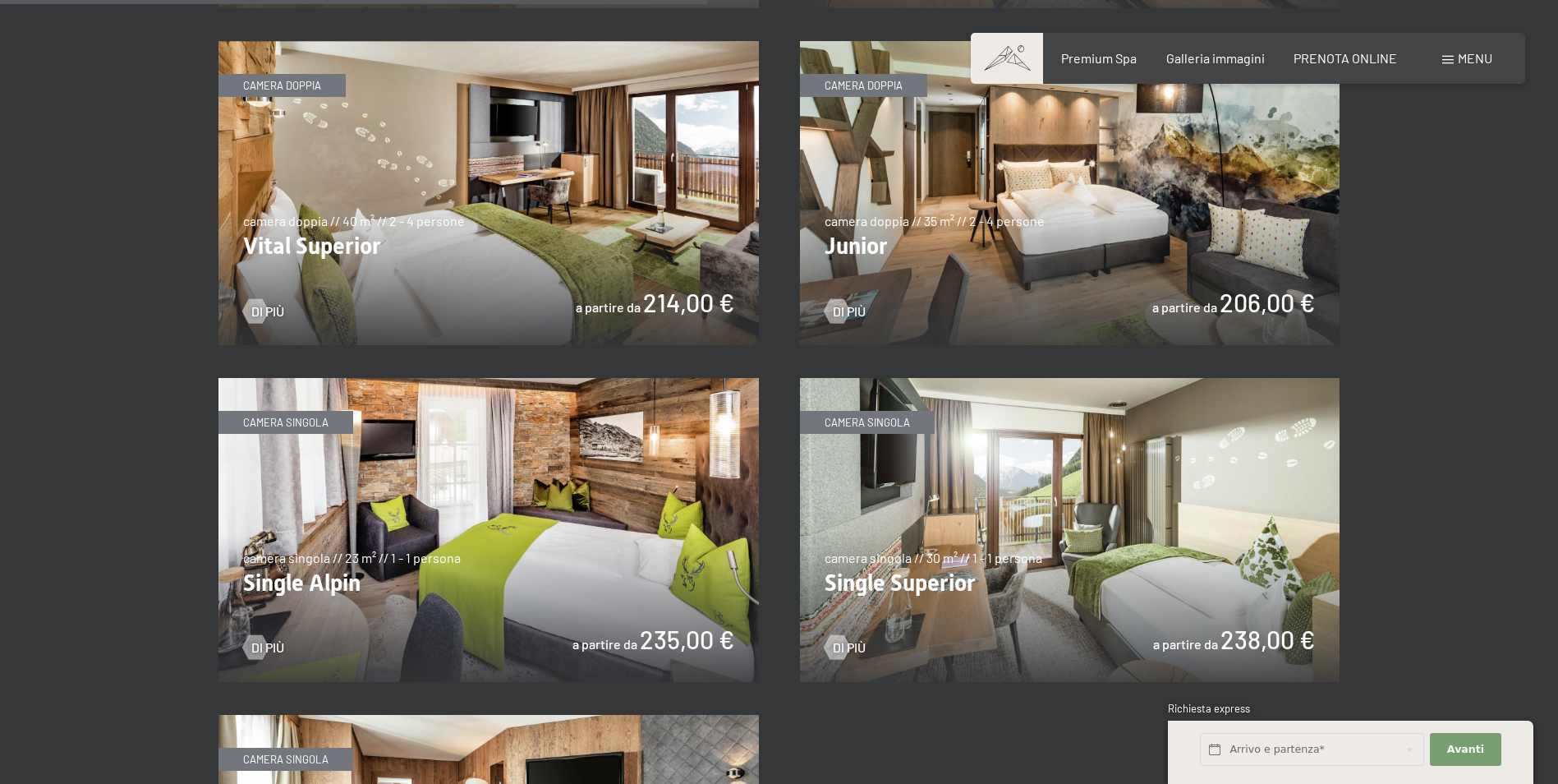
scroll to position [2382, 0]
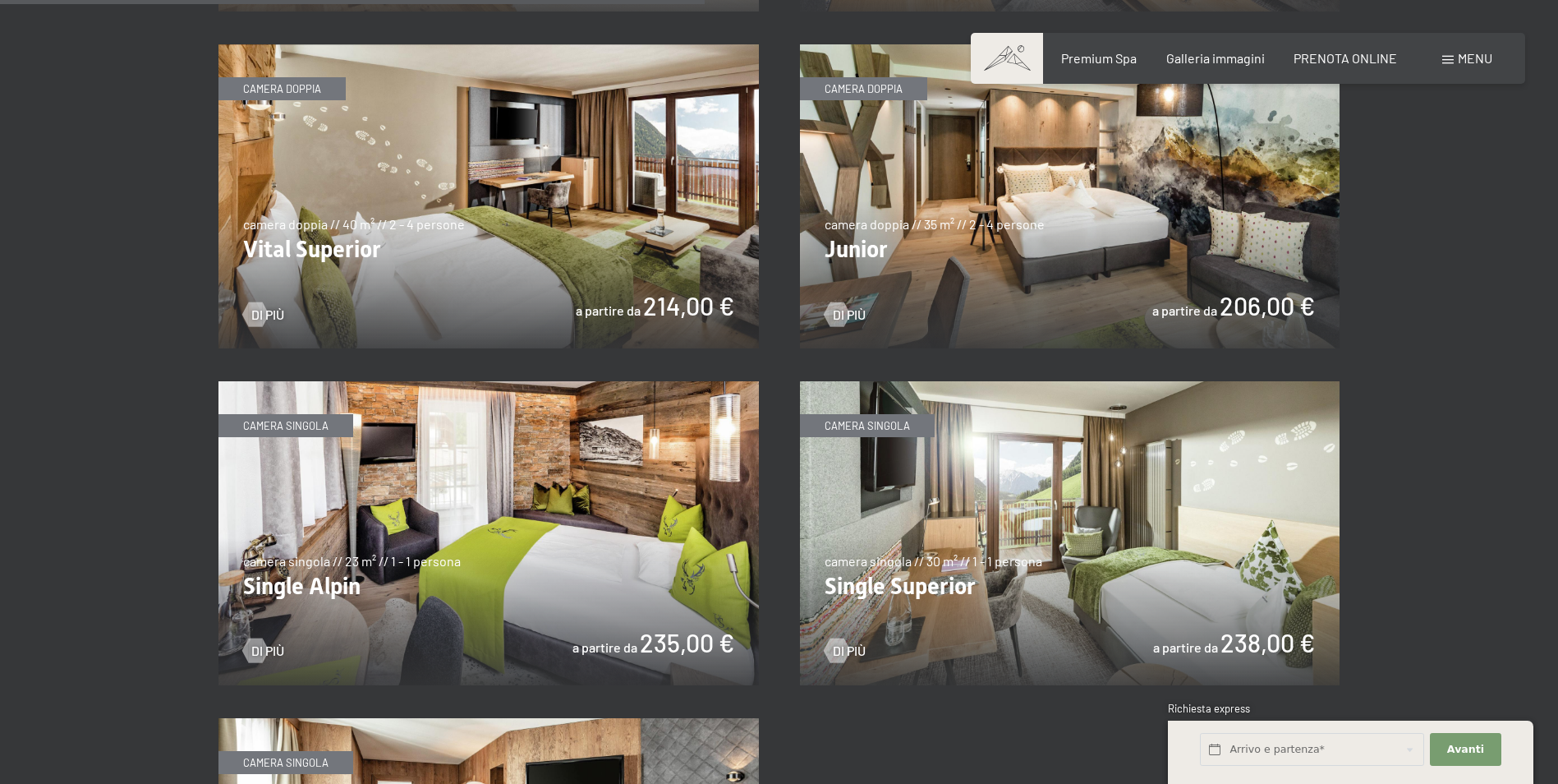
click at [1010, 188] on img at bounding box center [1070, 196] width 540 height 304
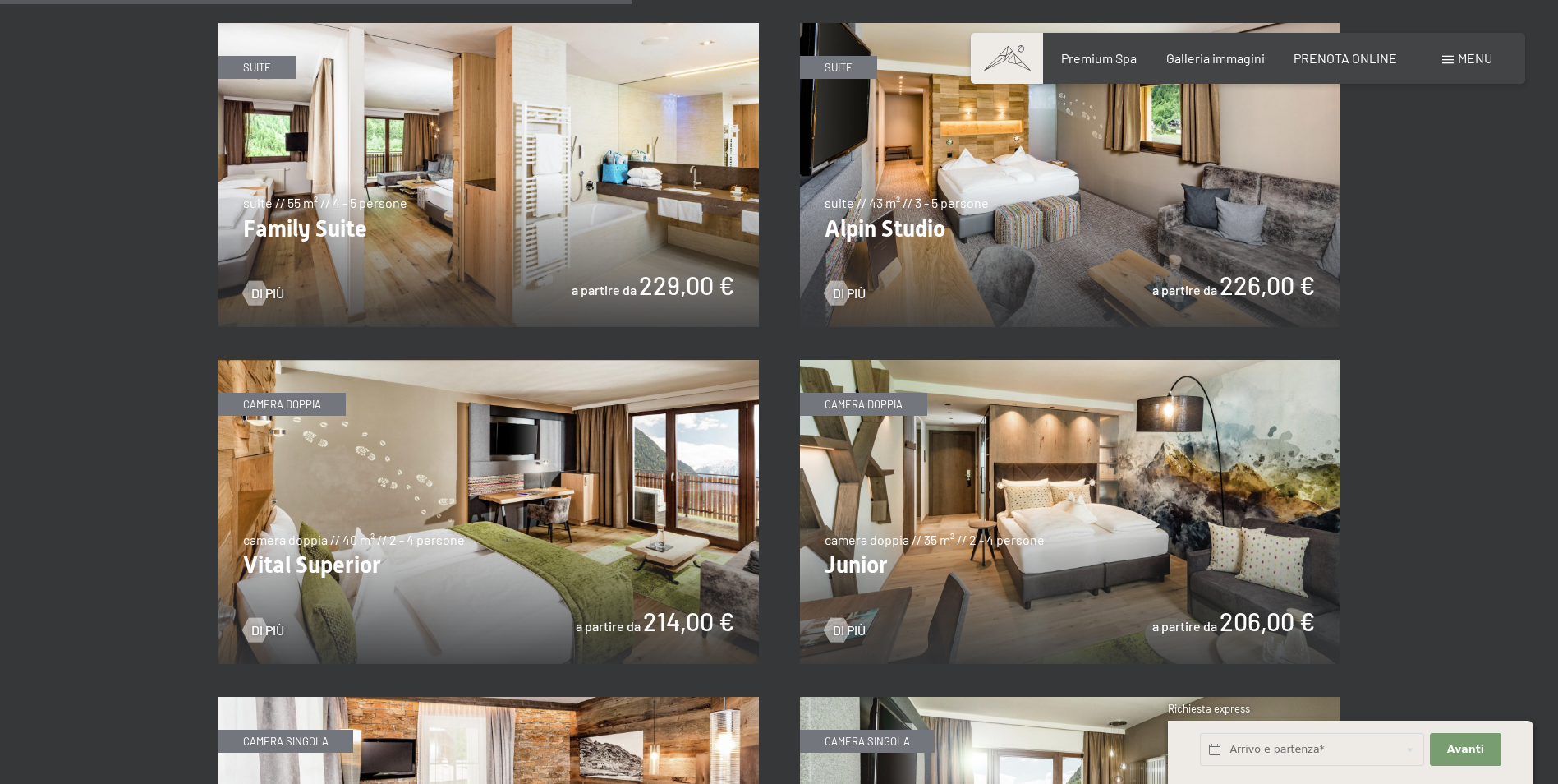
scroll to position [2053, 0]
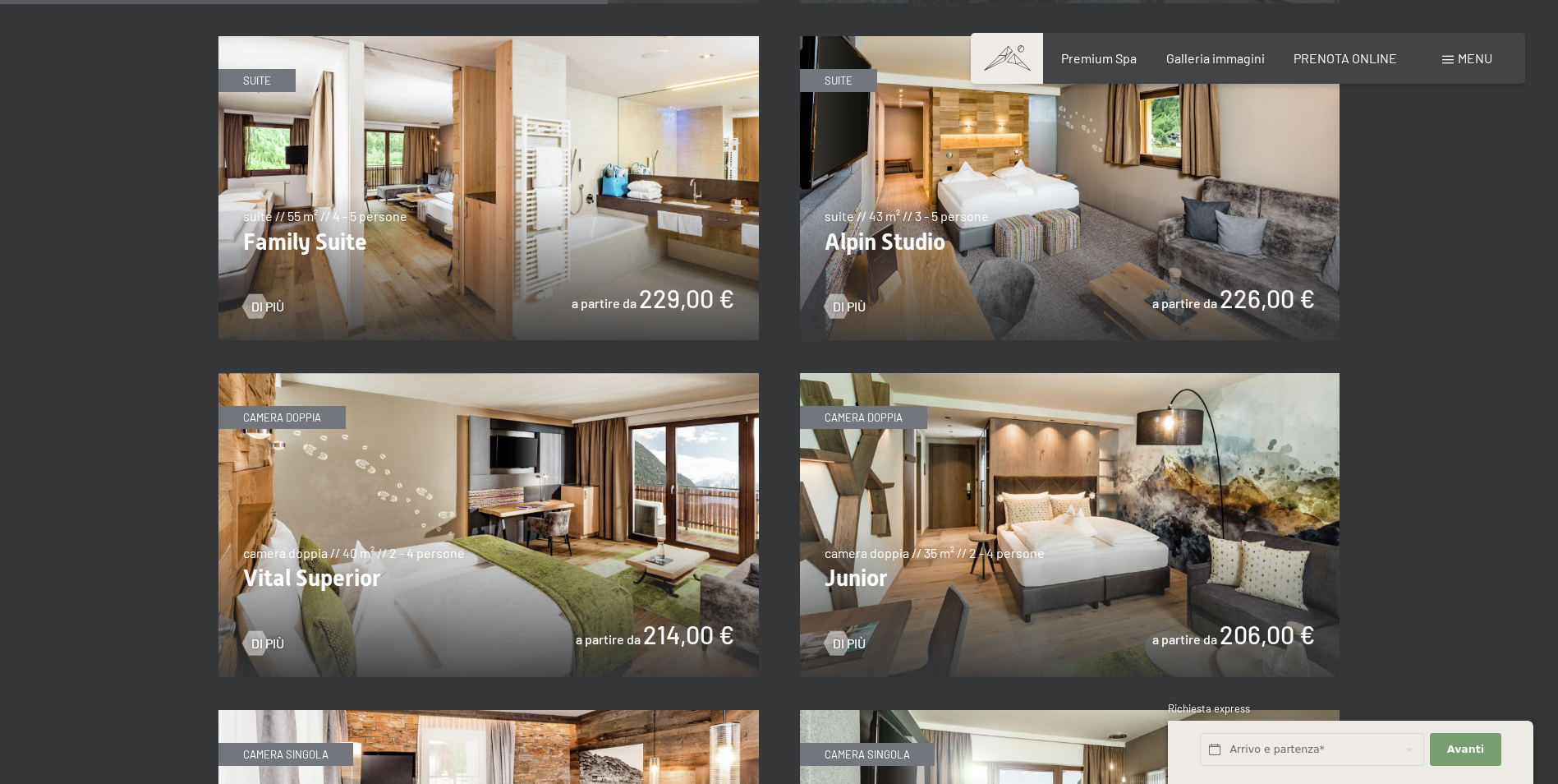
click at [552, 528] on img at bounding box center [489, 524] width 540 height 304
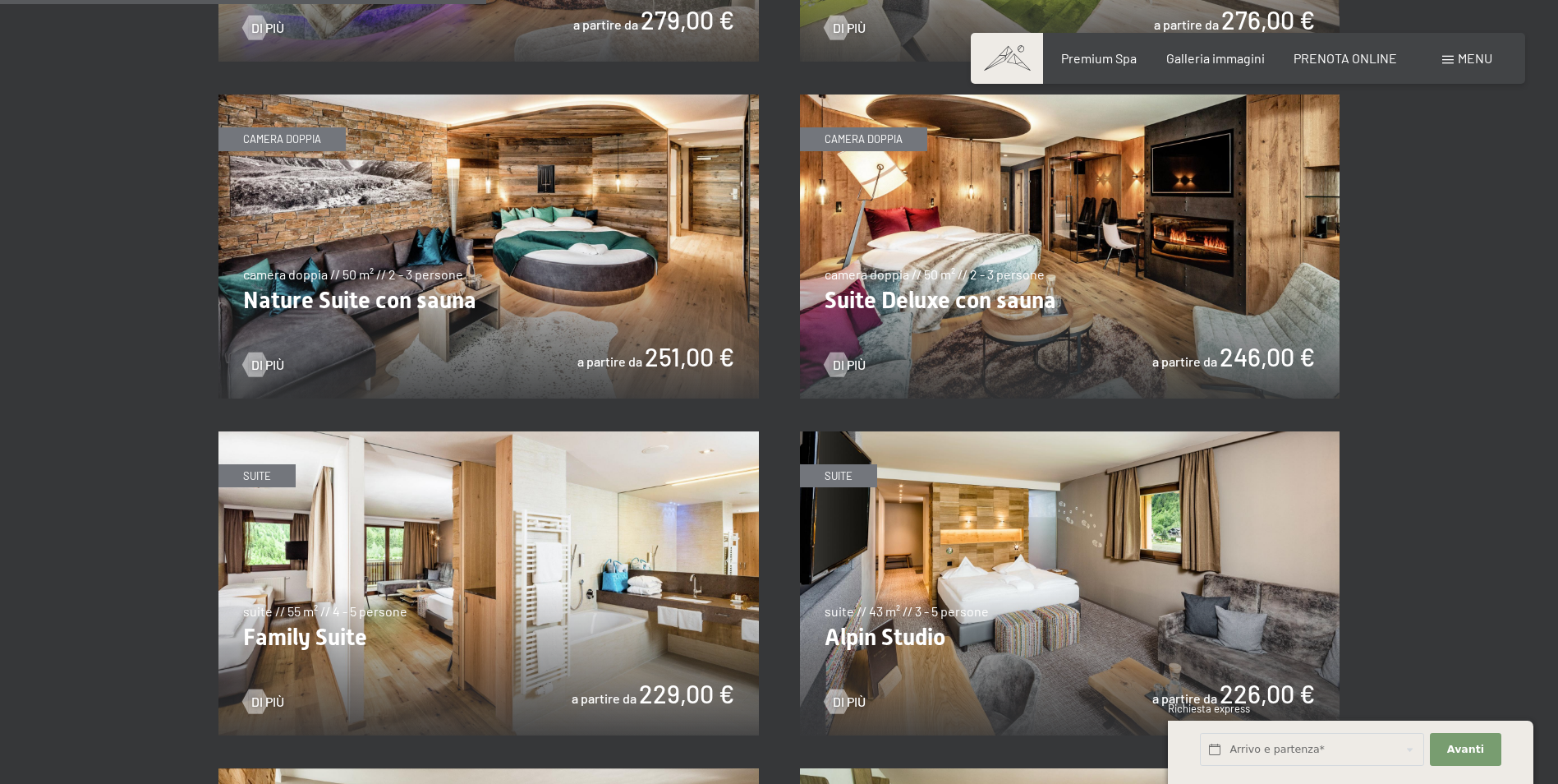
scroll to position [1643, 0]
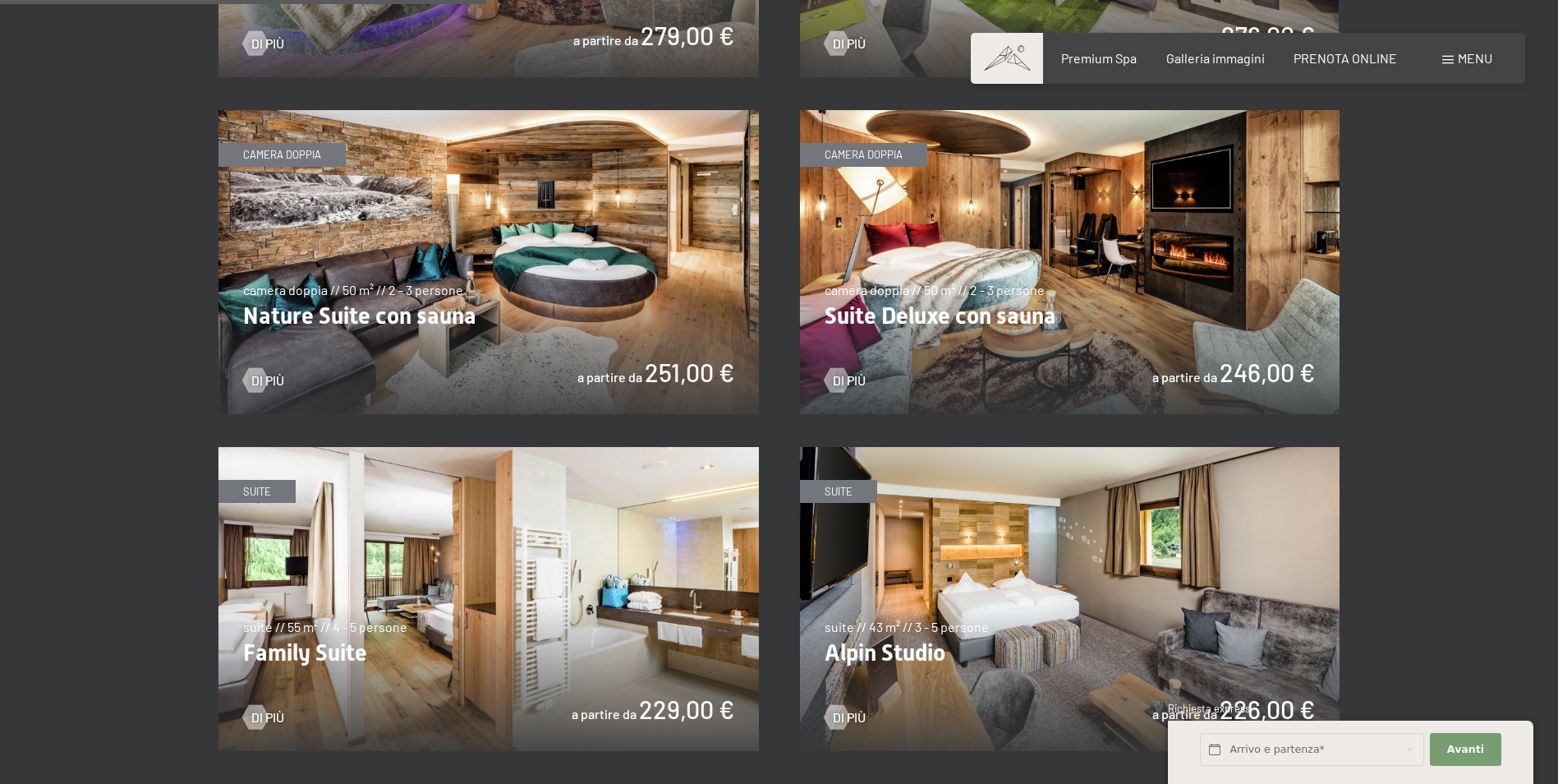
click at [1150, 310] on img at bounding box center [1070, 262] width 540 height 304
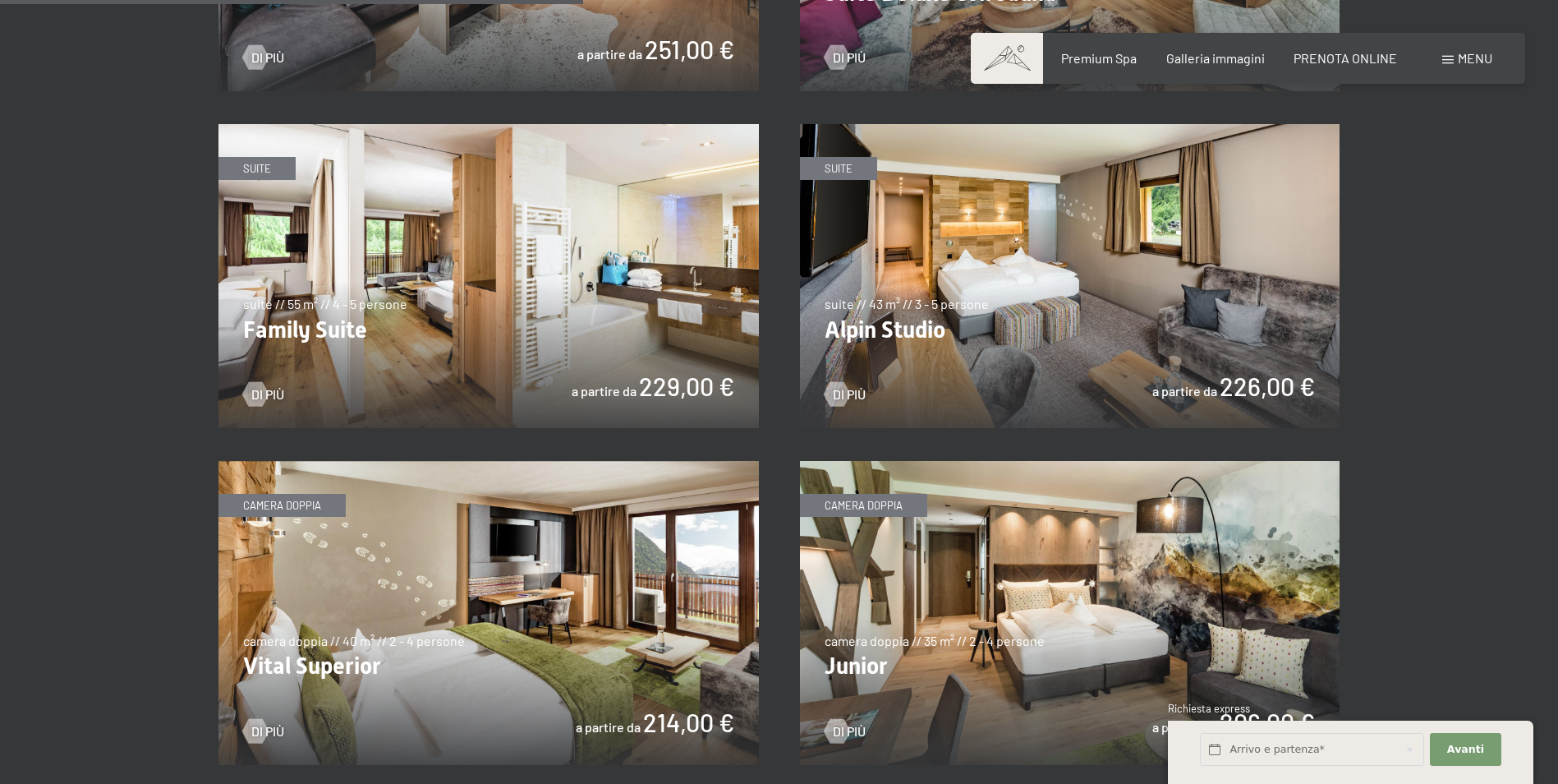
scroll to position [1971, 0]
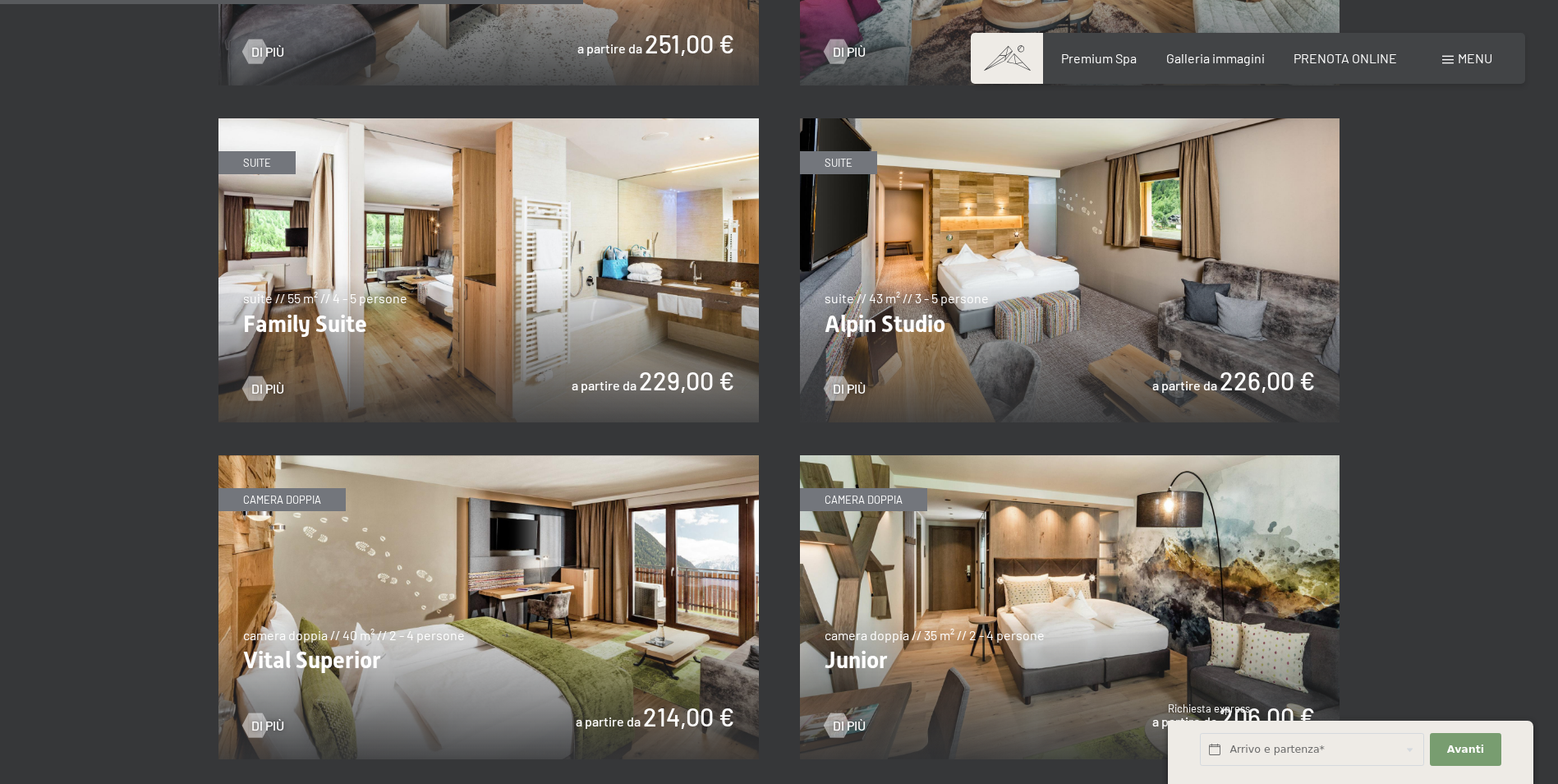
click at [1101, 289] on img at bounding box center [1070, 270] width 540 height 304
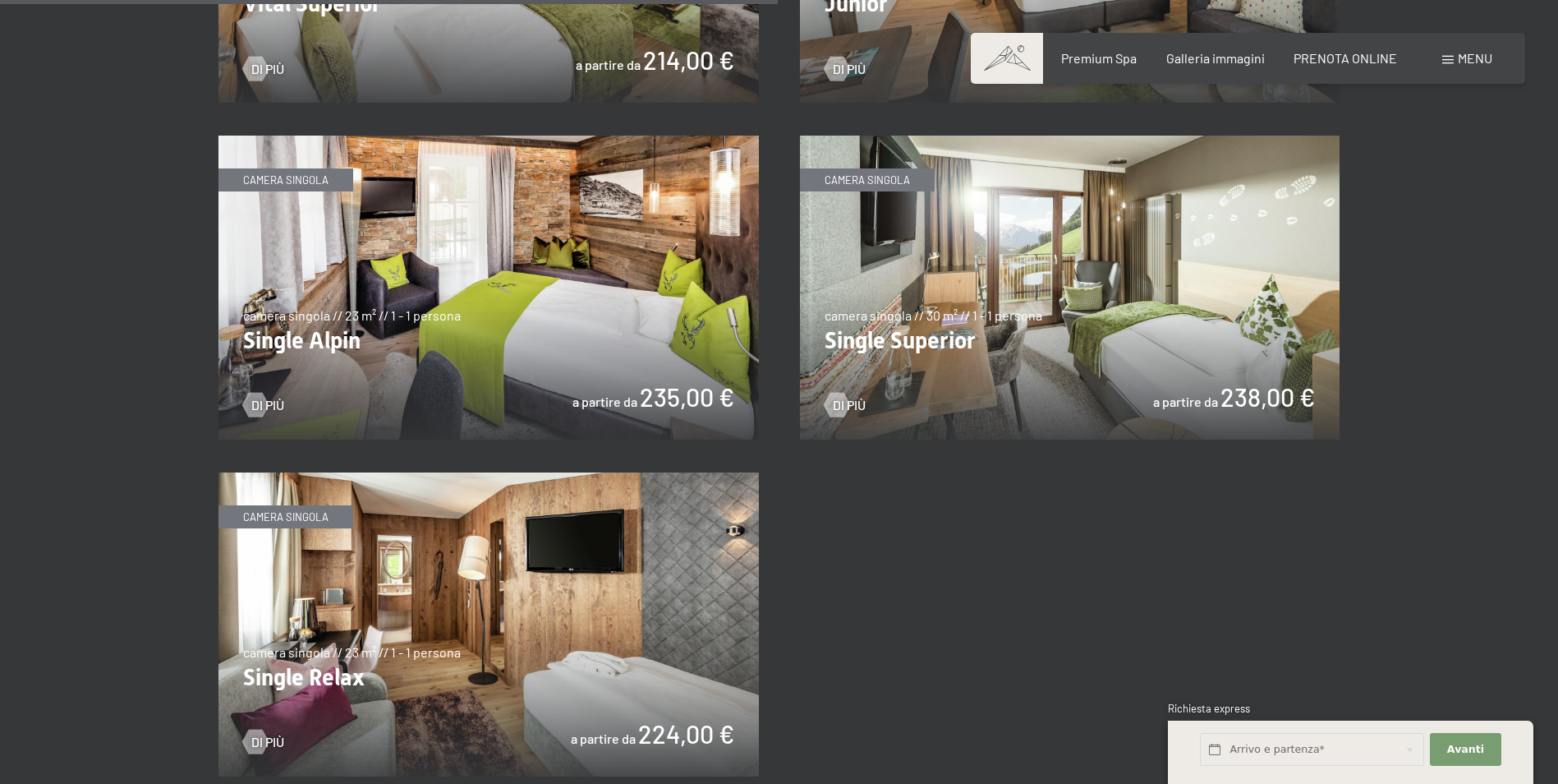
scroll to position [2629, 0]
click at [1078, 271] on img at bounding box center [1070, 286] width 540 height 304
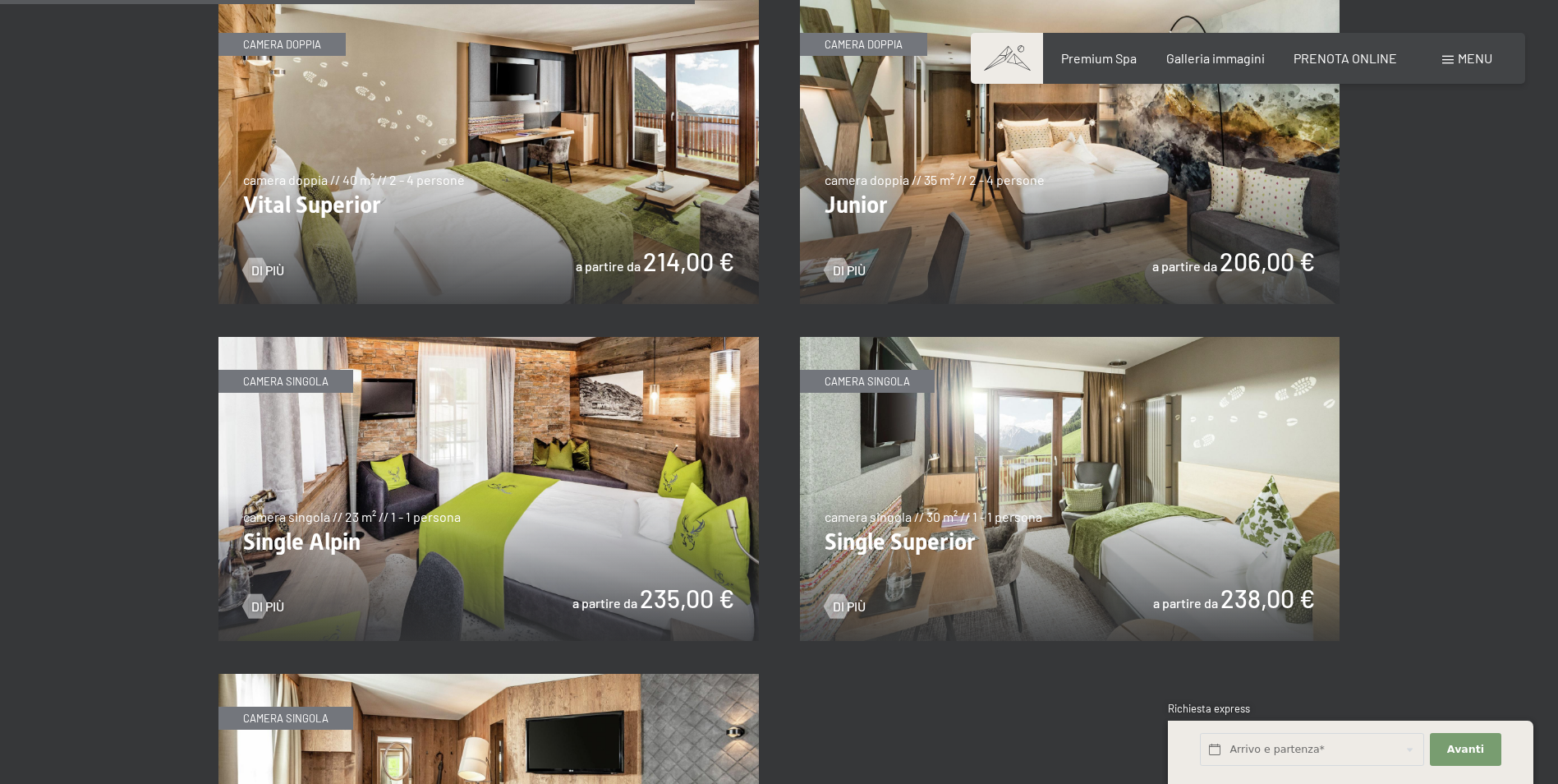
scroll to position [2381, 0]
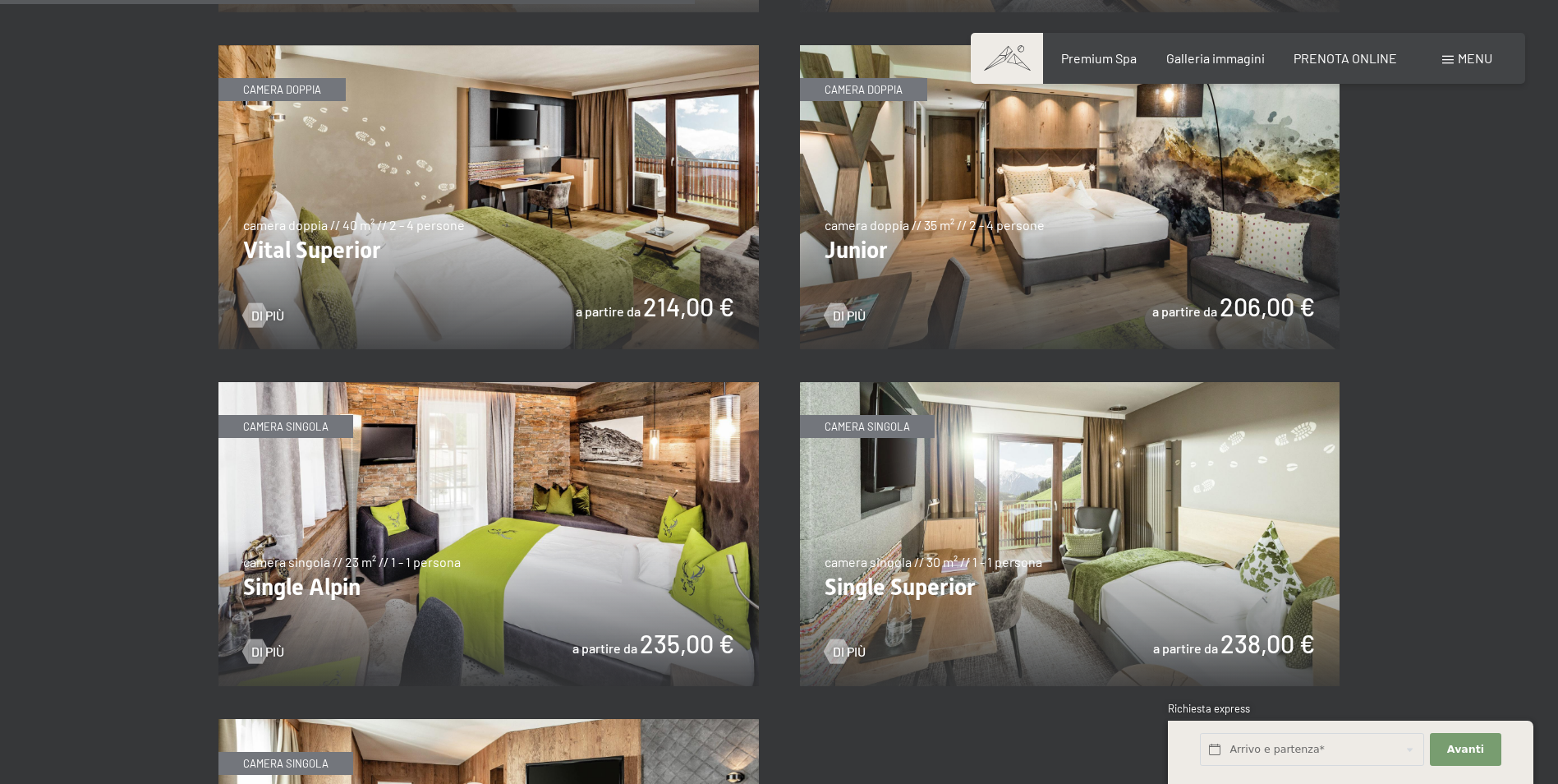
click at [1051, 273] on img at bounding box center [1070, 197] width 540 height 304
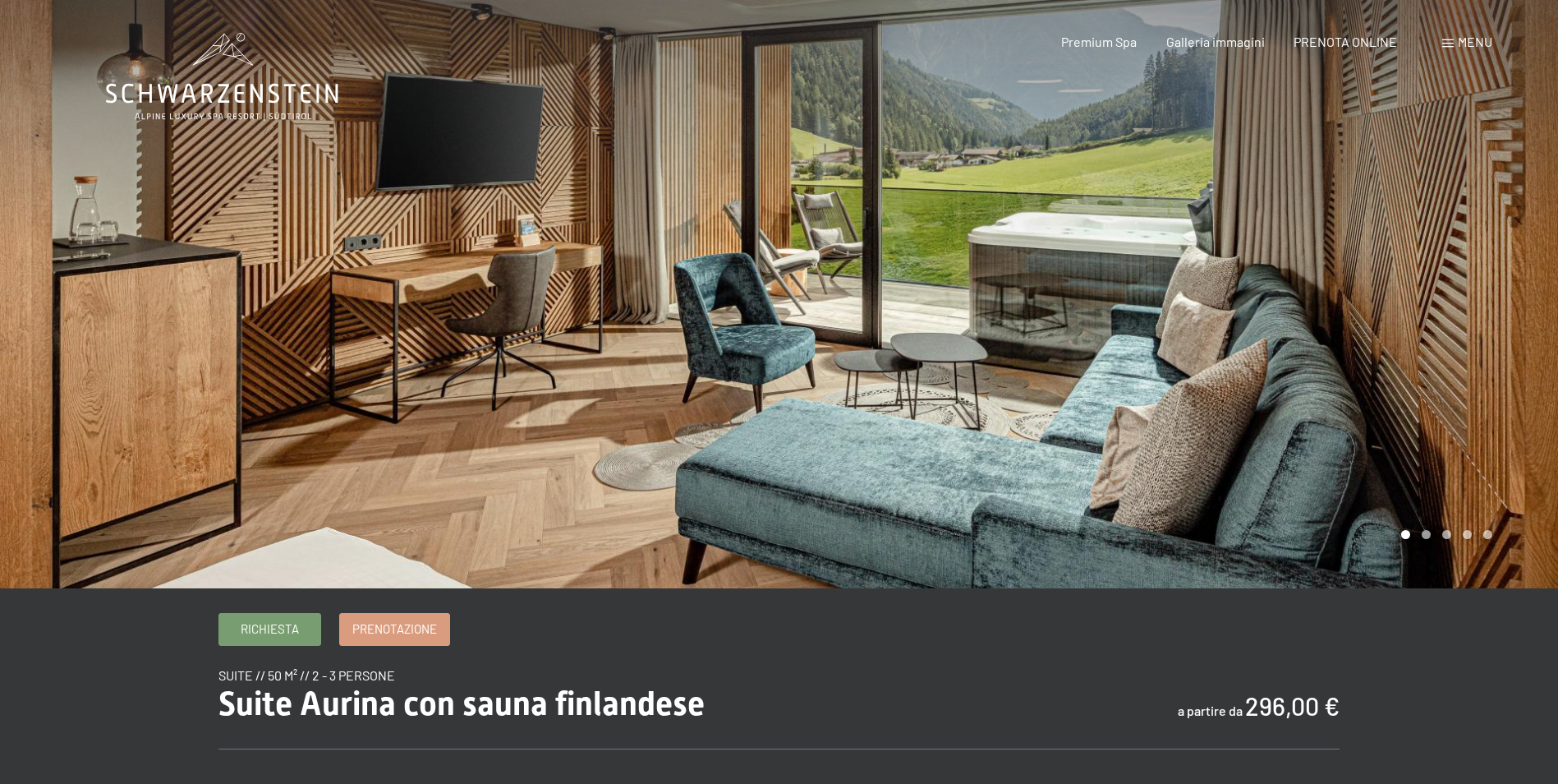
click at [1513, 313] on div at bounding box center [1169, 294] width 780 height 588
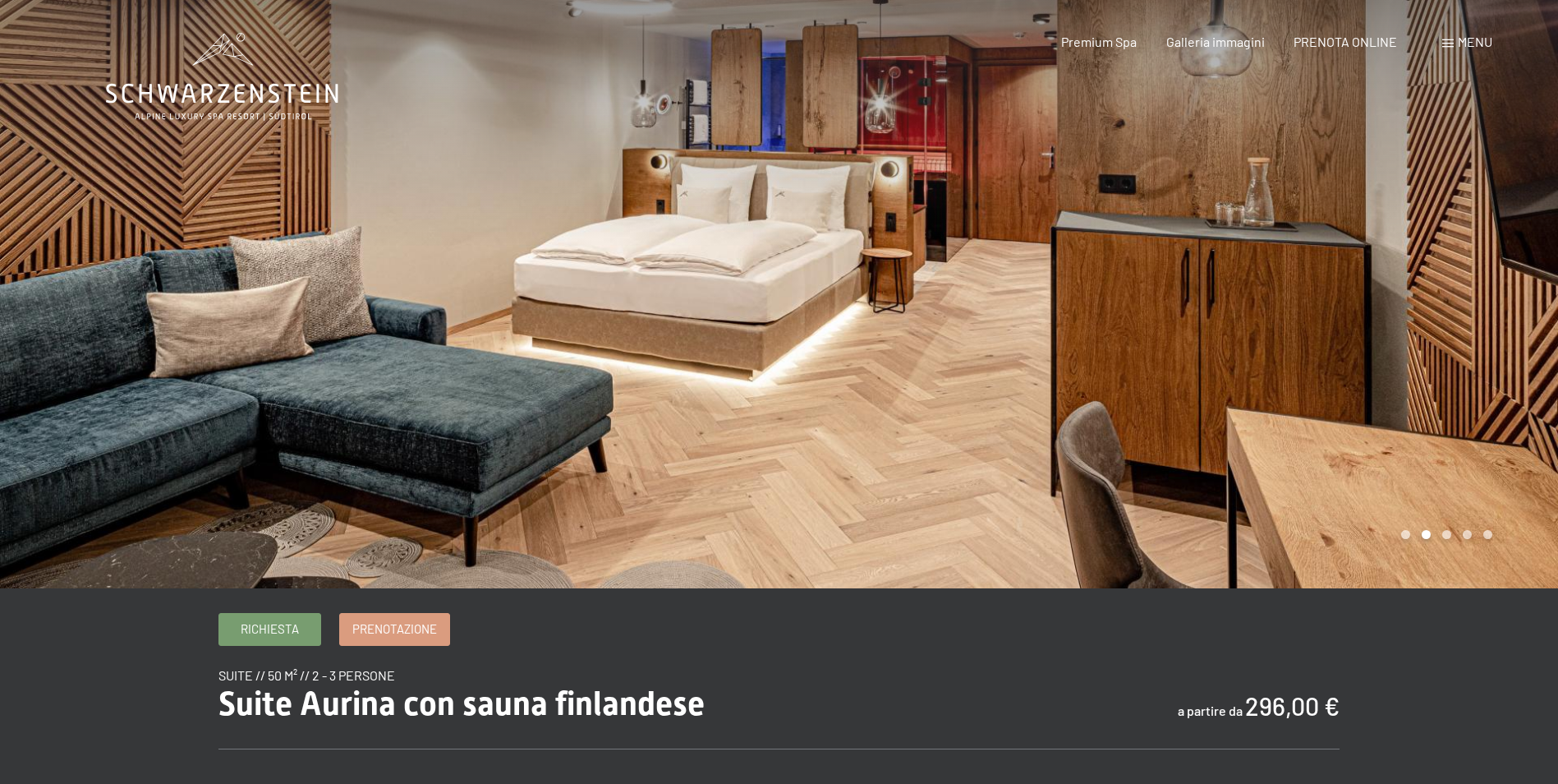
click at [1513, 313] on div at bounding box center [1169, 294] width 780 height 588
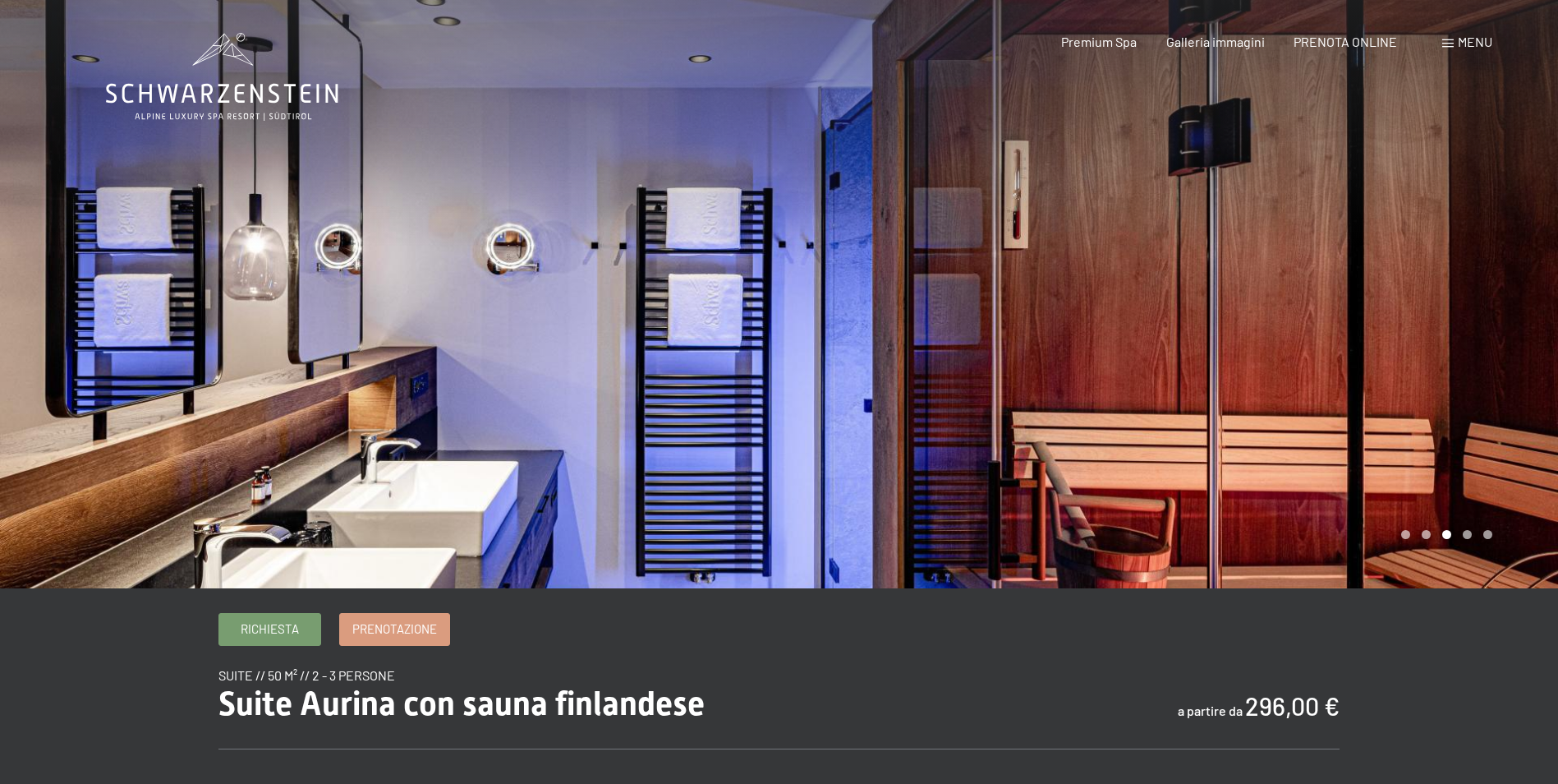
click at [1513, 313] on div at bounding box center [1169, 294] width 780 height 588
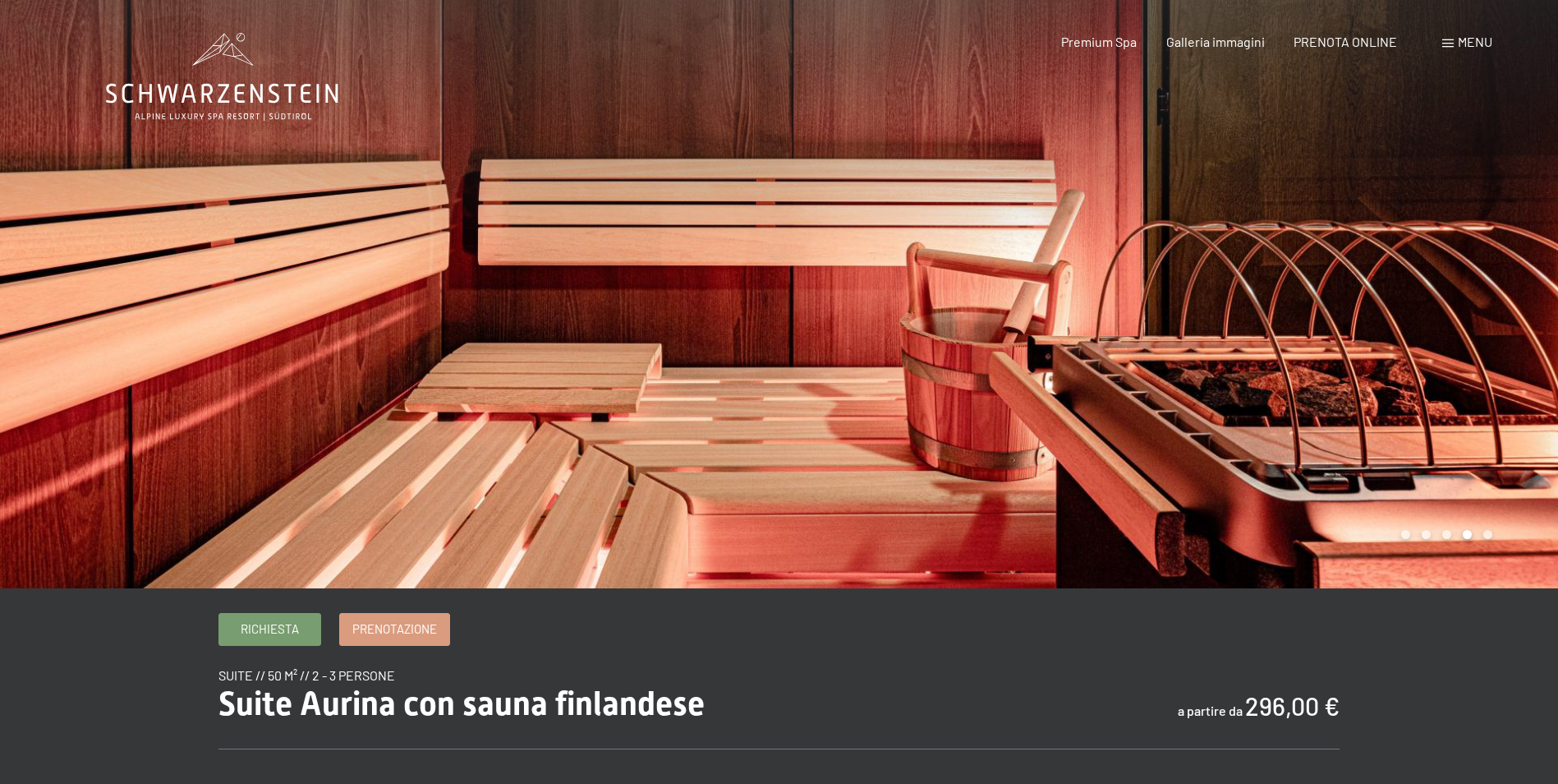
click at [1513, 313] on div at bounding box center [1169, 294] width 780 height 588
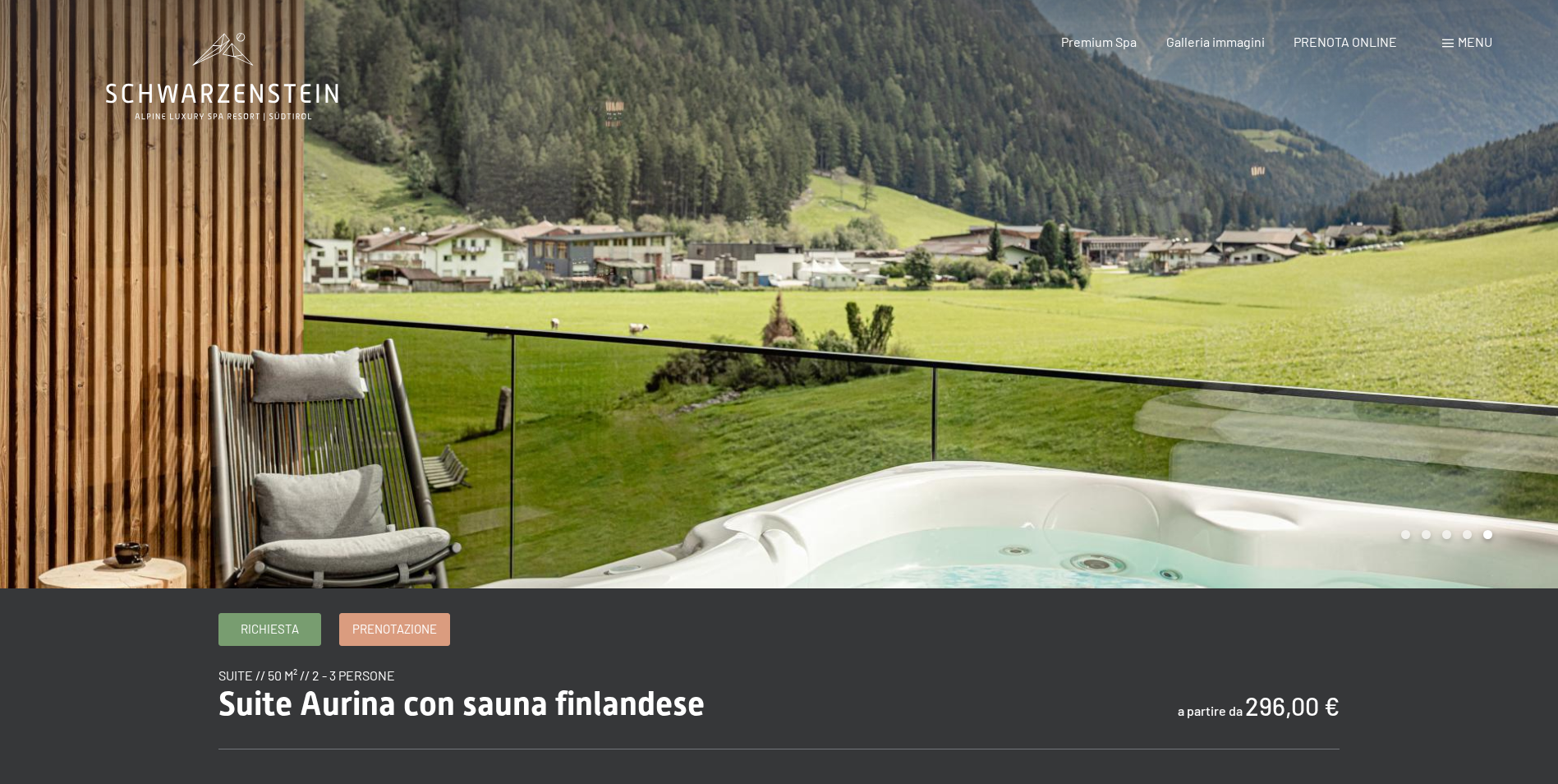
click at [1513, 313] on div at bounding box center [1169, 294] width 780 height 588
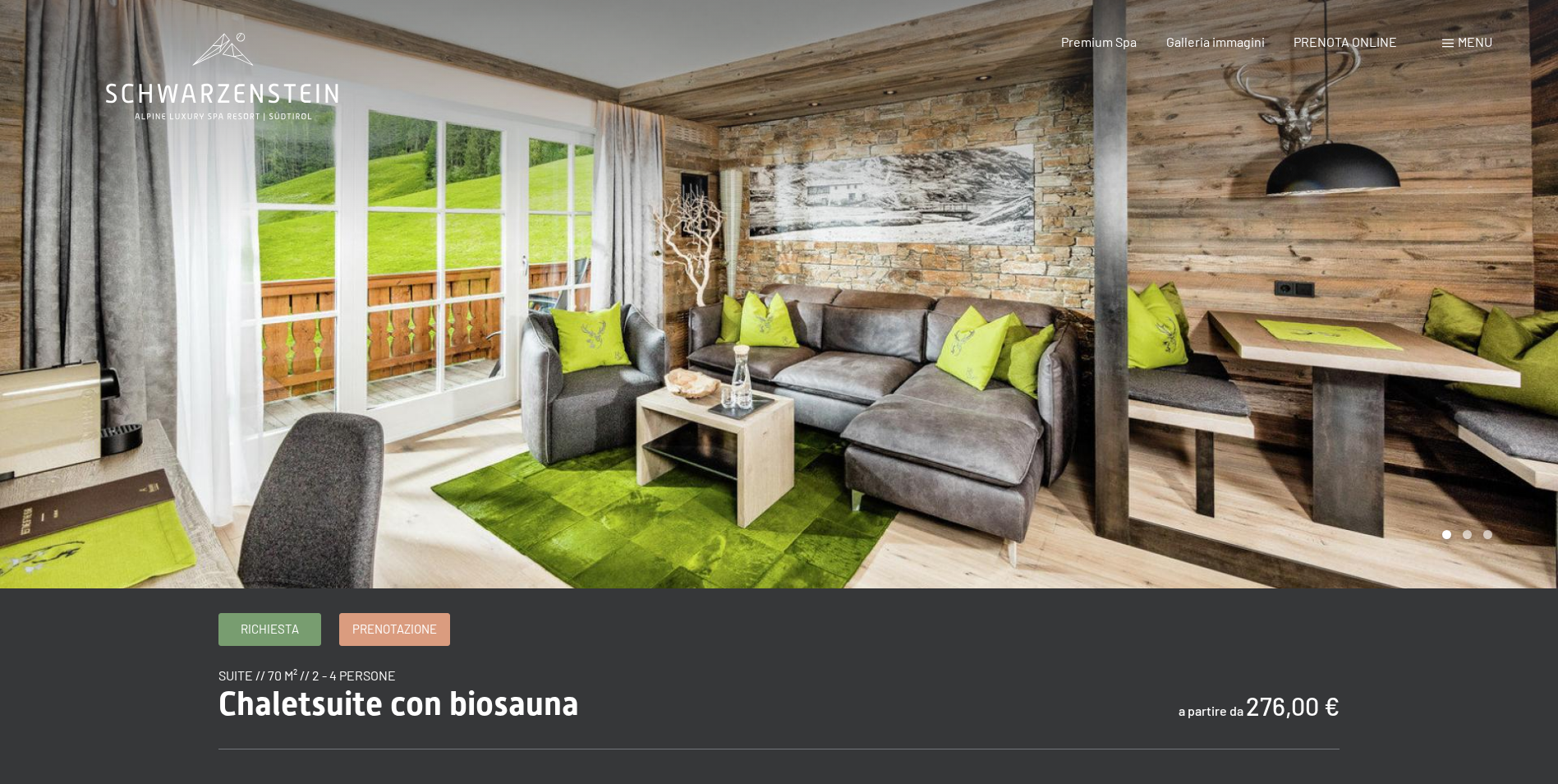
click at [1518, 290] on div at bounding box center [1169, 294] width 780 height 588
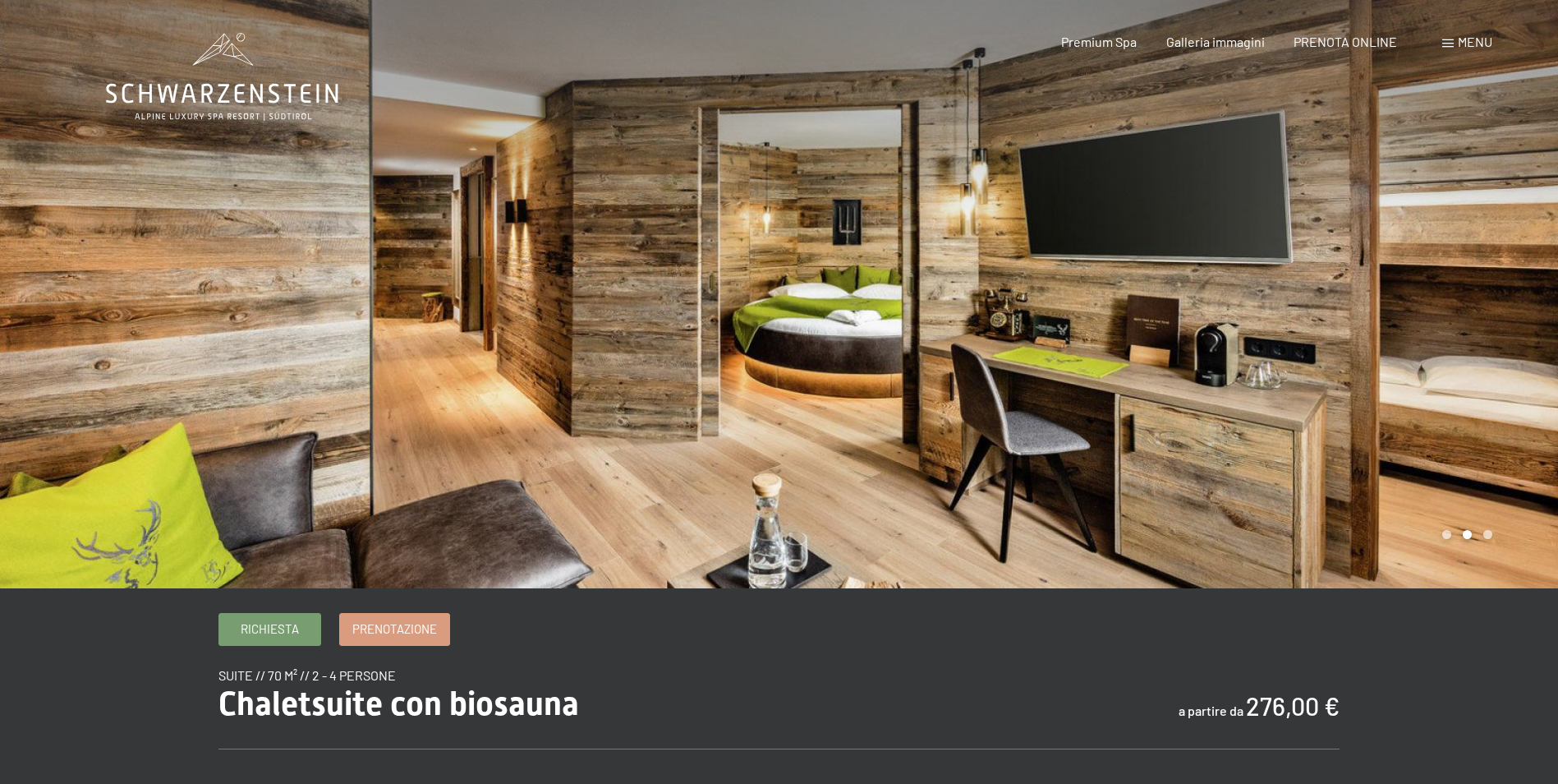
click at [1518, 290] on div at bounding box center [1169, 294] width 780 height 588
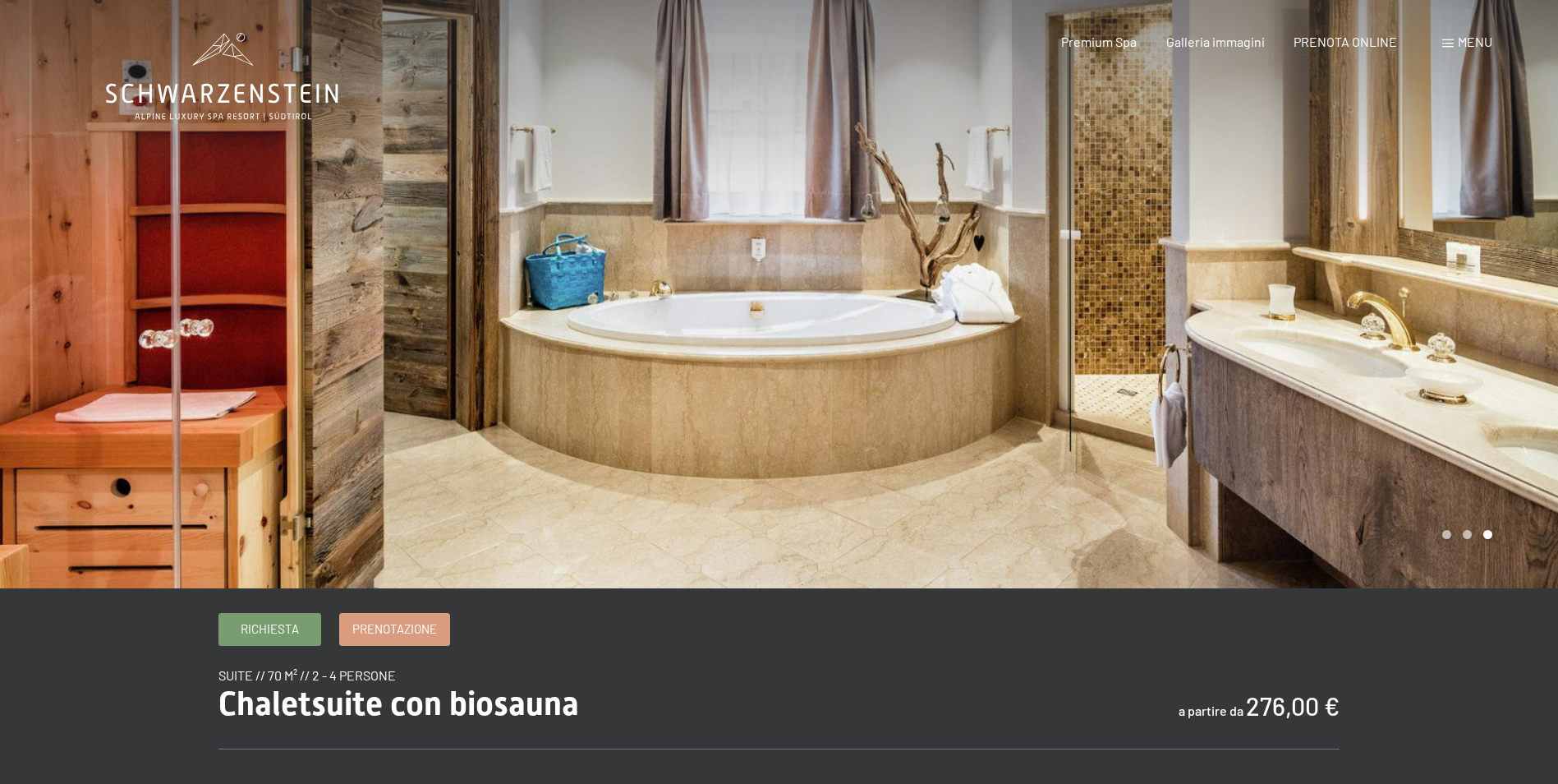
click at [1518, 290] on div at bounding box center [1169, 294] width 780 height 588
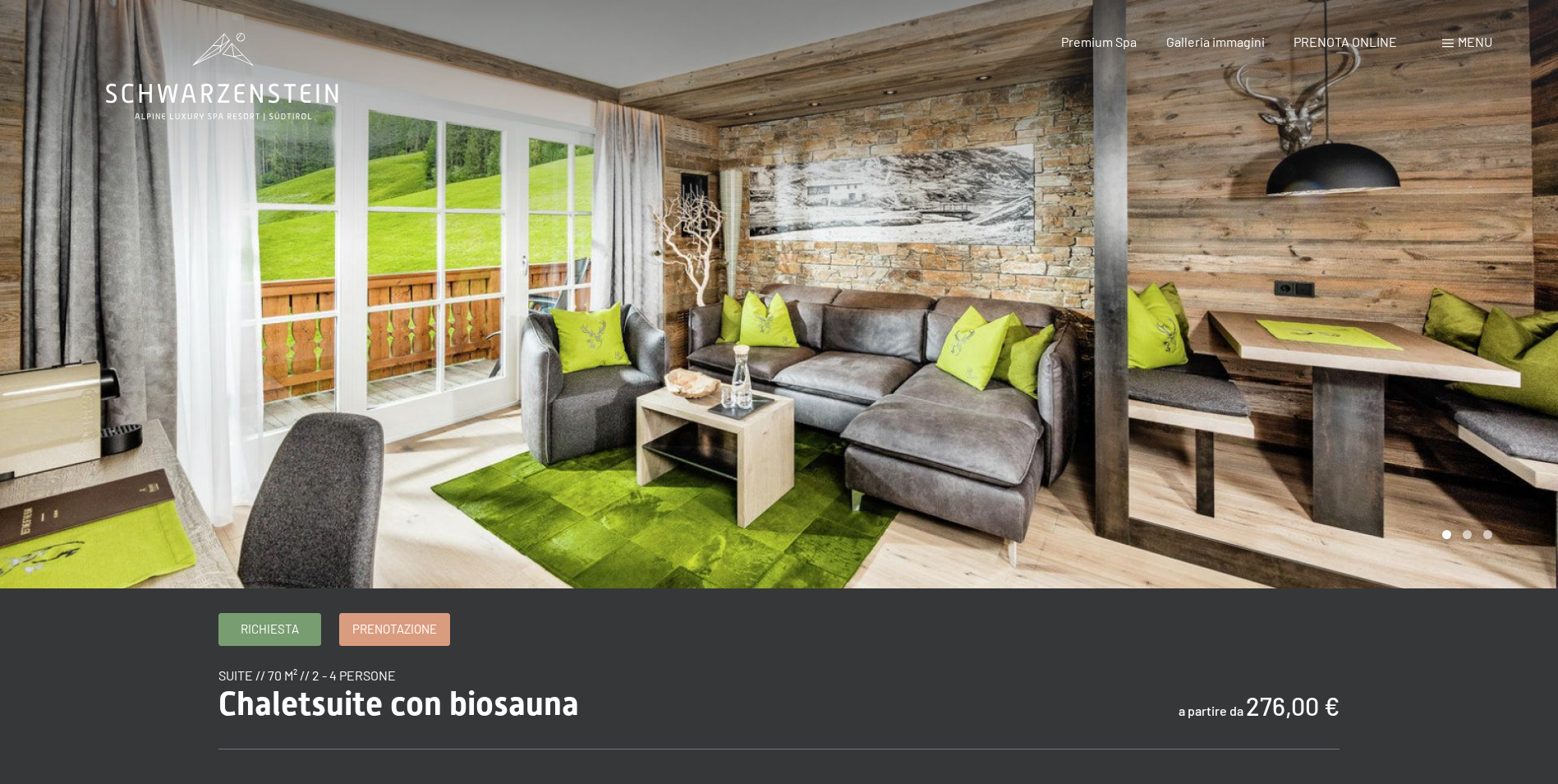
click at [1518, 290] on div at bounding box center [1169, 294] width 780 height 588
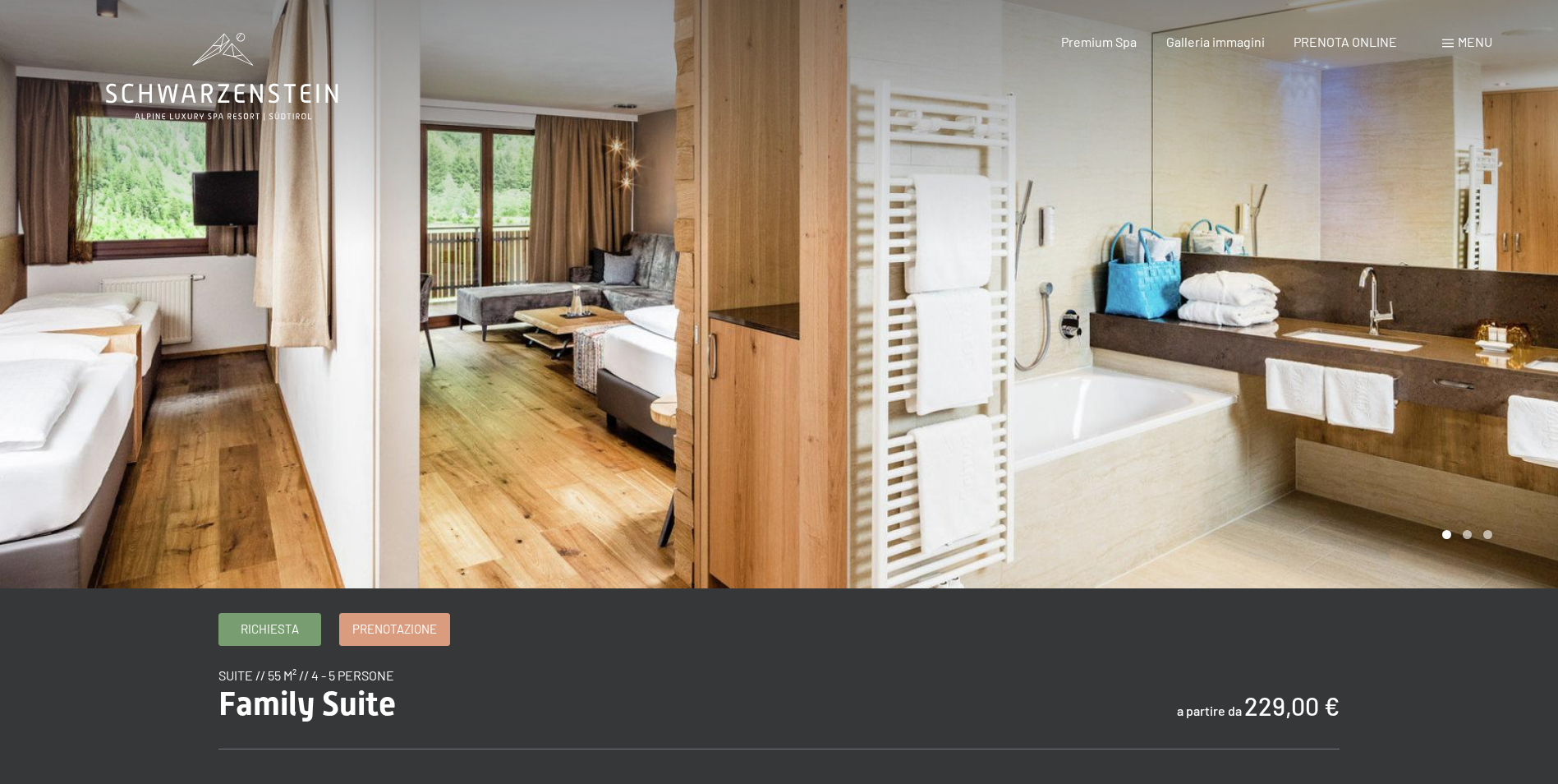
click at [1514, 342] on div at bounding box center [1169, 294] width 780 height 588
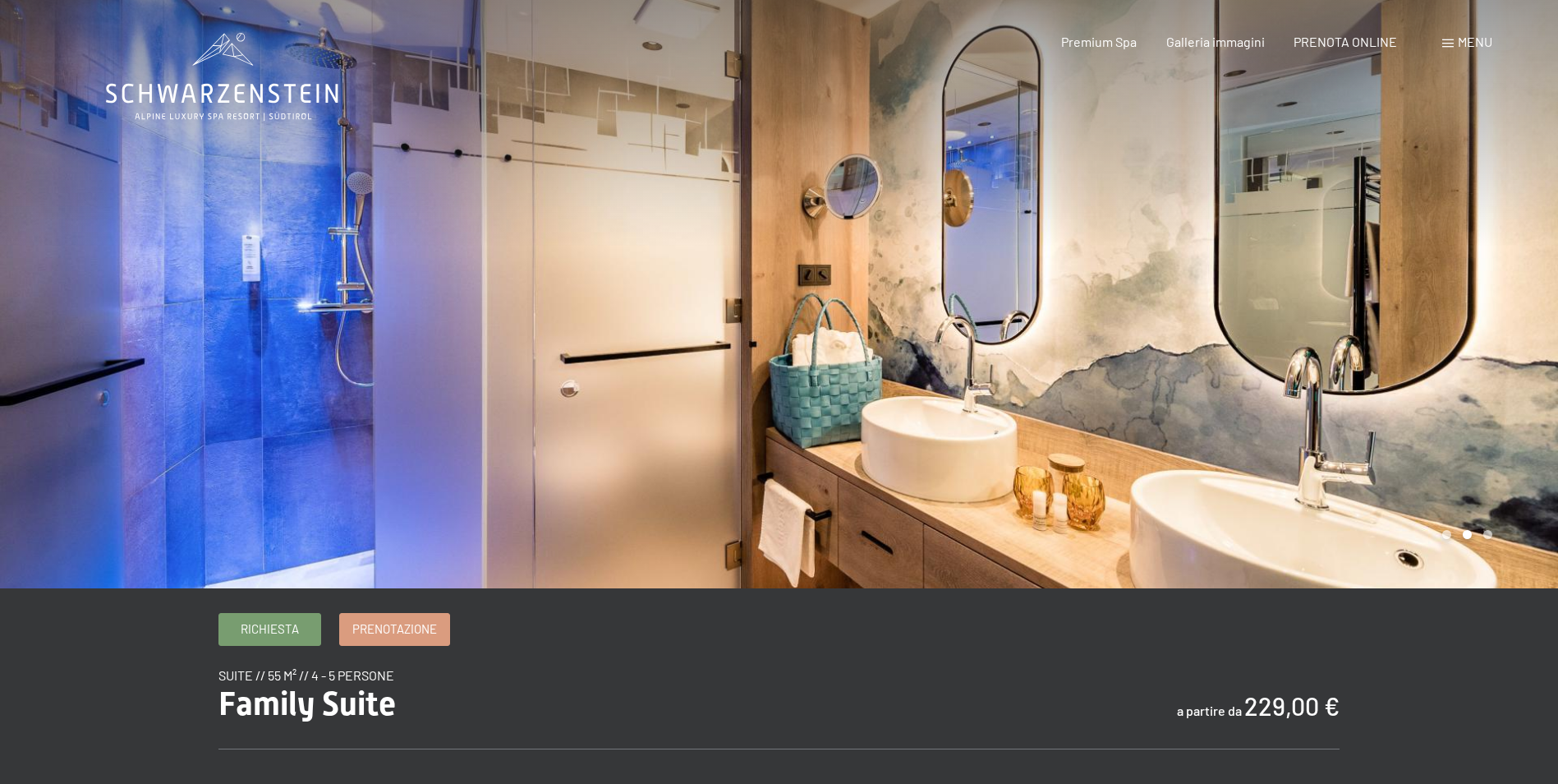
click at [1514, 342] on div at bounding box center [1169, 294] width 780 height 588
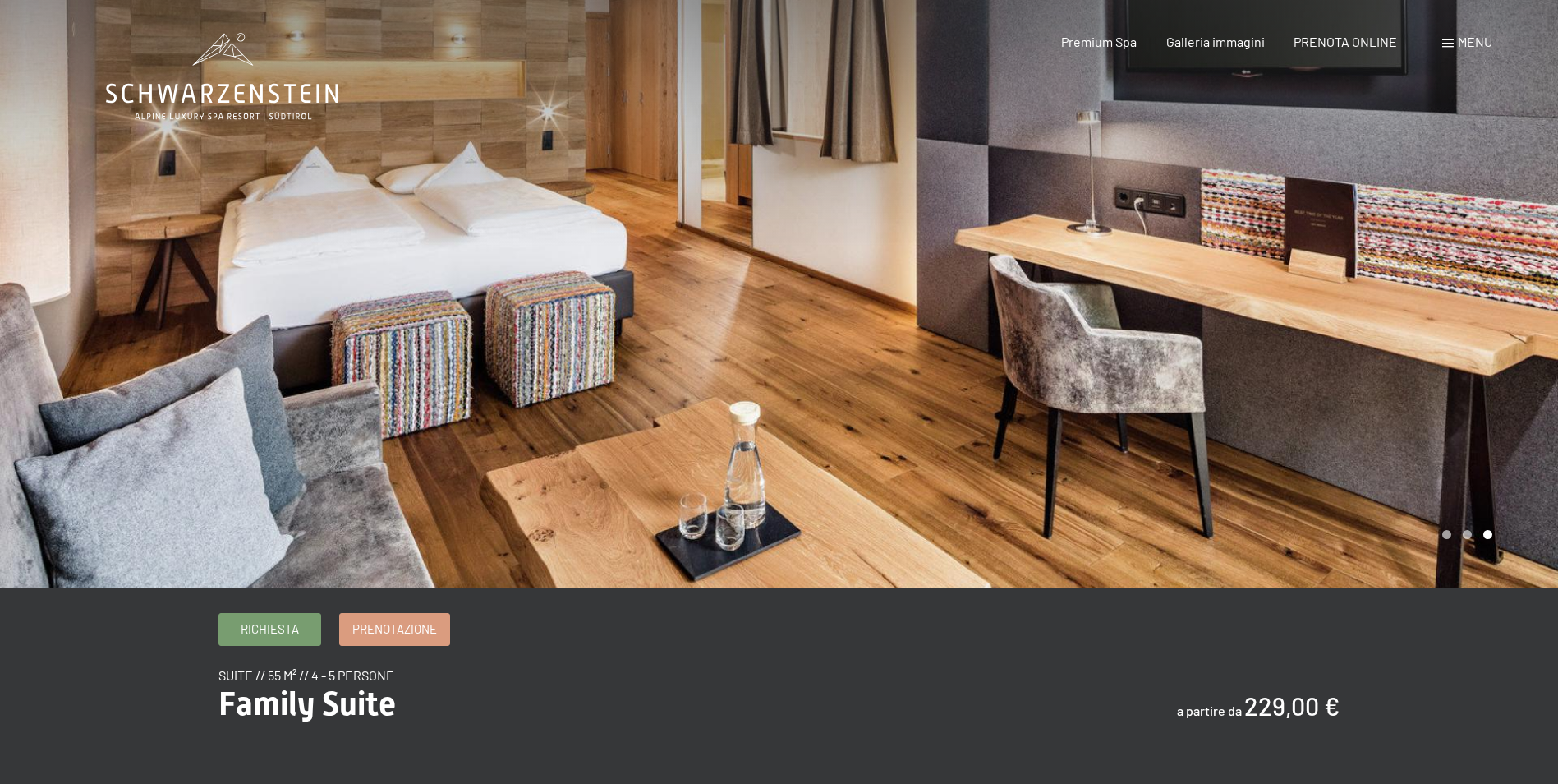
click at [1514, 342] on div at bounding box center [1169, 294] width 780 height 588
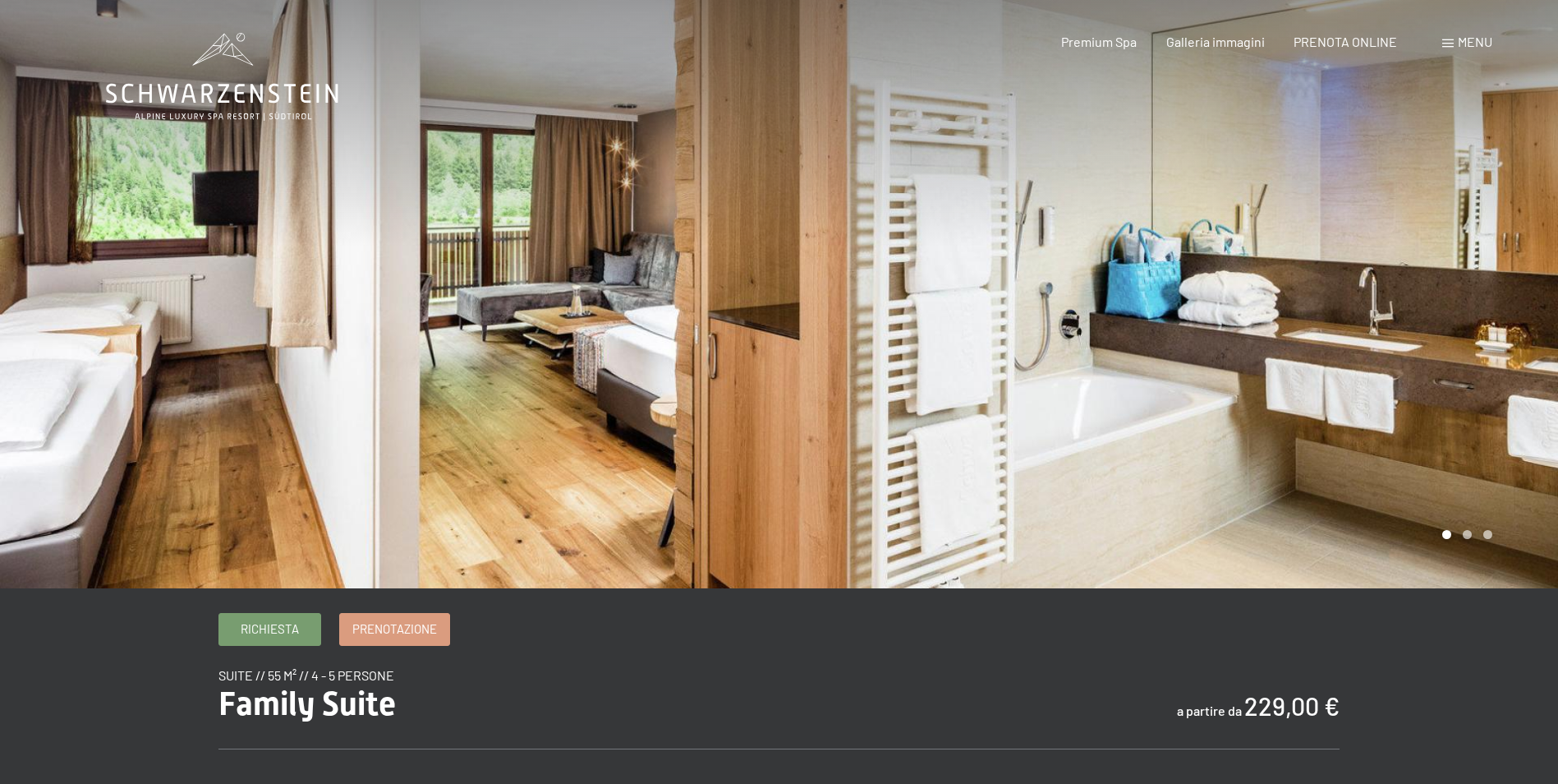
click at [1514, 342] on div at bounding box center [1169, 294] width 780 height 588
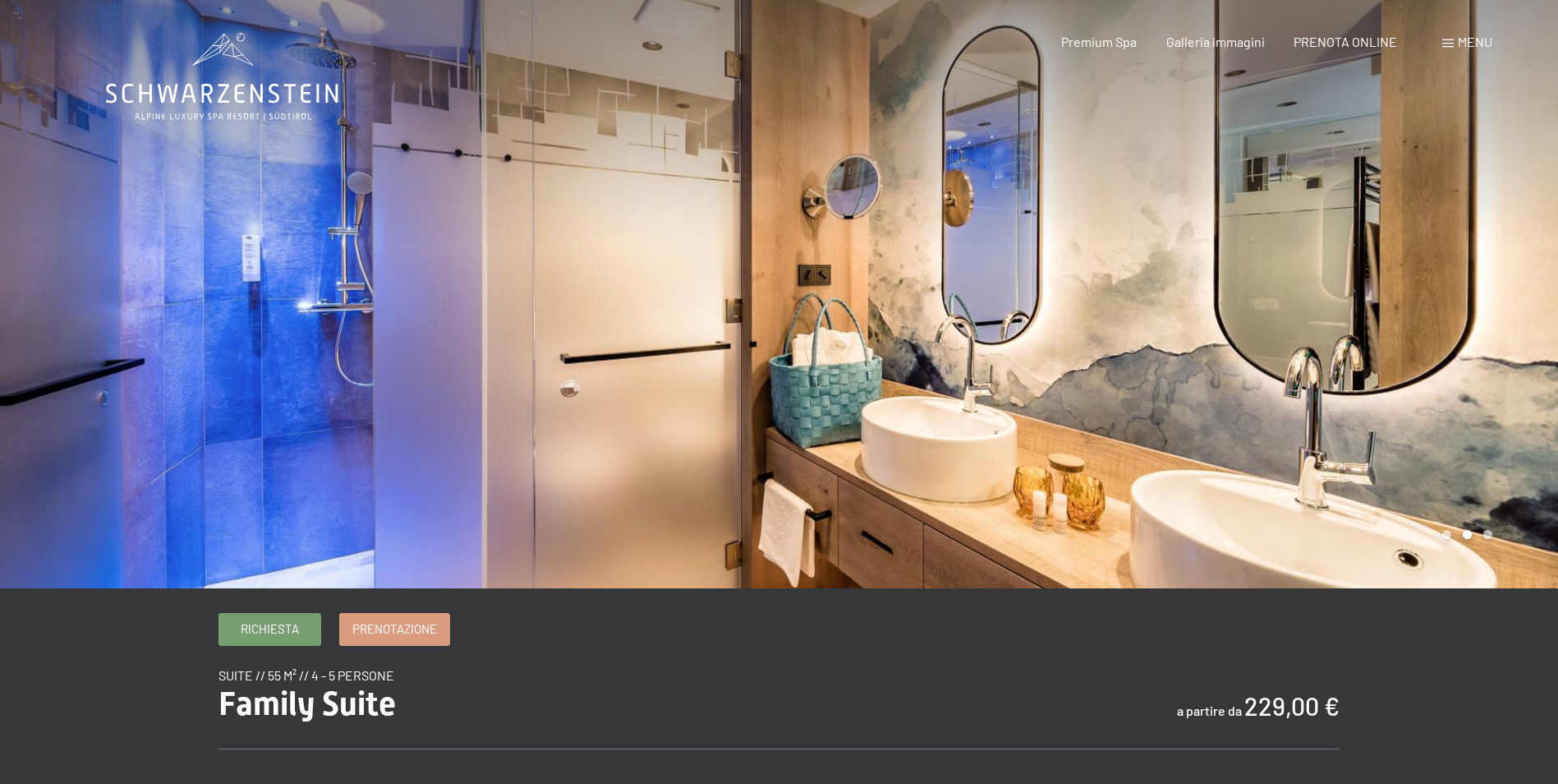
click at [1481, 321] on div at bounding box center [1169, 294] width 780 height 588
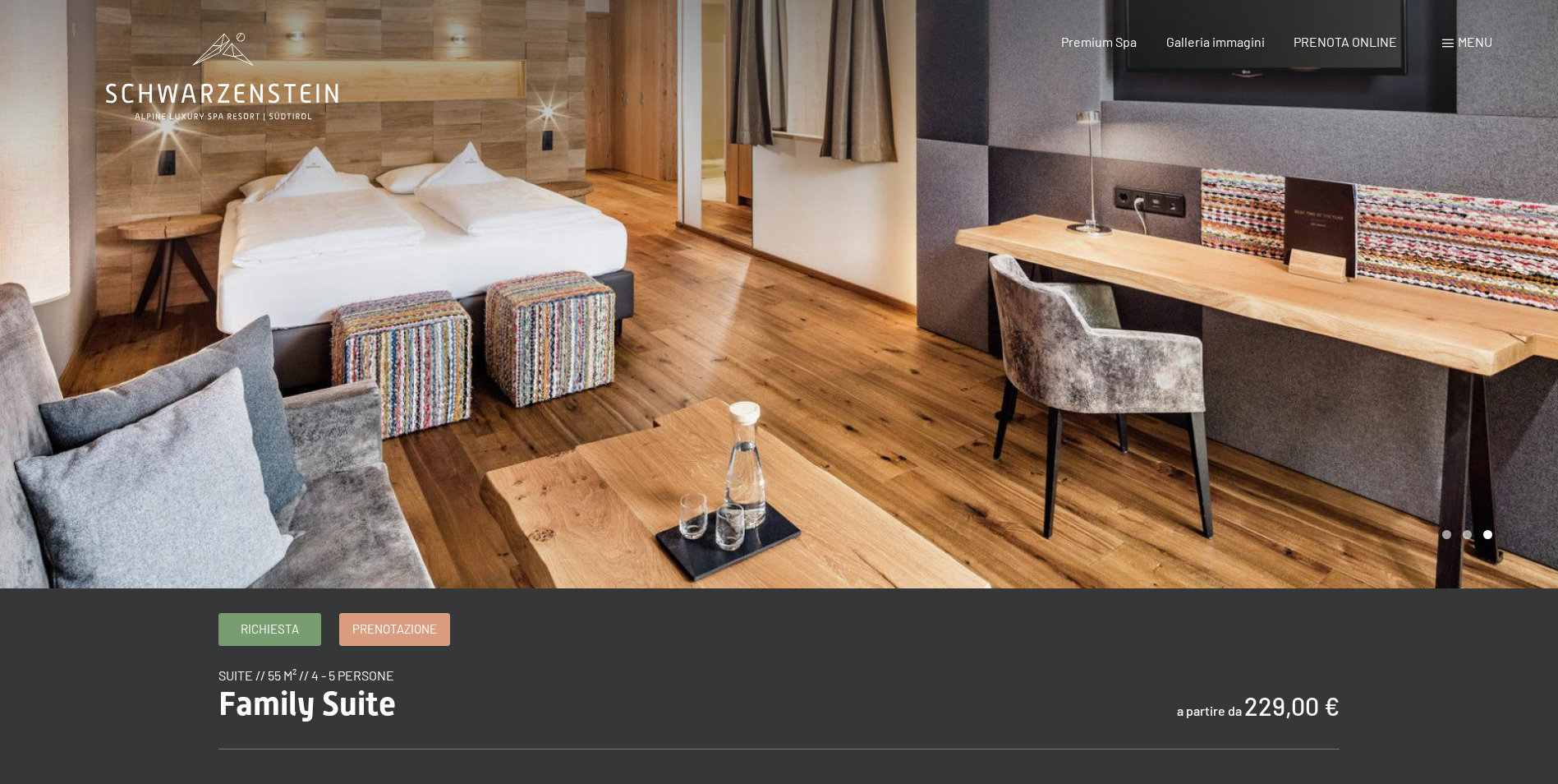
click at [1481, 321] on div at bounding box center [1169, 294] width 780 height 588
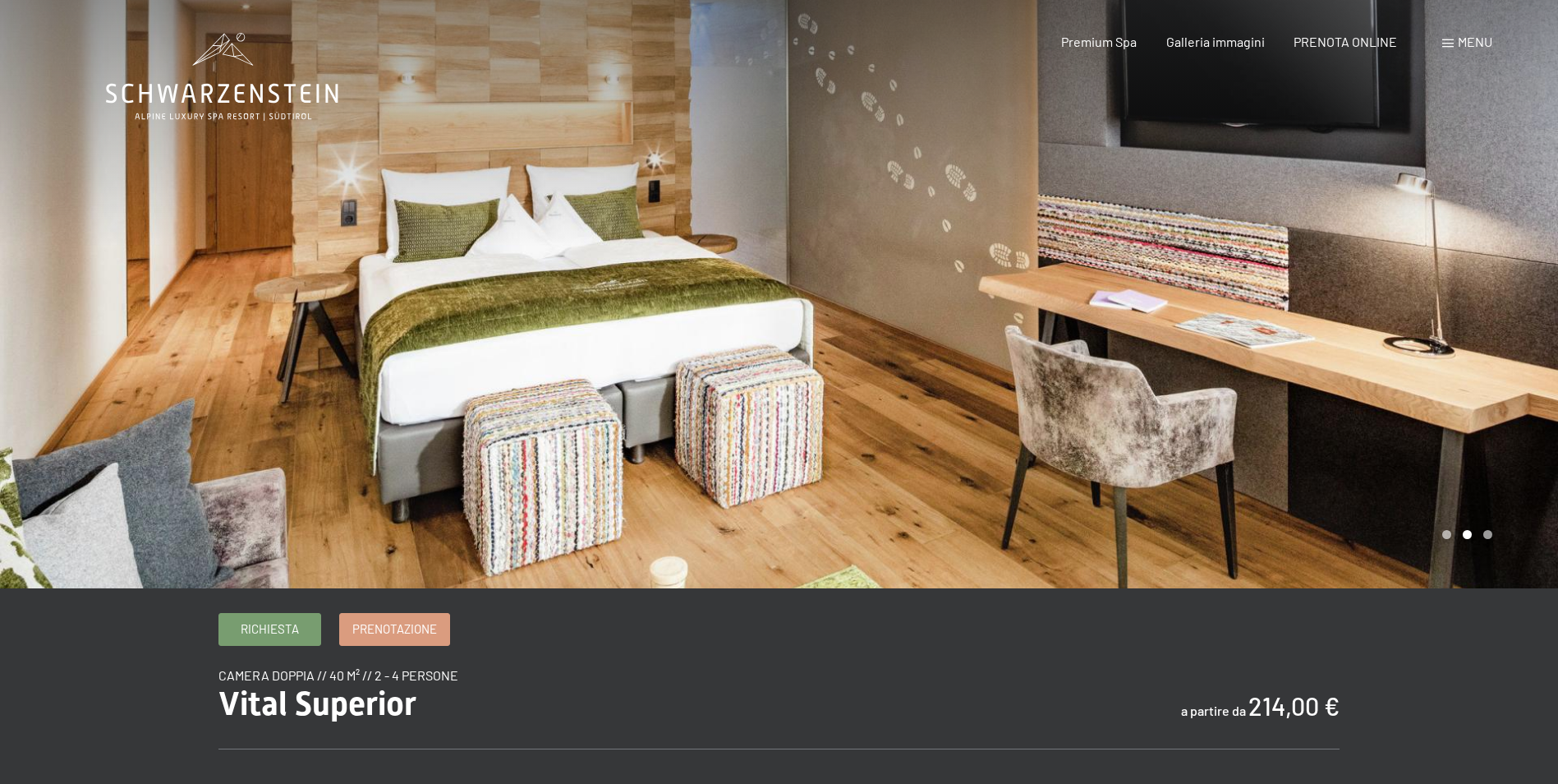
click at [1477, 295] on div at bounding box center [1169, 294] width 780 height 588
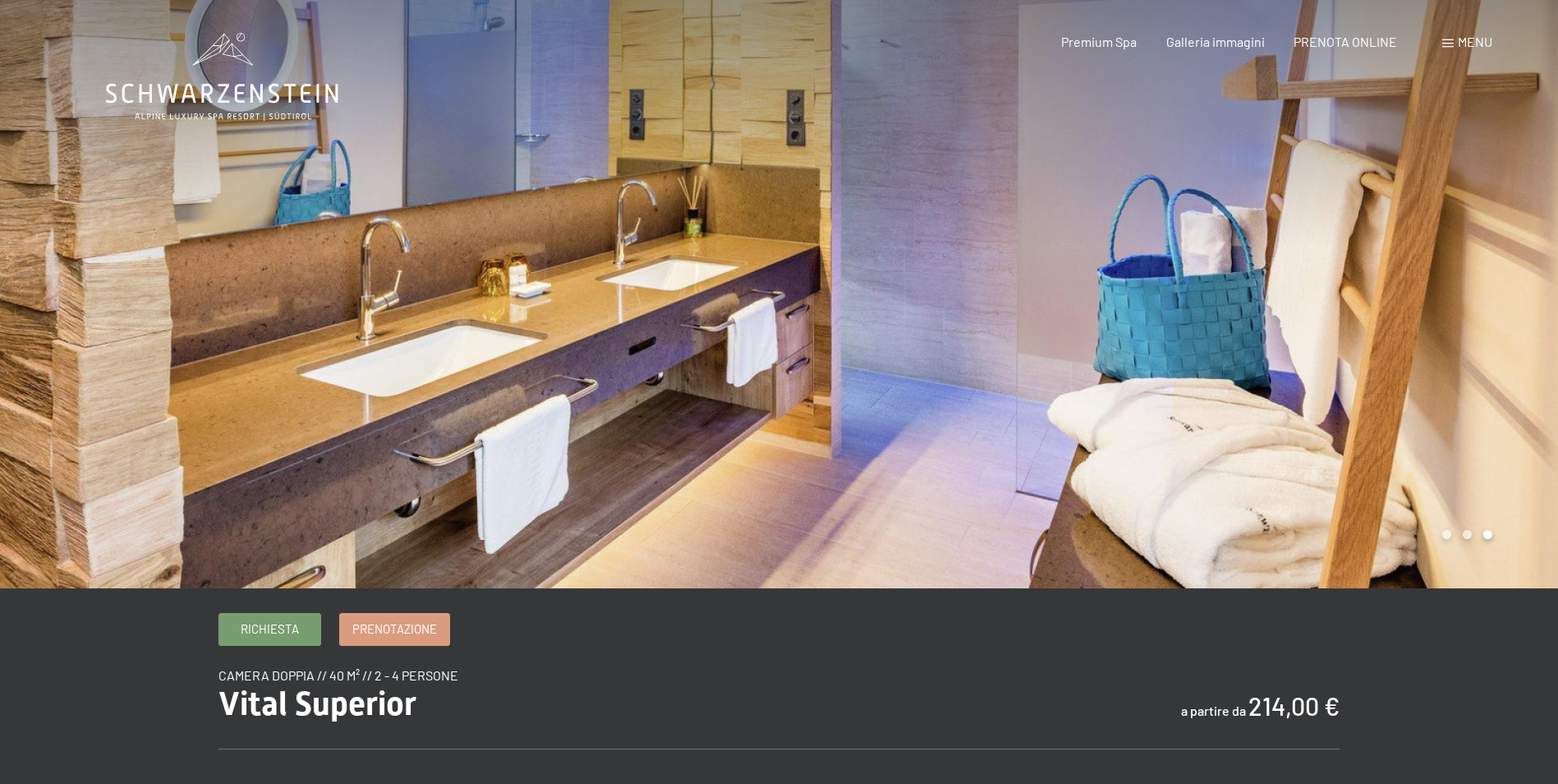
click at [1477, 295] on div at bounding box center [1169, 294] width 780 height 588
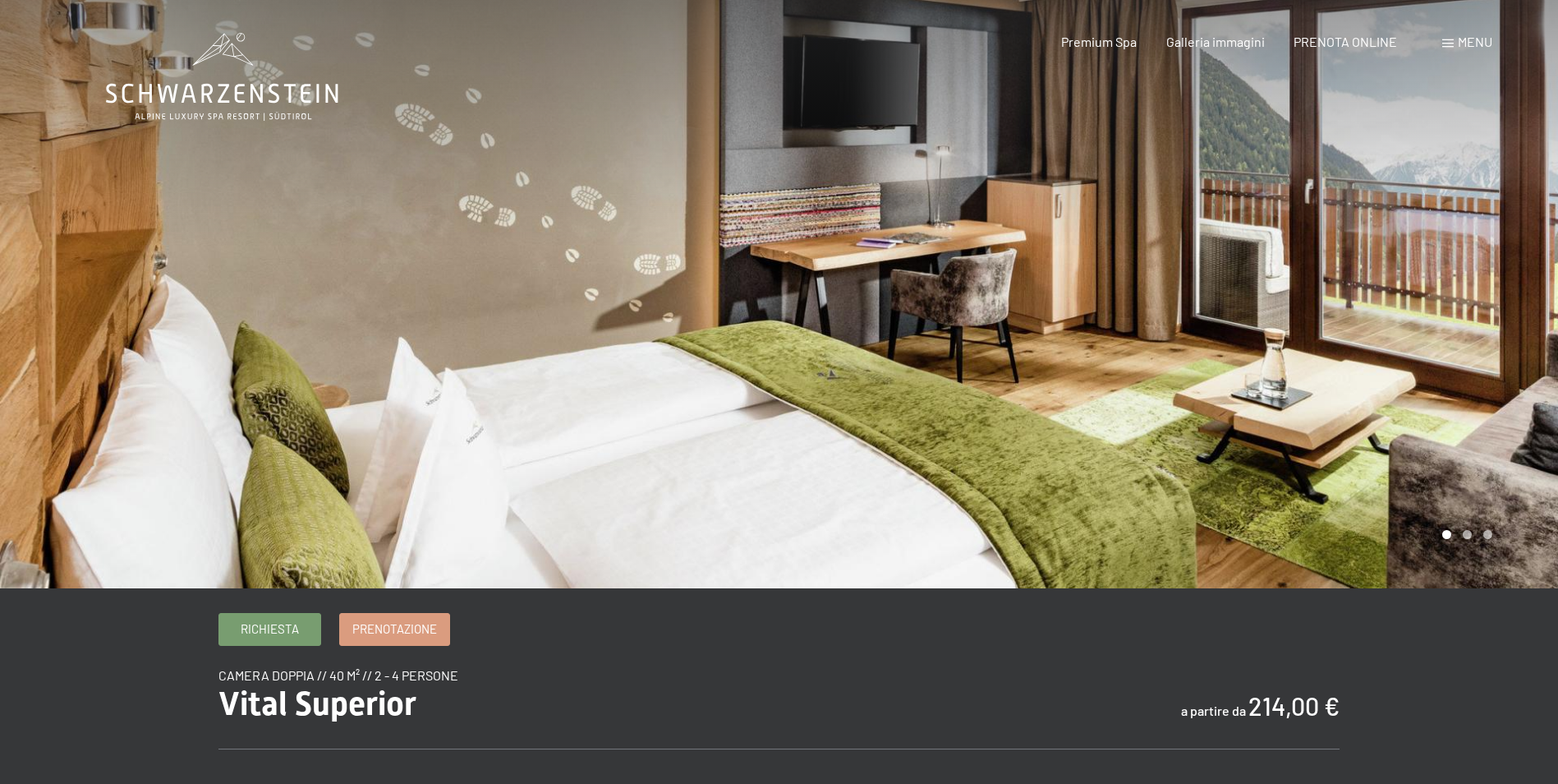
click at [1477, 295] on div at bounding box center [1169, 294] width 780 height 588
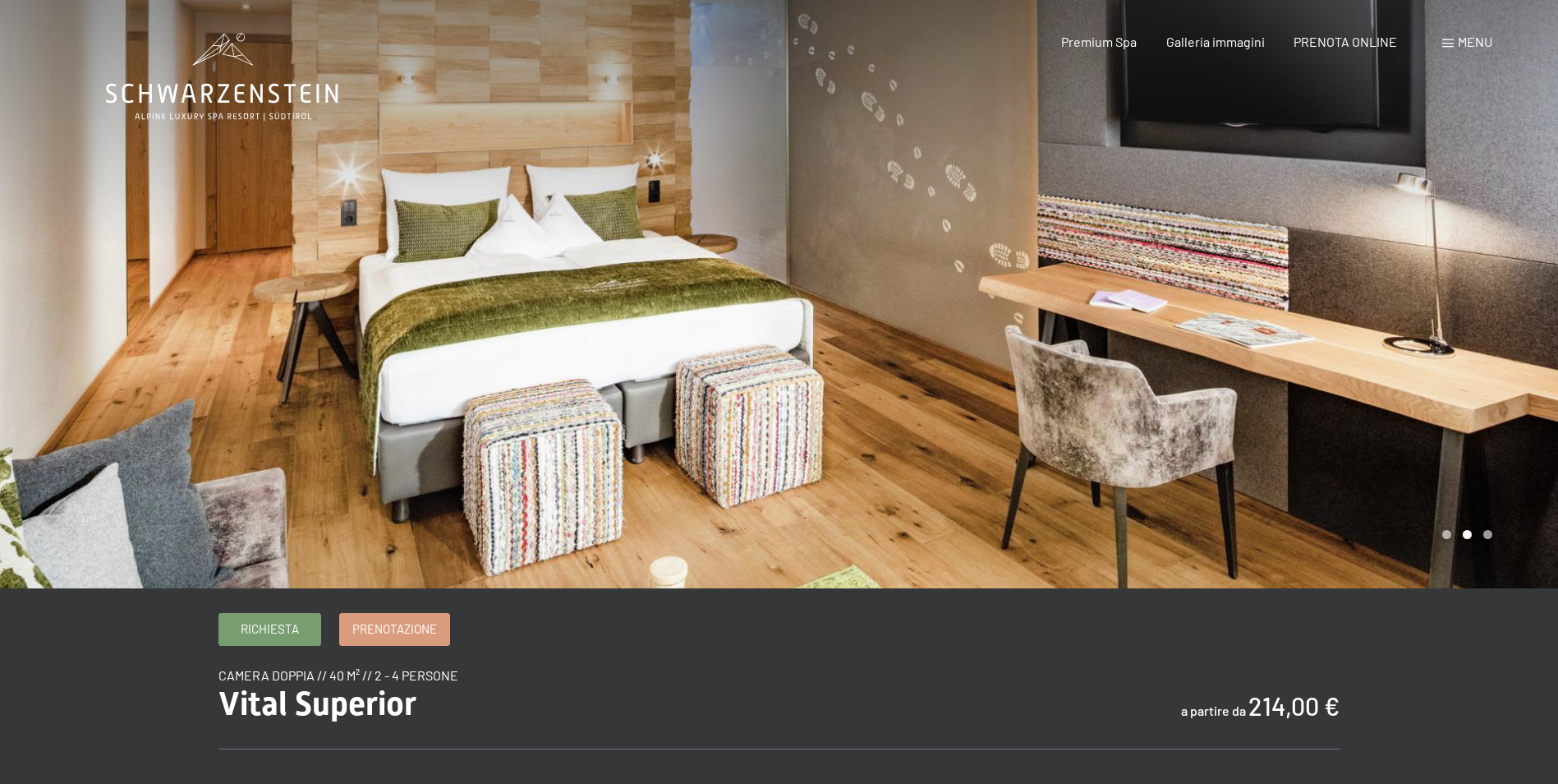
click at [1477, 295] on div at bounding box center [1169, 294] width 780 height 588
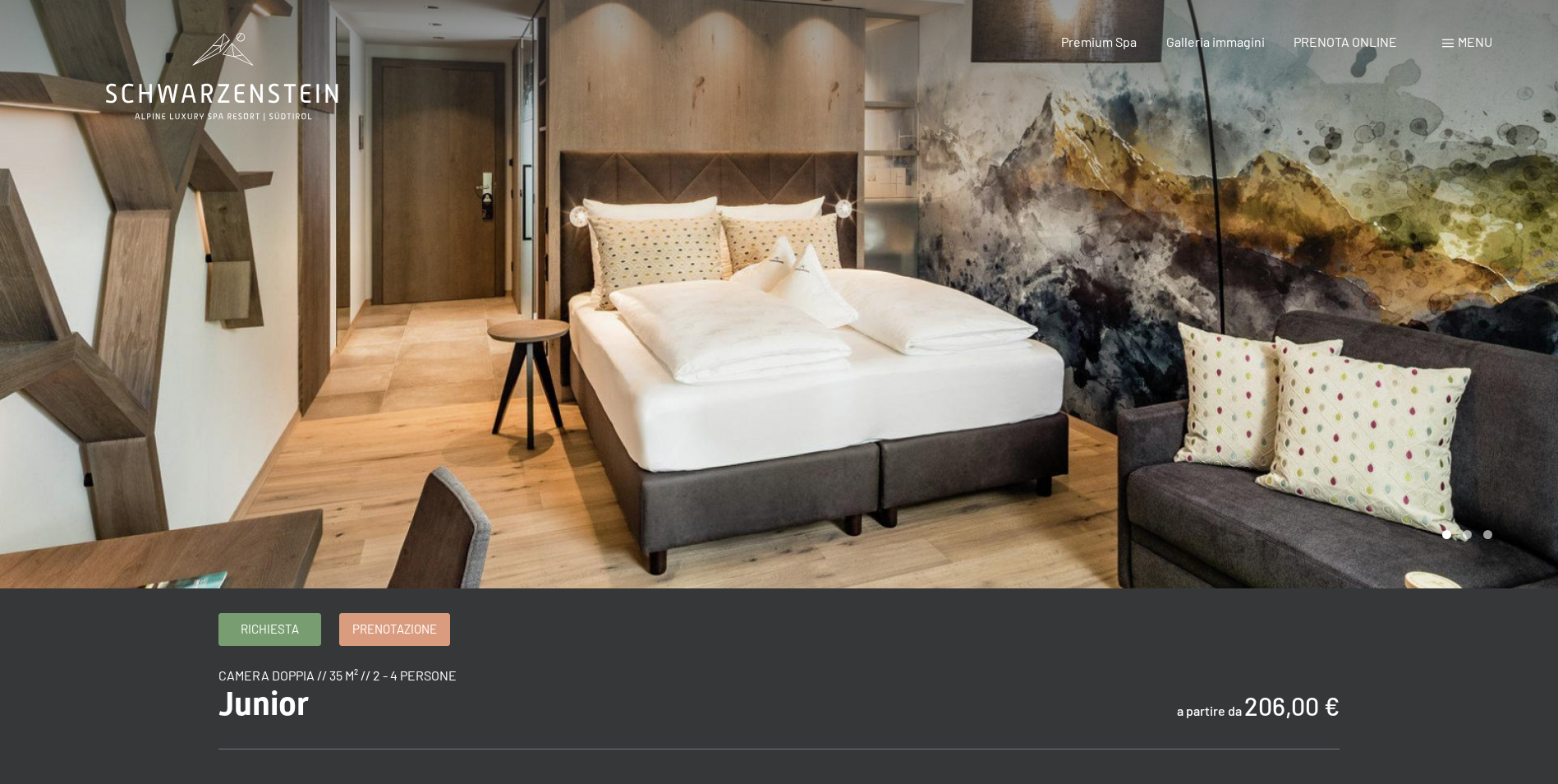
click at [1483, 311] on div at bounding box center [1169, 294] width 780 height 588
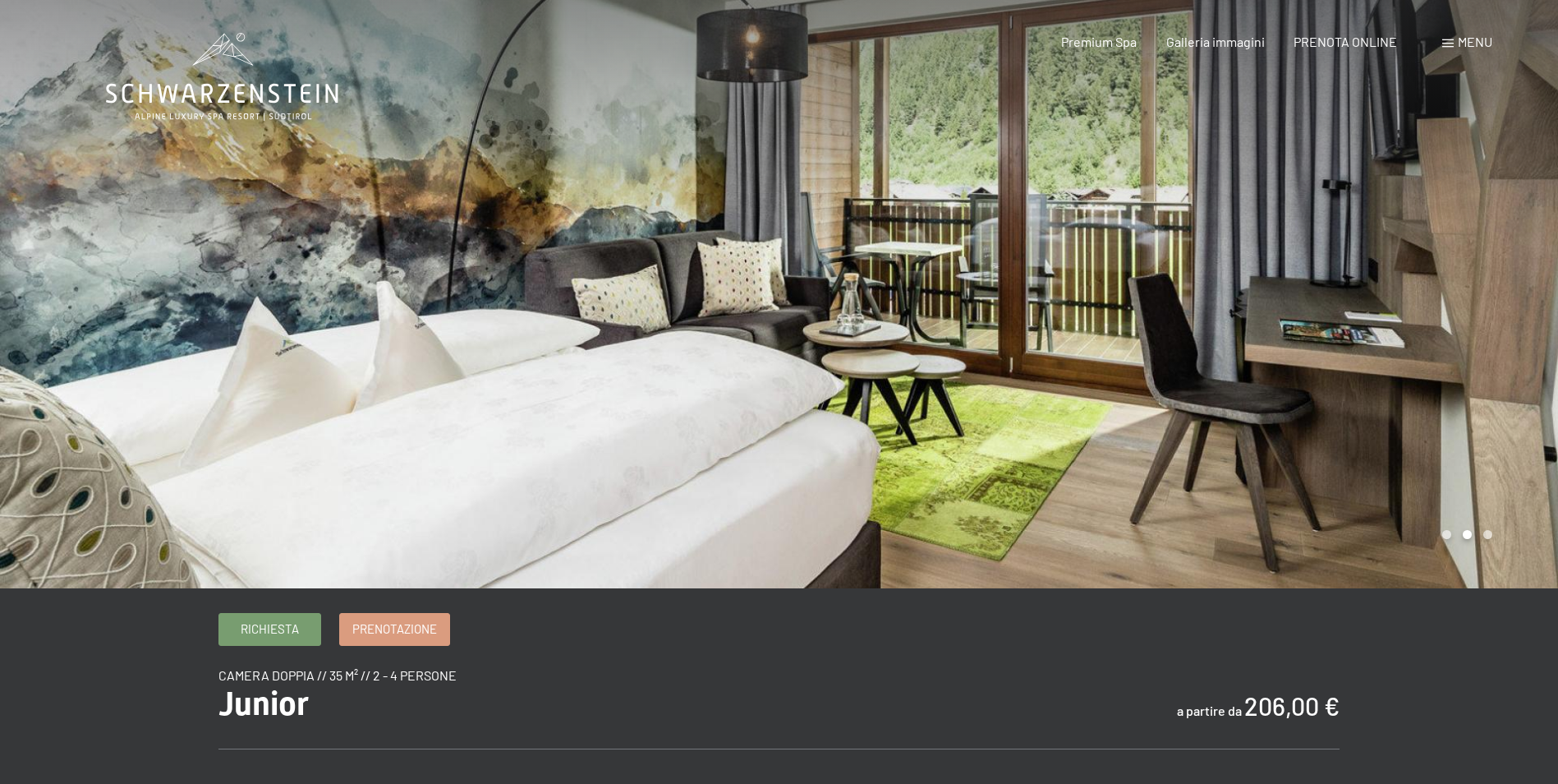
click at [1483, 311] on div at bounding box center [1169, 294] width 780 height 588
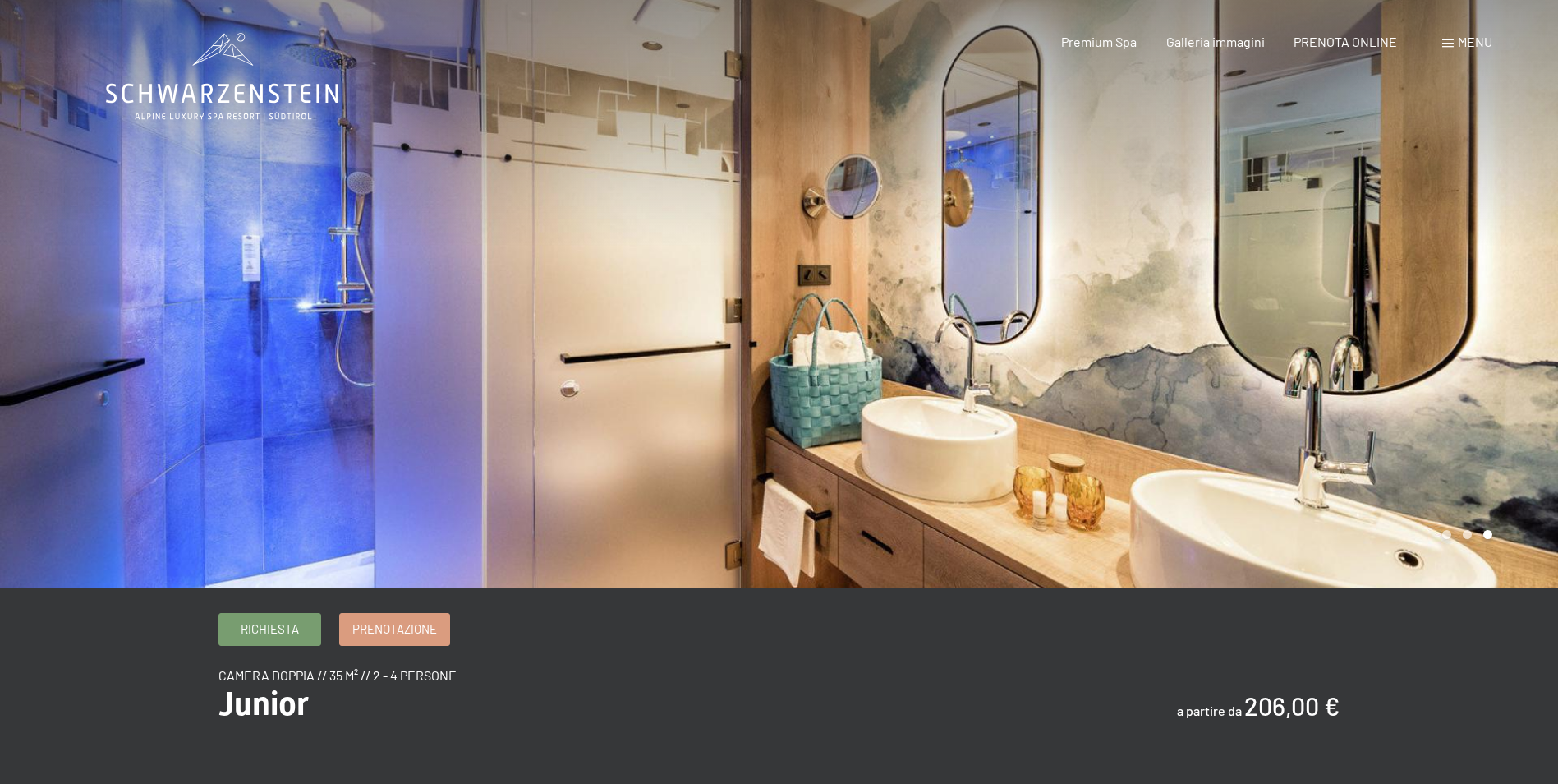
click at [1483, 311] on div at bounding box center [1169, 294] width 780 height 588
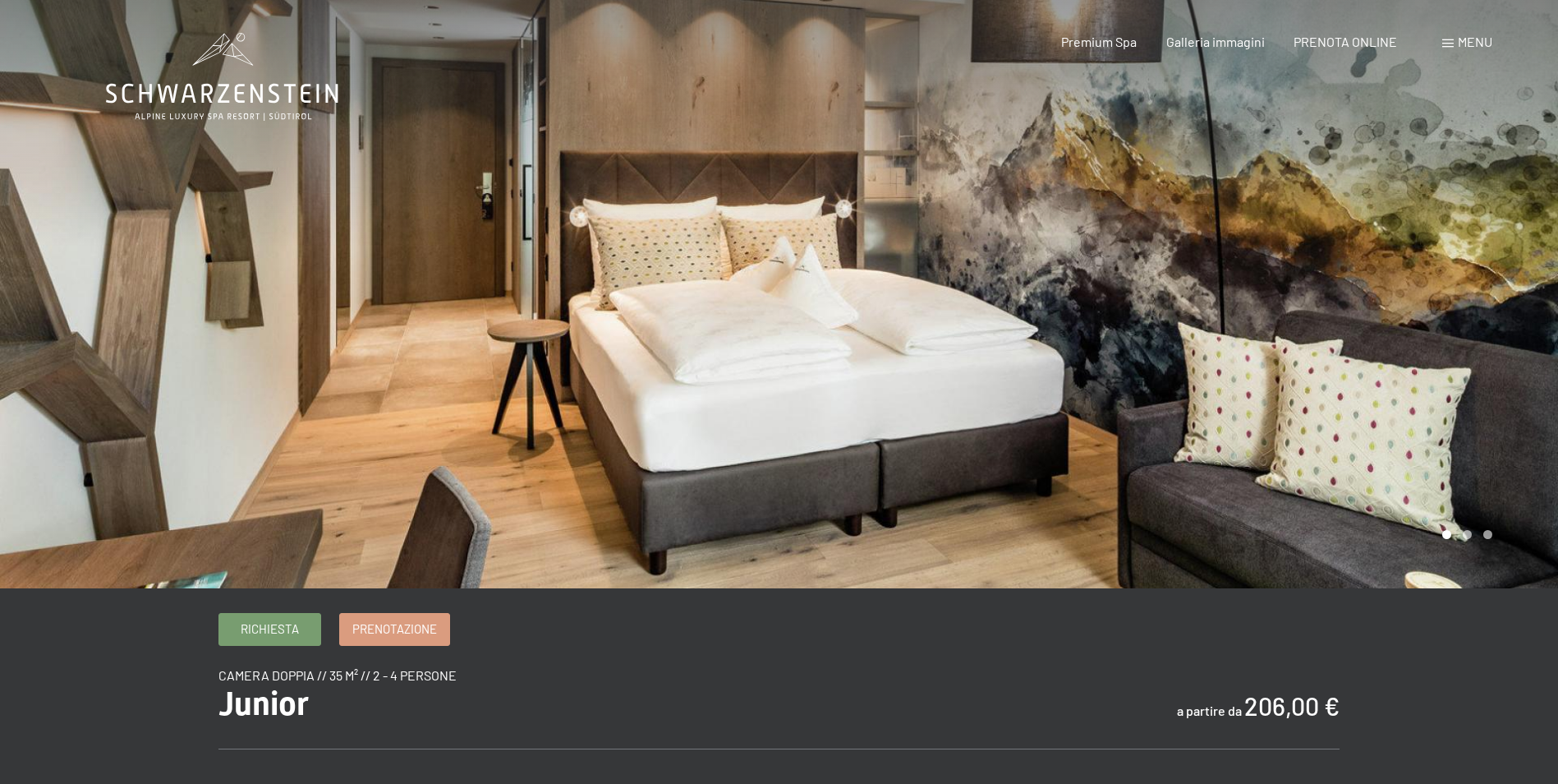
click at [1483, 311] on div at bounding box center [1169, 294] width 780 height 588
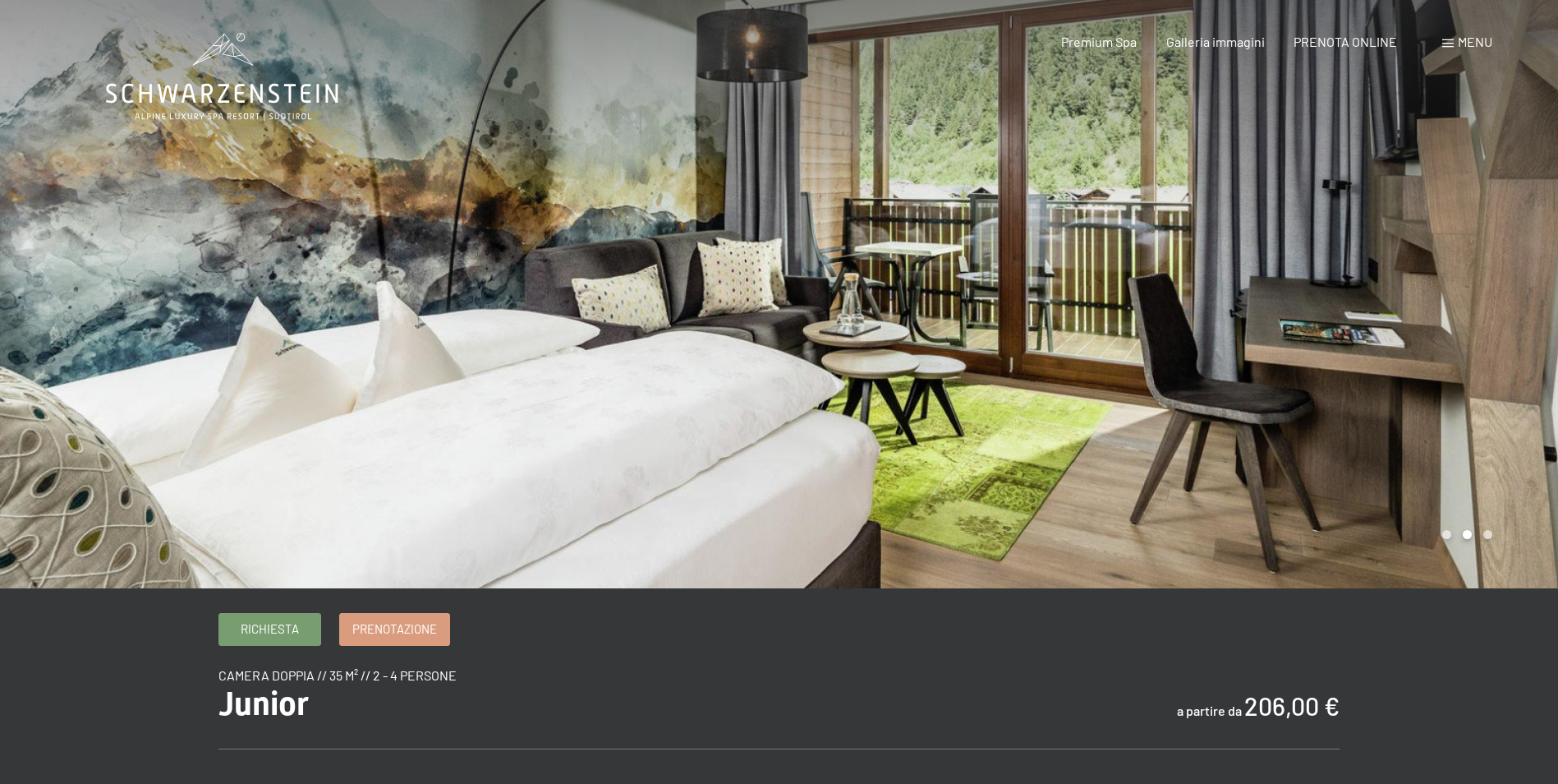
click at [1485, 311] on div at bounding box center [1169, 294] width 780 height 588
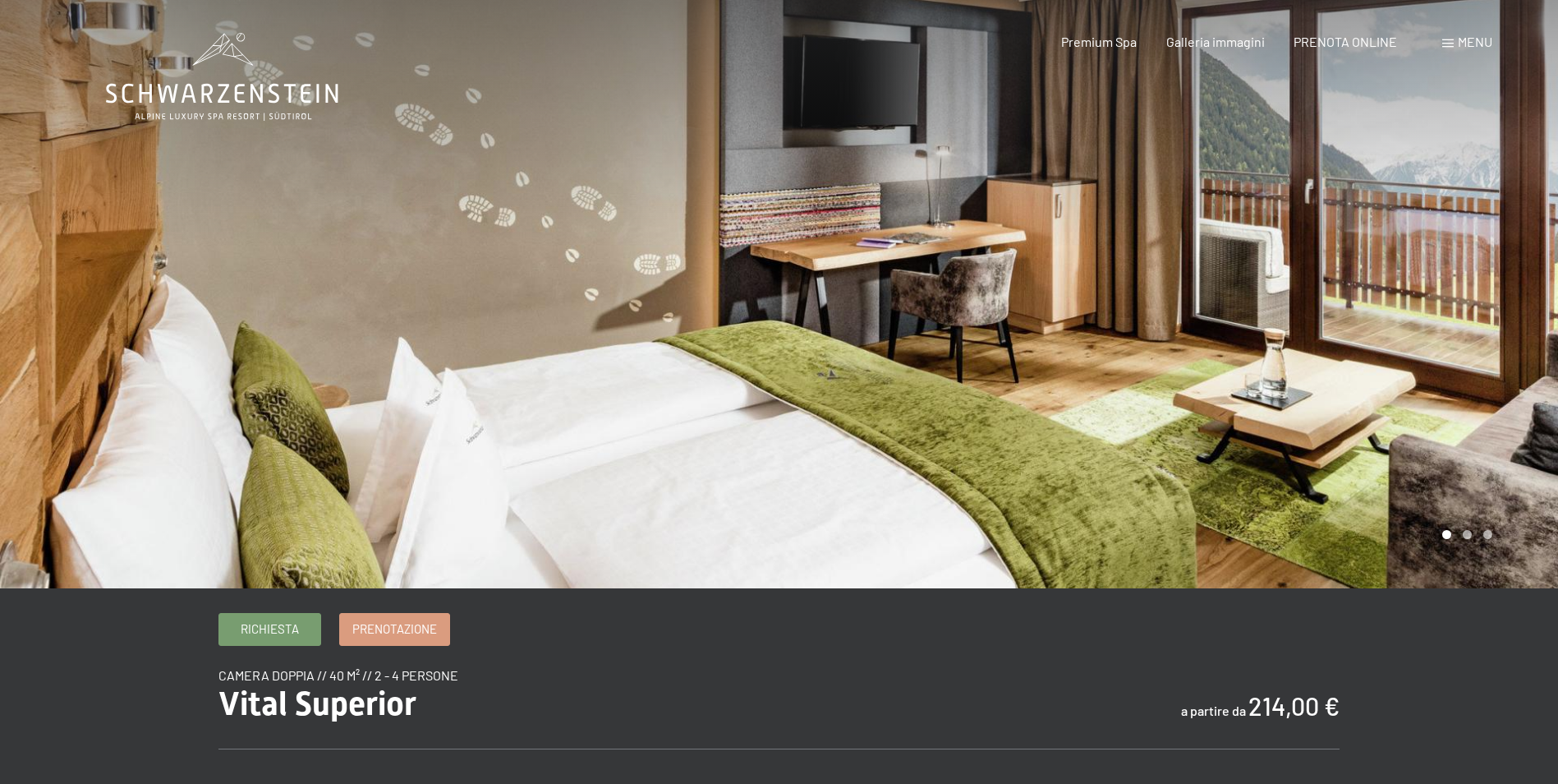
click at [1511, 294] on div at bounding box center [1169, 294] width 780 height 588
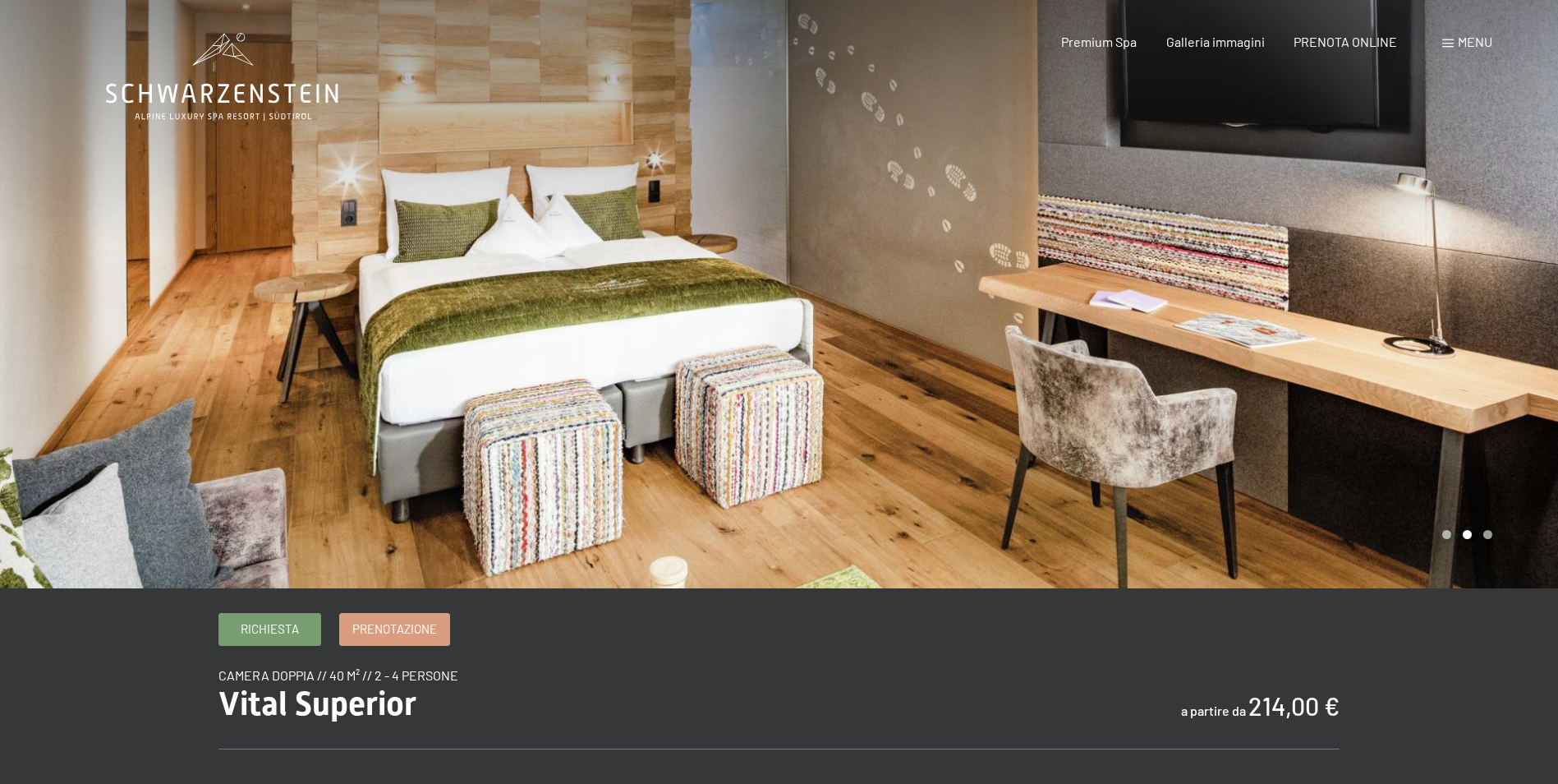
drag, startPoint x: 0, startPoint y: 0, endPoint x: 1509, endPoint y: 295, distance: 1537.6
click at [1510, 295] on div at bounding box center [1169, 294] width 780 height 588
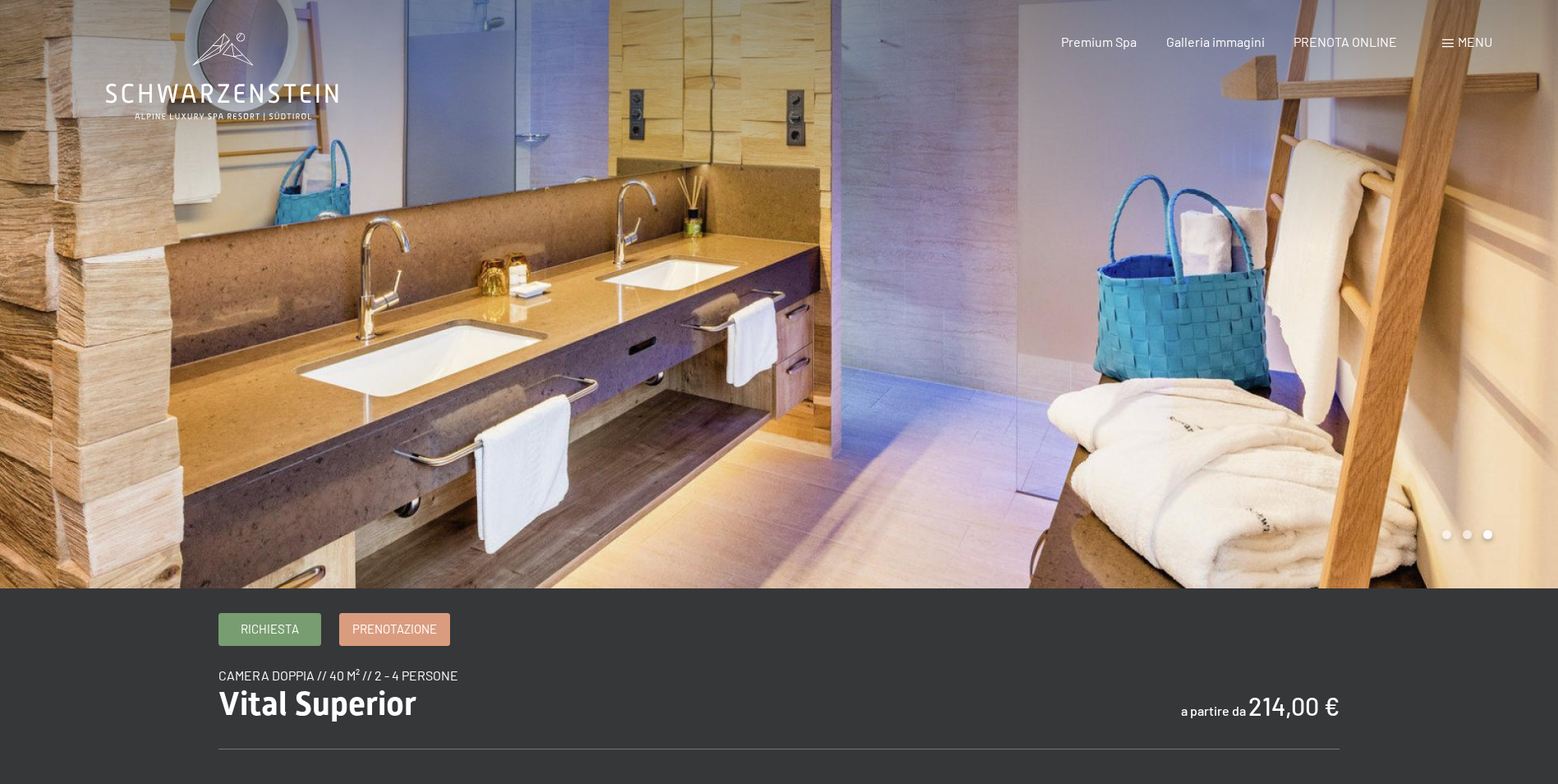
click at [1509, 296] on div at bounding box center [1169, 294] width 780 height 588
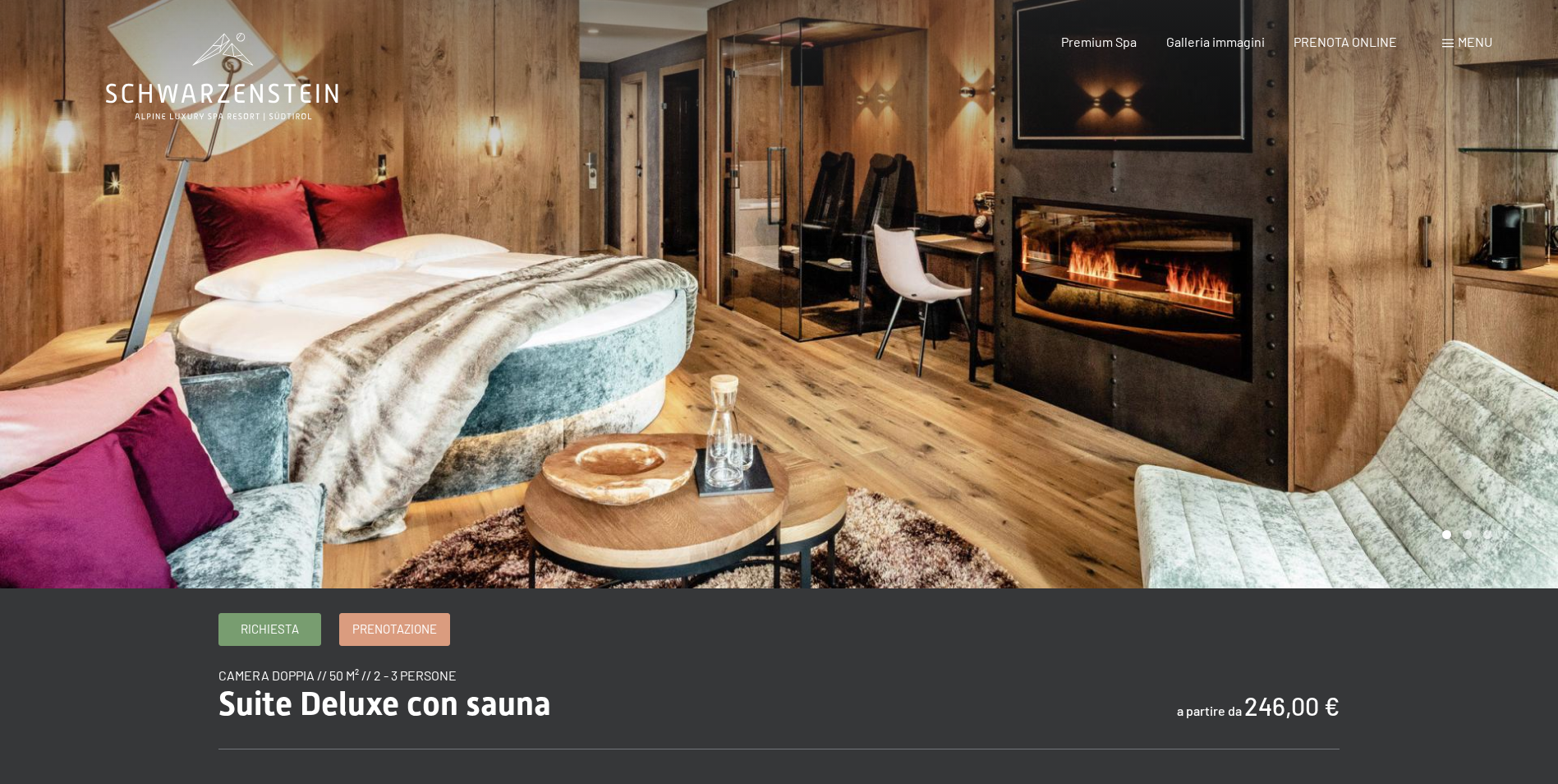
click at [1501, 299] on div at bounding box center [1169, 294] width 780 height 588
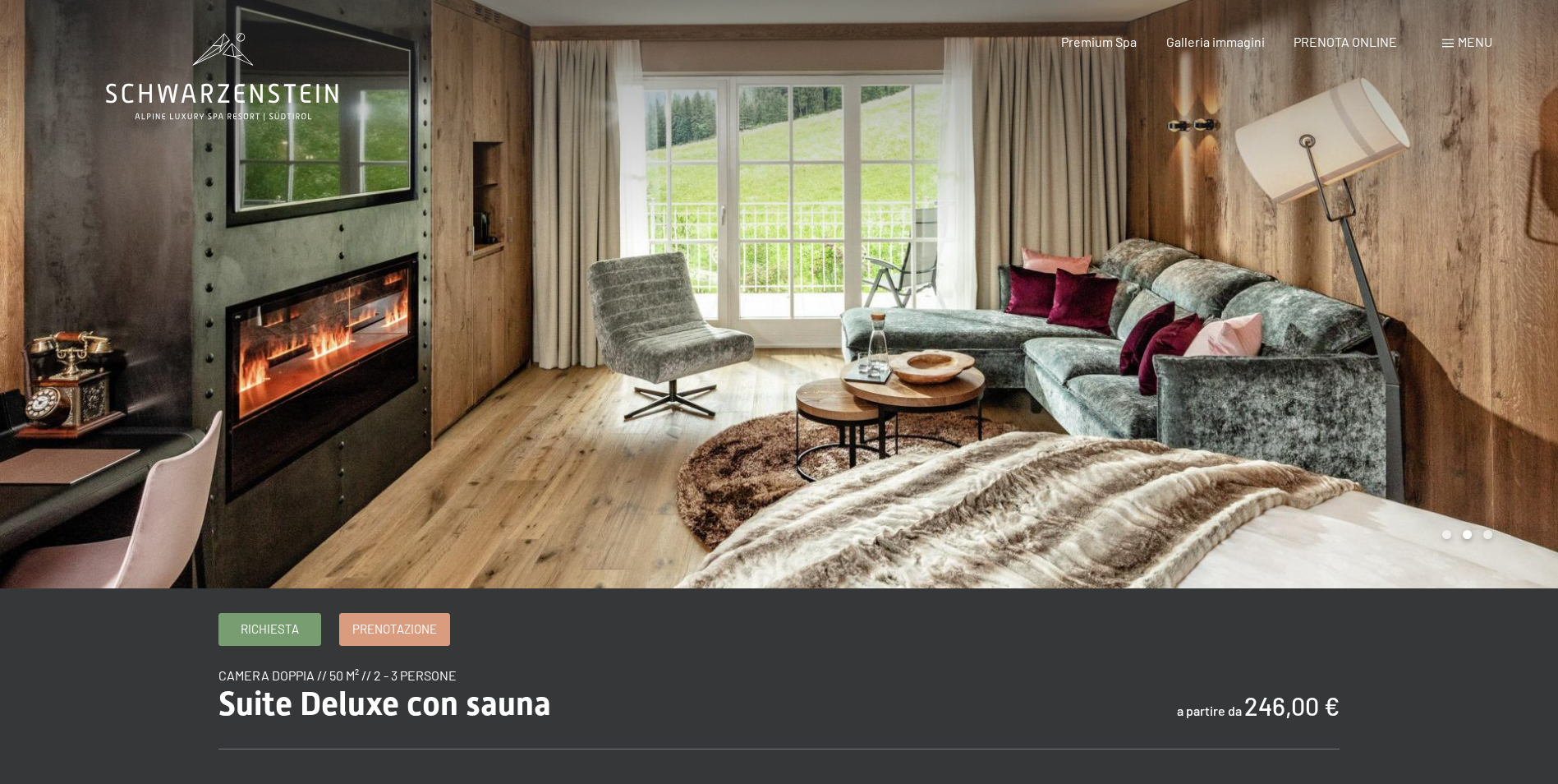
click at [1501, 299] on div at bounding box center [1169, 294] width 780 height 588
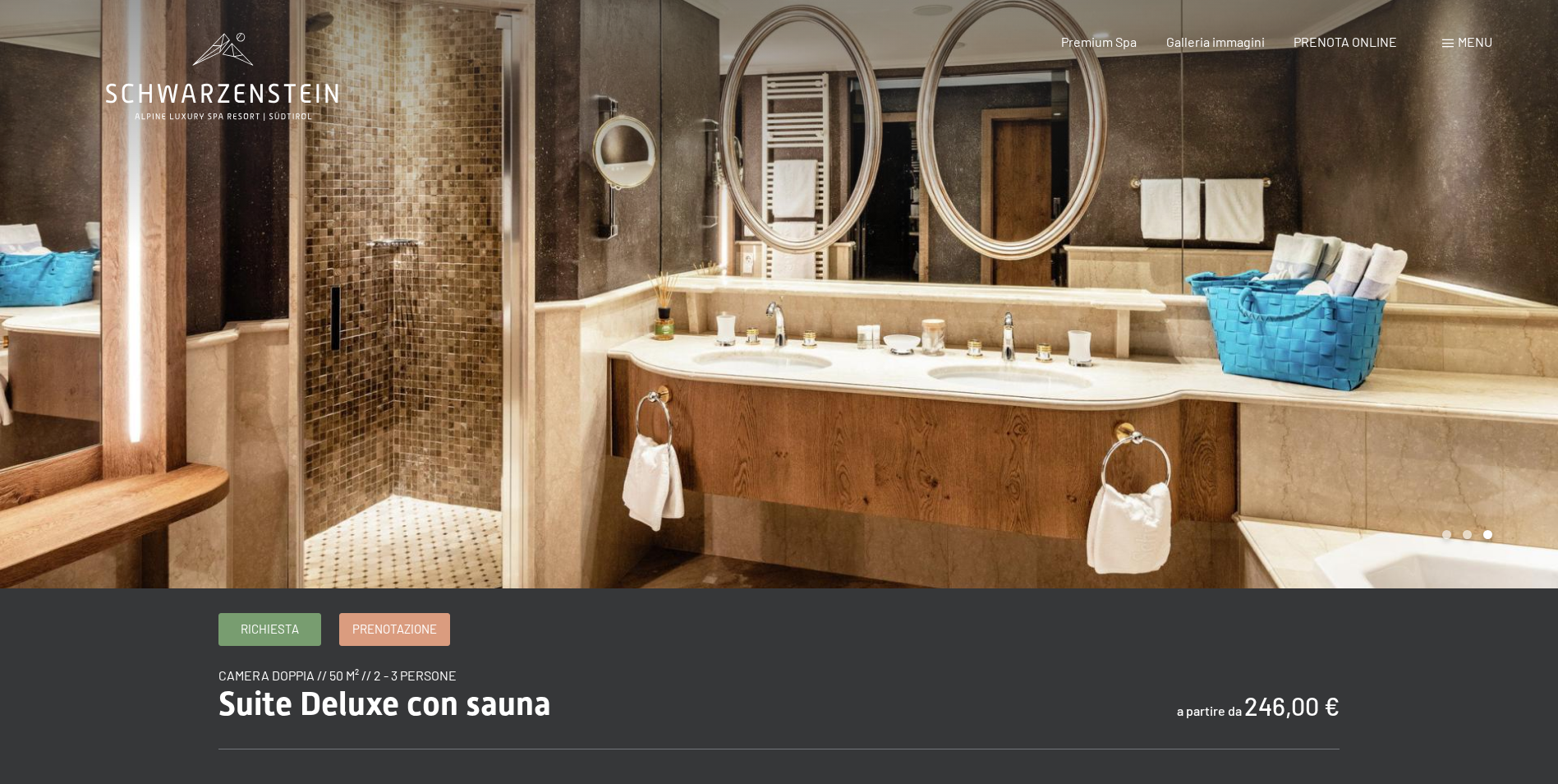
click at [120, 249] on div at bounding box center [390, 294] width 780 height 588
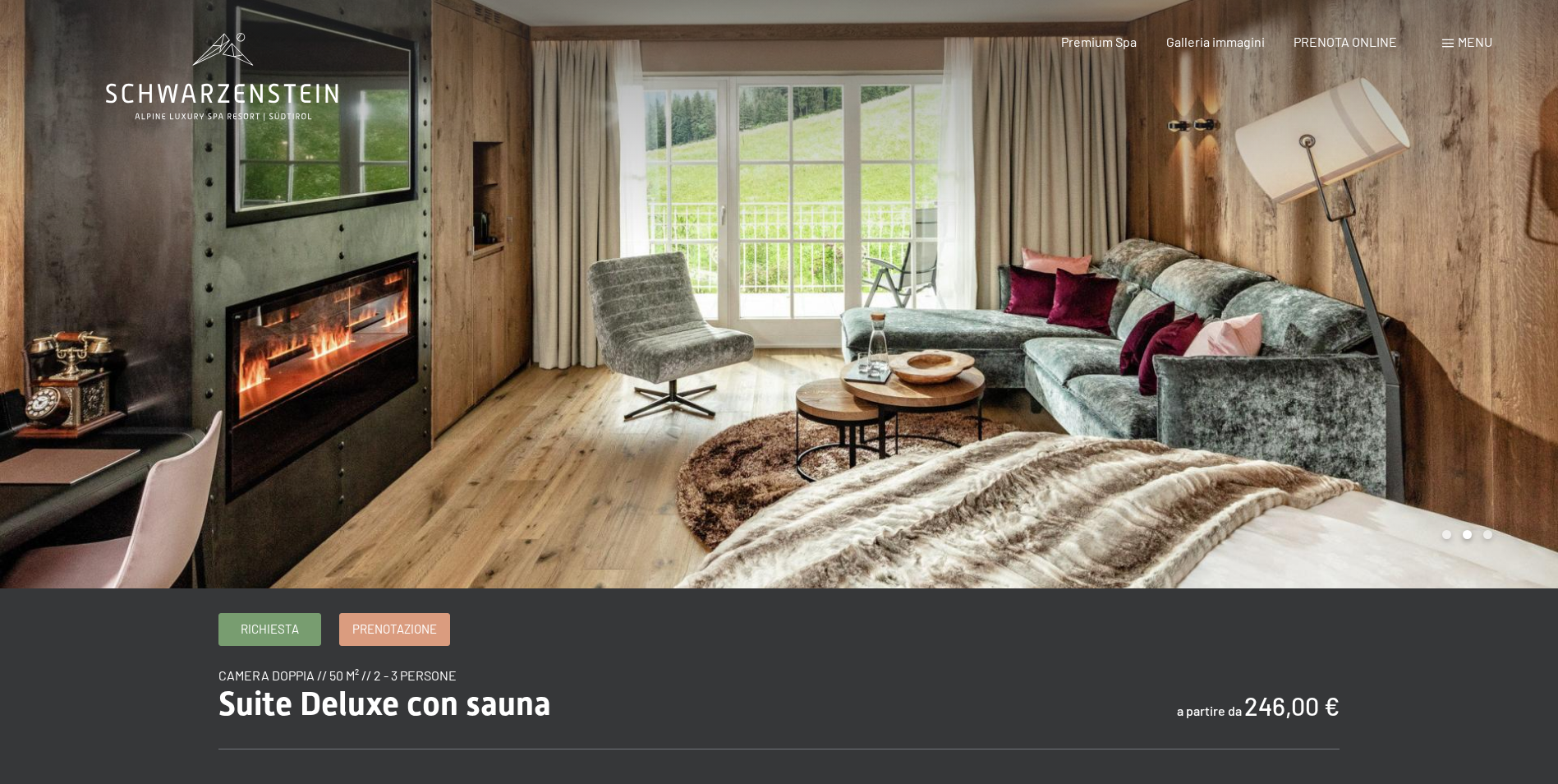
click at [1455, 272] on div at bounding box center [1169, 294] width 780 height 588
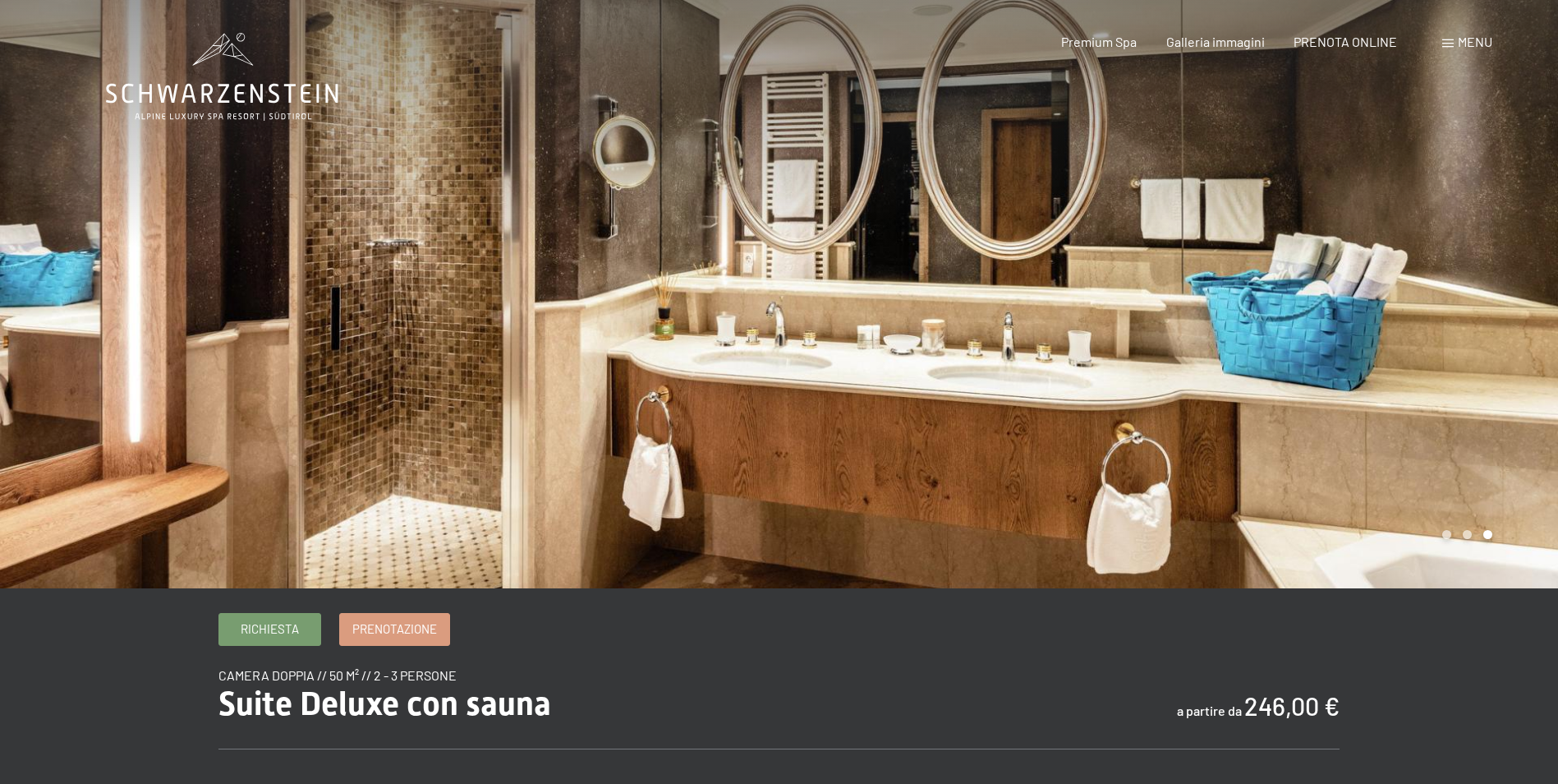
click at [1455, 272] on div at bounding box center [1169, 294] width 780 height 588
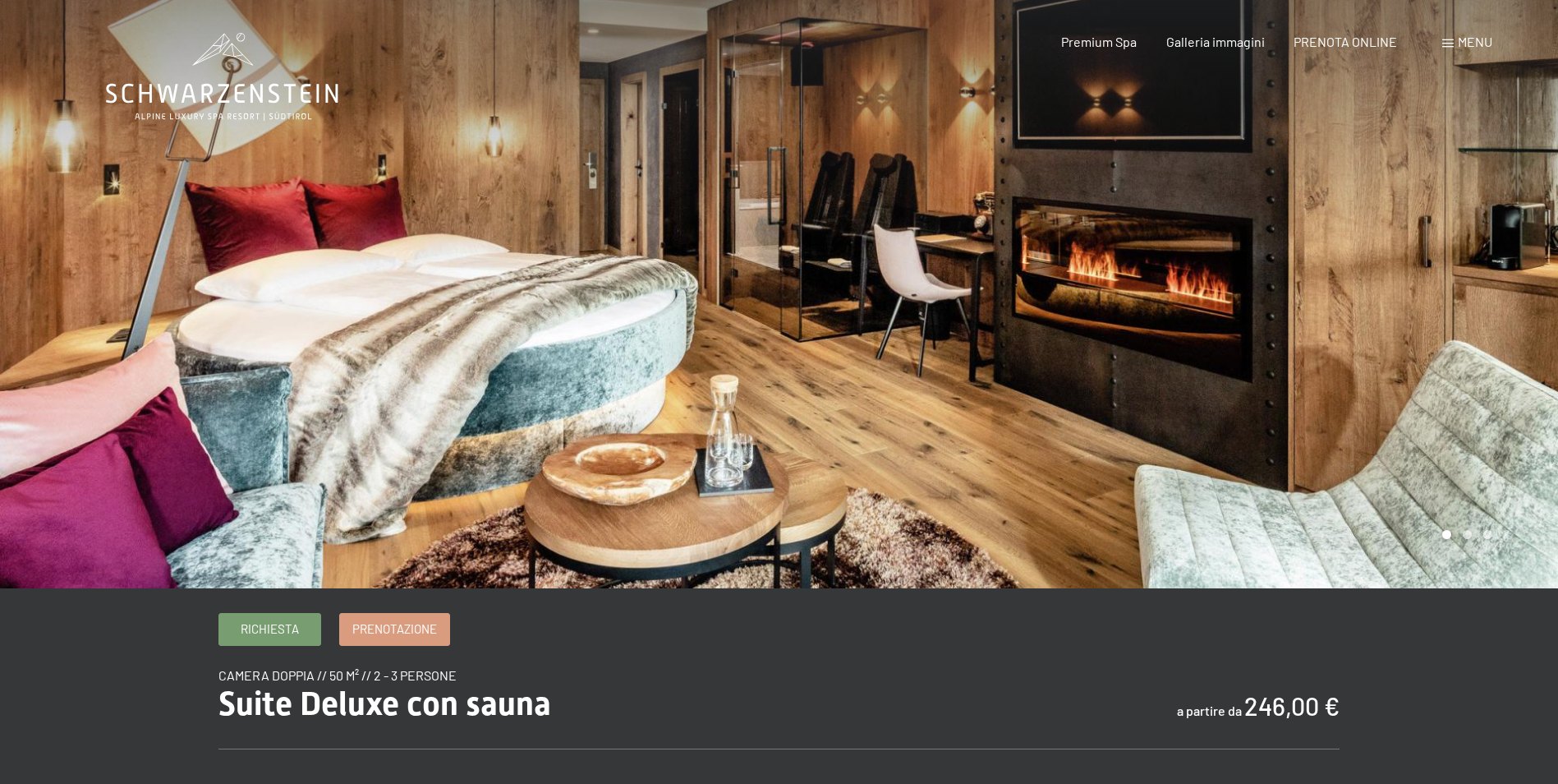
click at [1455, 272] on div at bounding box center [1169, 294] width 780 height 588
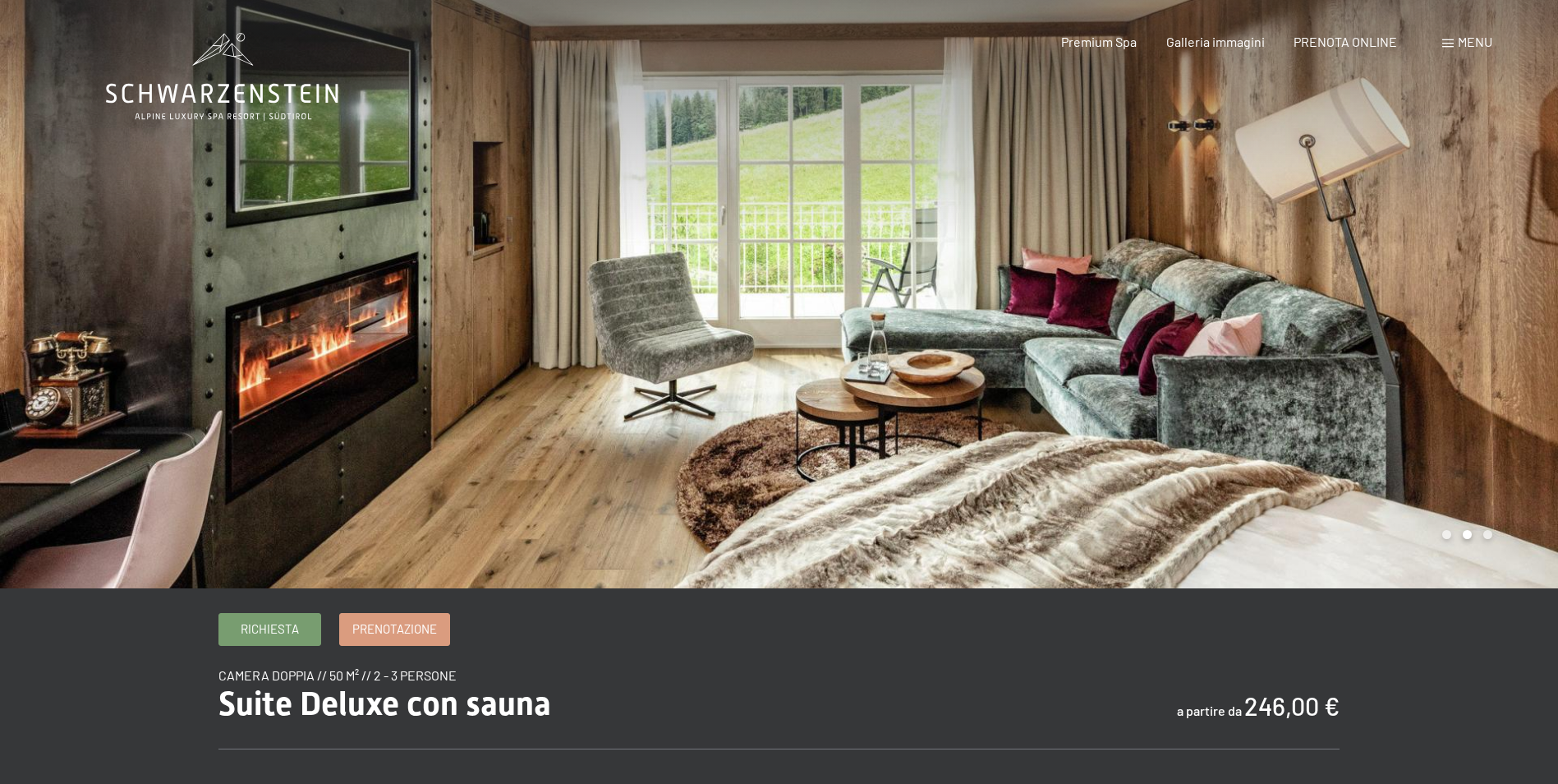
click at [1455, 272] on div at bounding box center [1169, 294] width 780 height 588
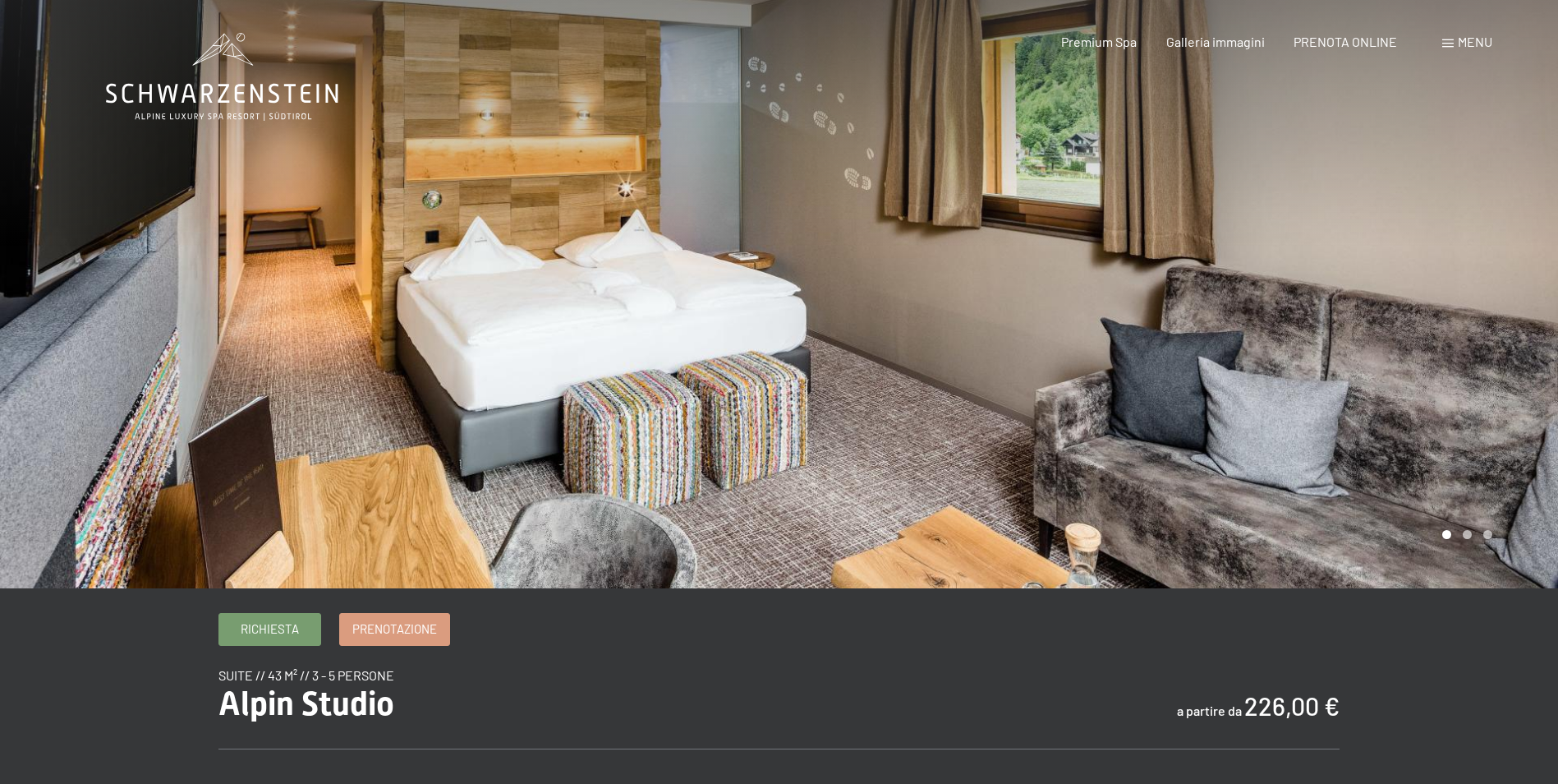
click at [1508, 281] on div at bounding box center [1169, 294] width 780 height 588
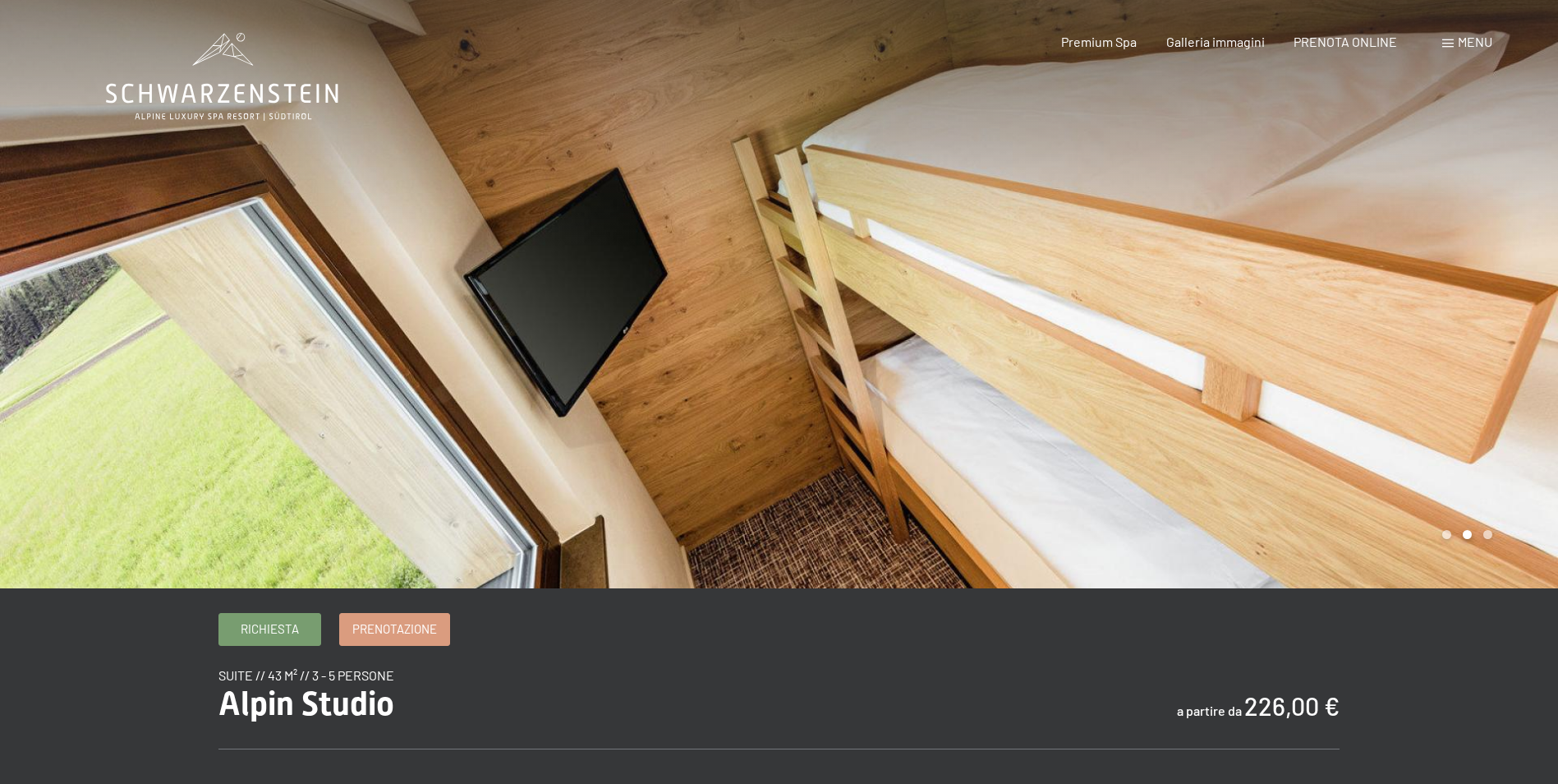
click at [1507, 281] on div at bounding box center [1169, 294] width 780 height 588
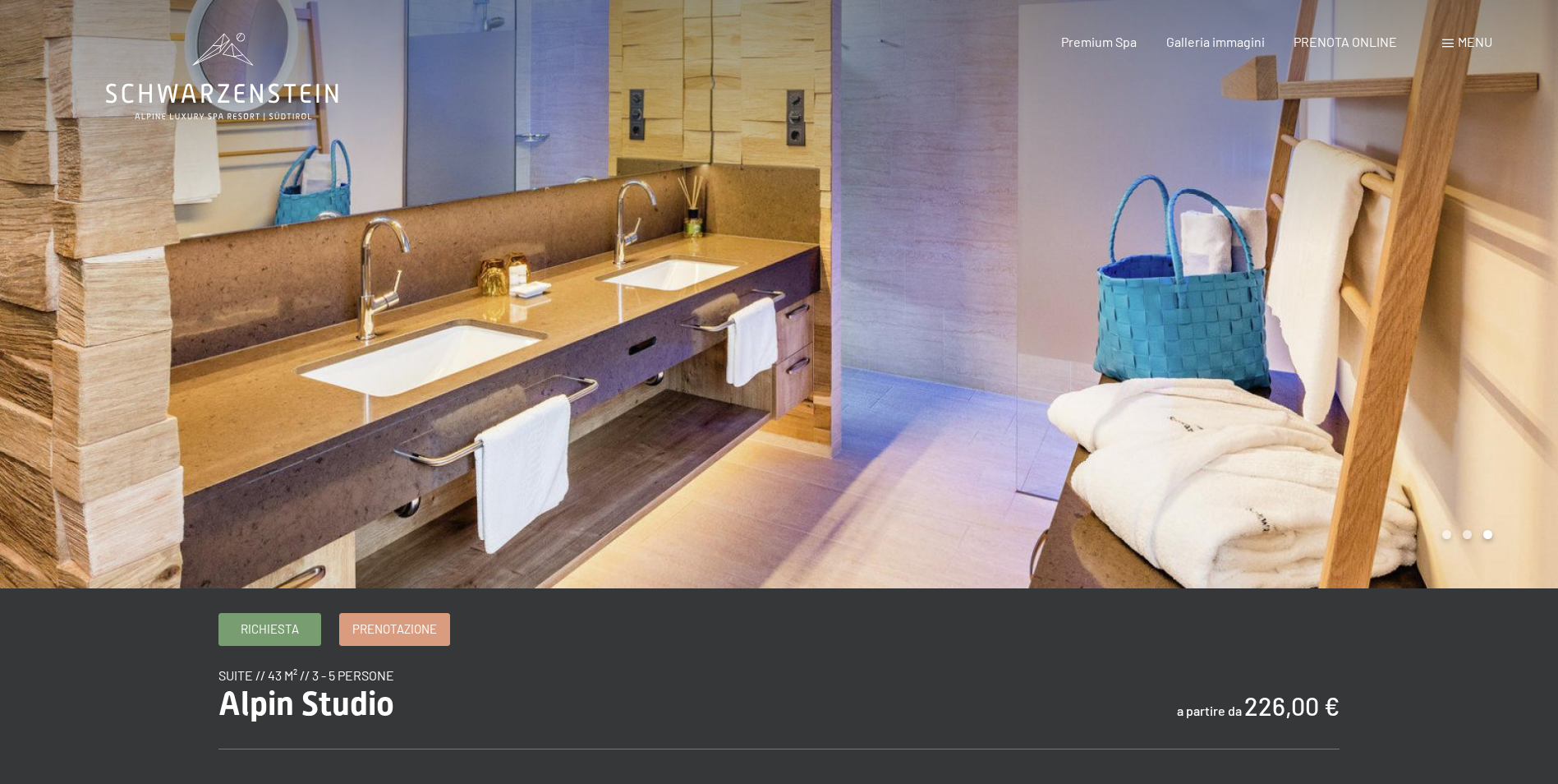
click at [1507, 281] on div at bounding box center [1169, 294] width 780 height 588
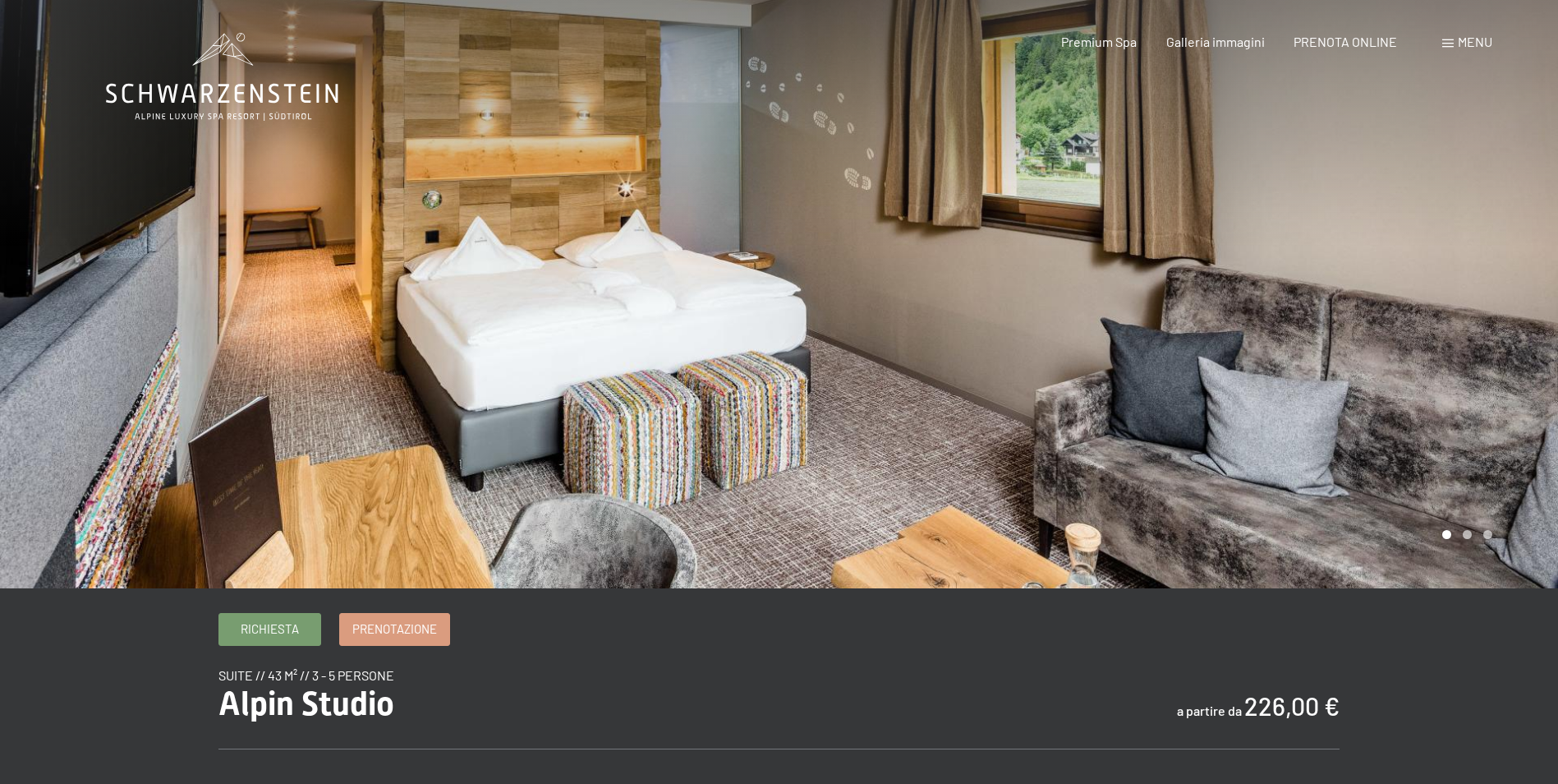
click at [1507, 281] on div at bounding box center [1169, 294] width 780 height 588
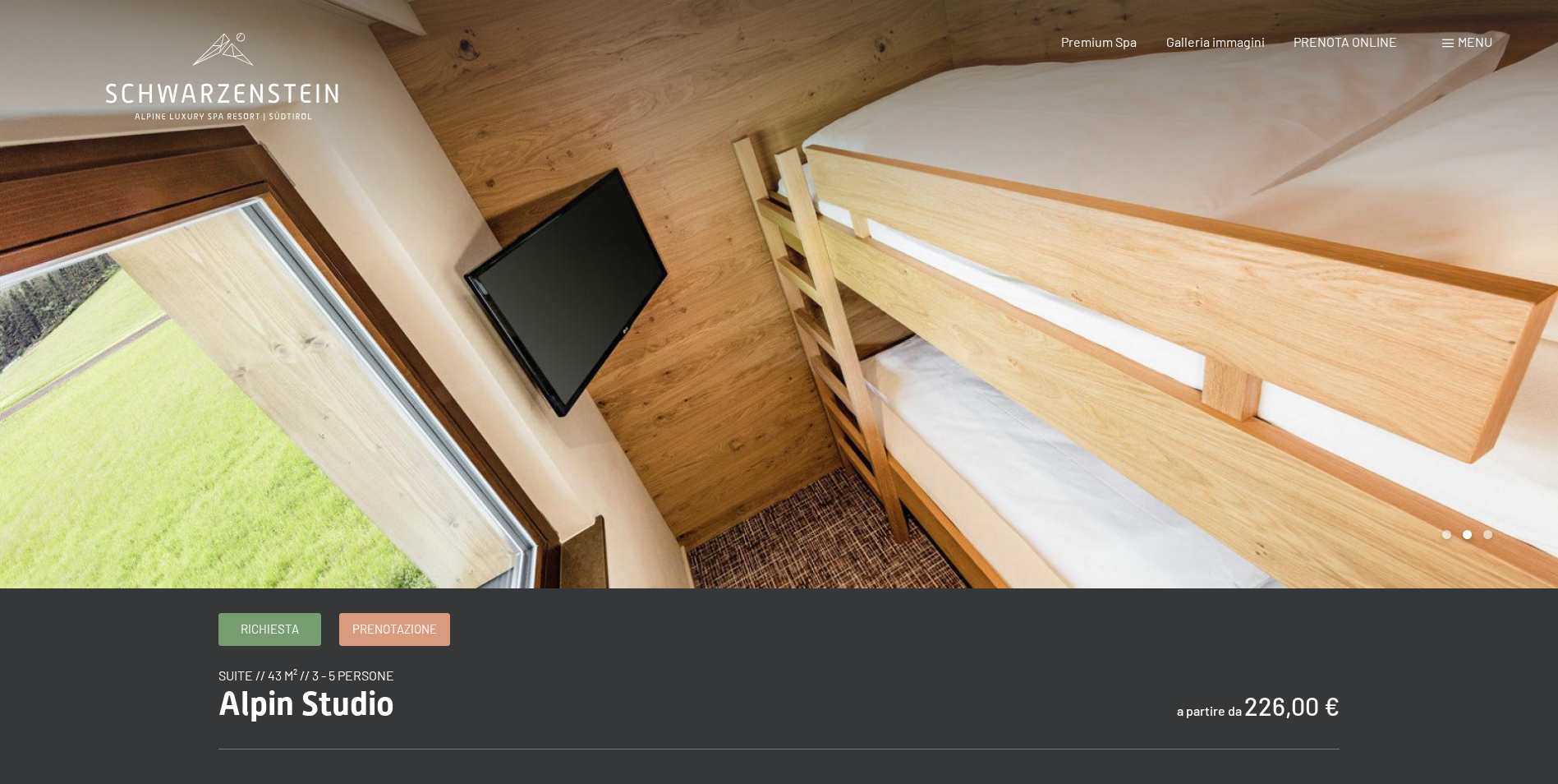
click at [1507, 281] on div at bounding box center [1169, 294] width 780 height 588
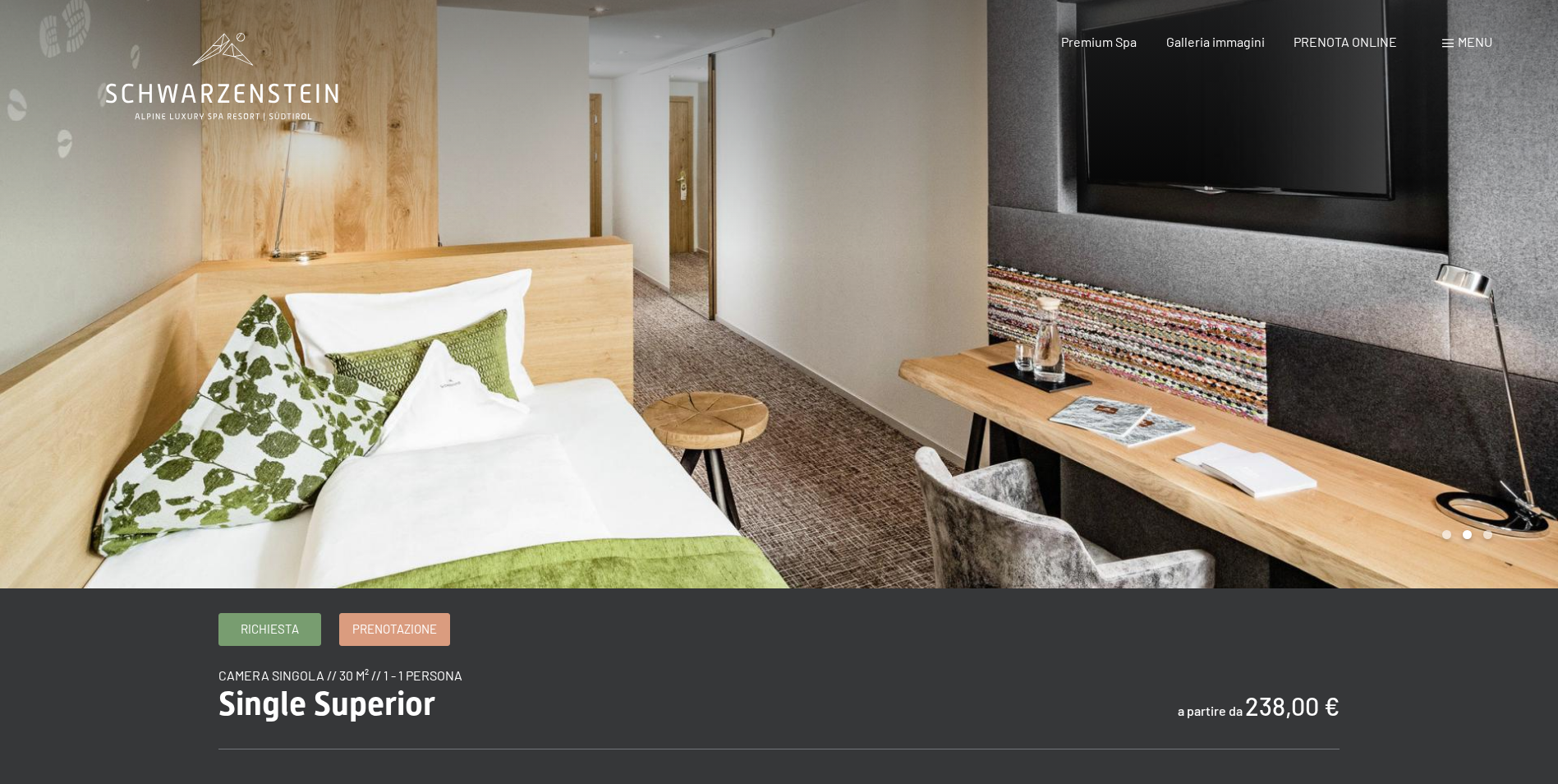
click at [1461, 281] on div at bounding box center [1169, 294] width 780 height 588
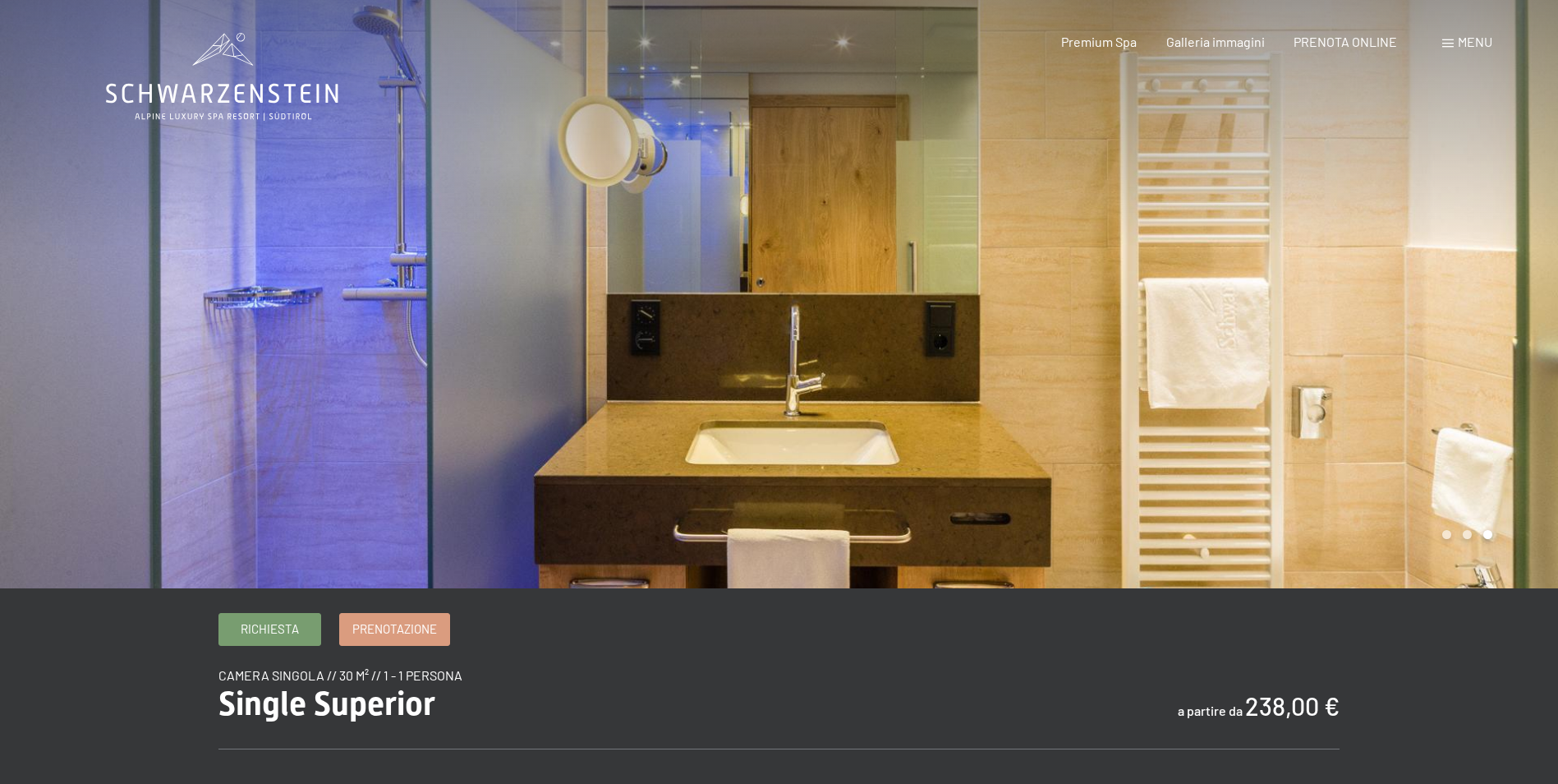
click at [1461, 281] on div at bounding box center [1169, 294] width 780 height 588
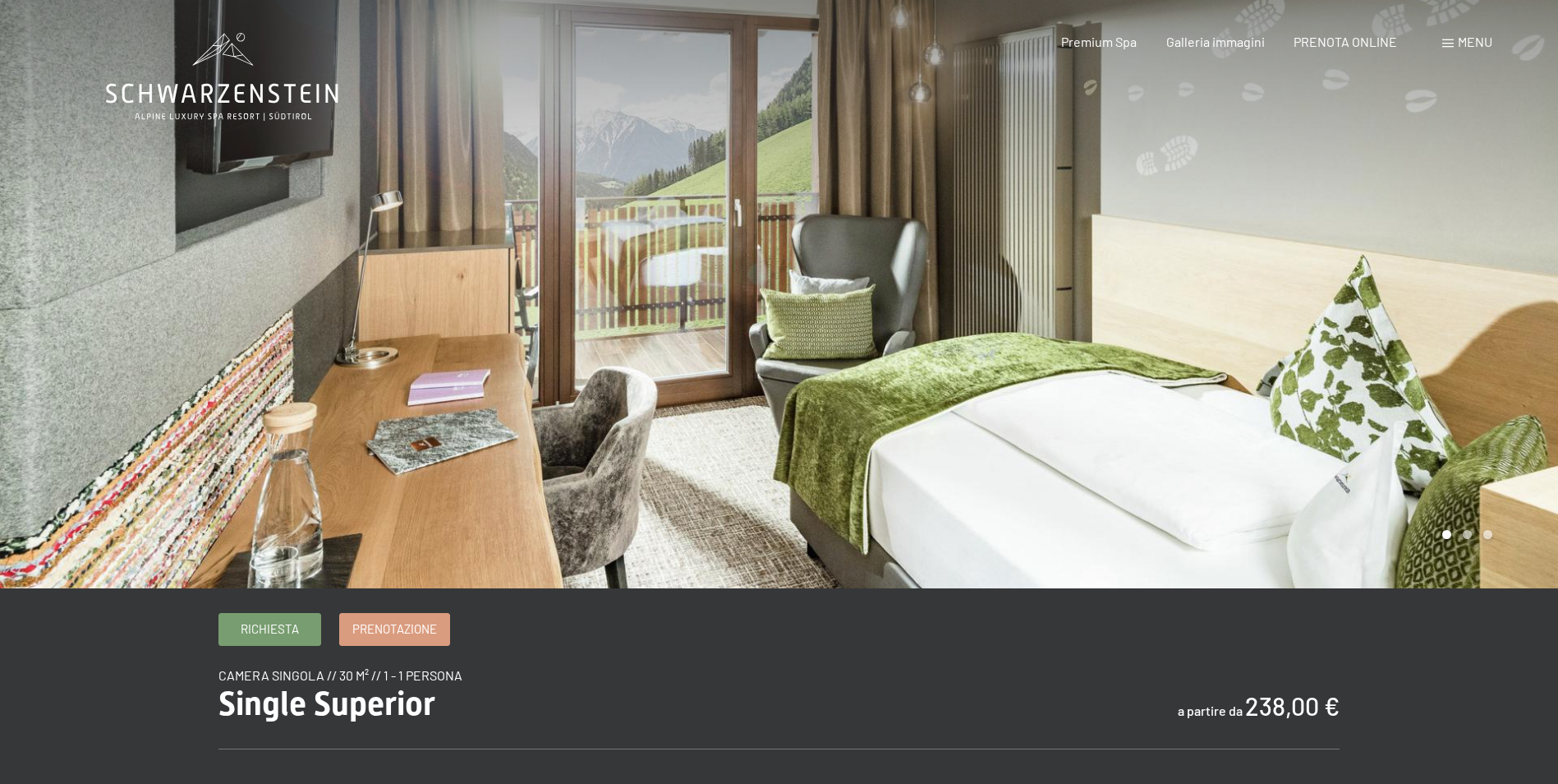
click at [1461, 281] on div at bounding box center [1169, 294] width 780 height 588
